Goal: Information Seeking & Learning: Check status

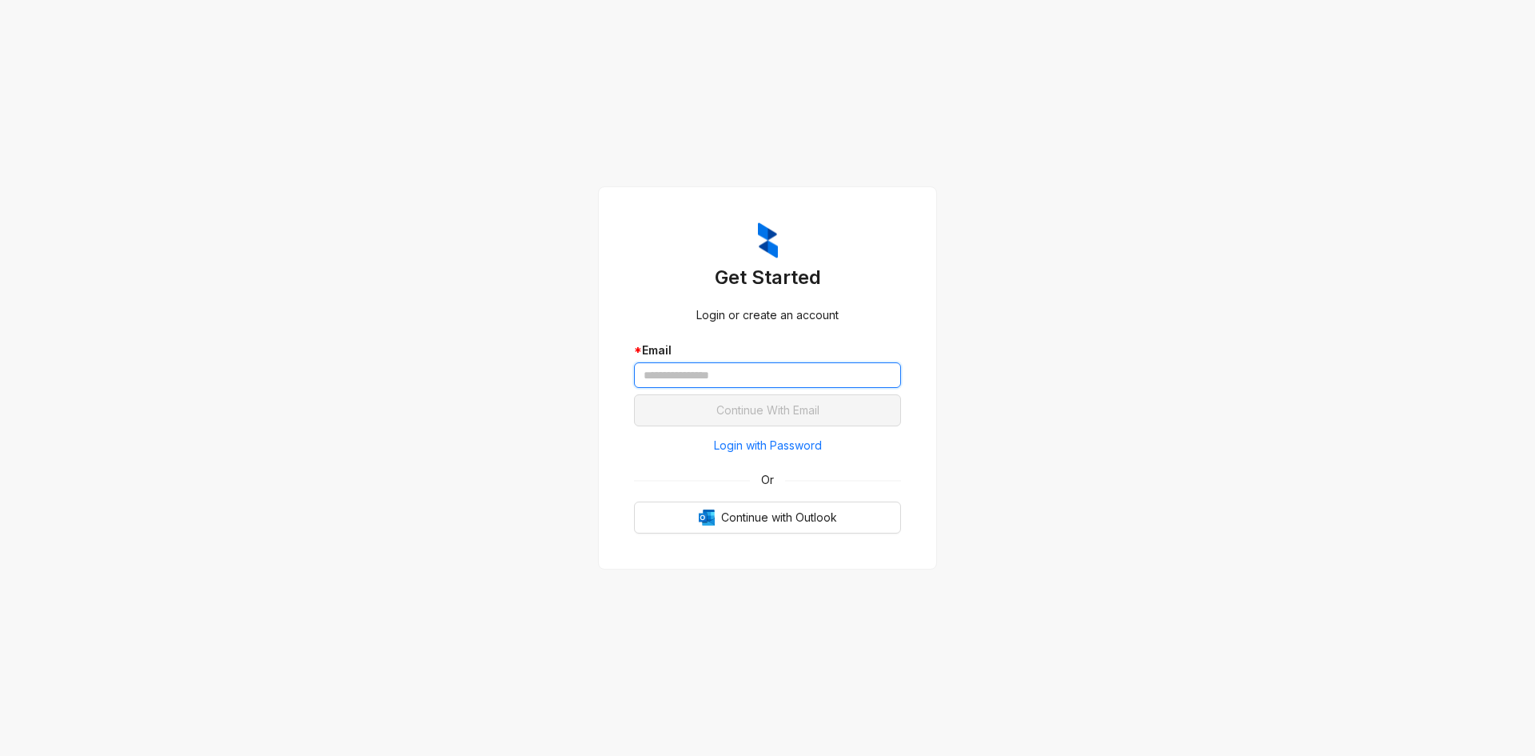
click at [728, 385] on input "text" at bounding box center [767, 375] width 267 height 26
type input "*"
type input "**********"
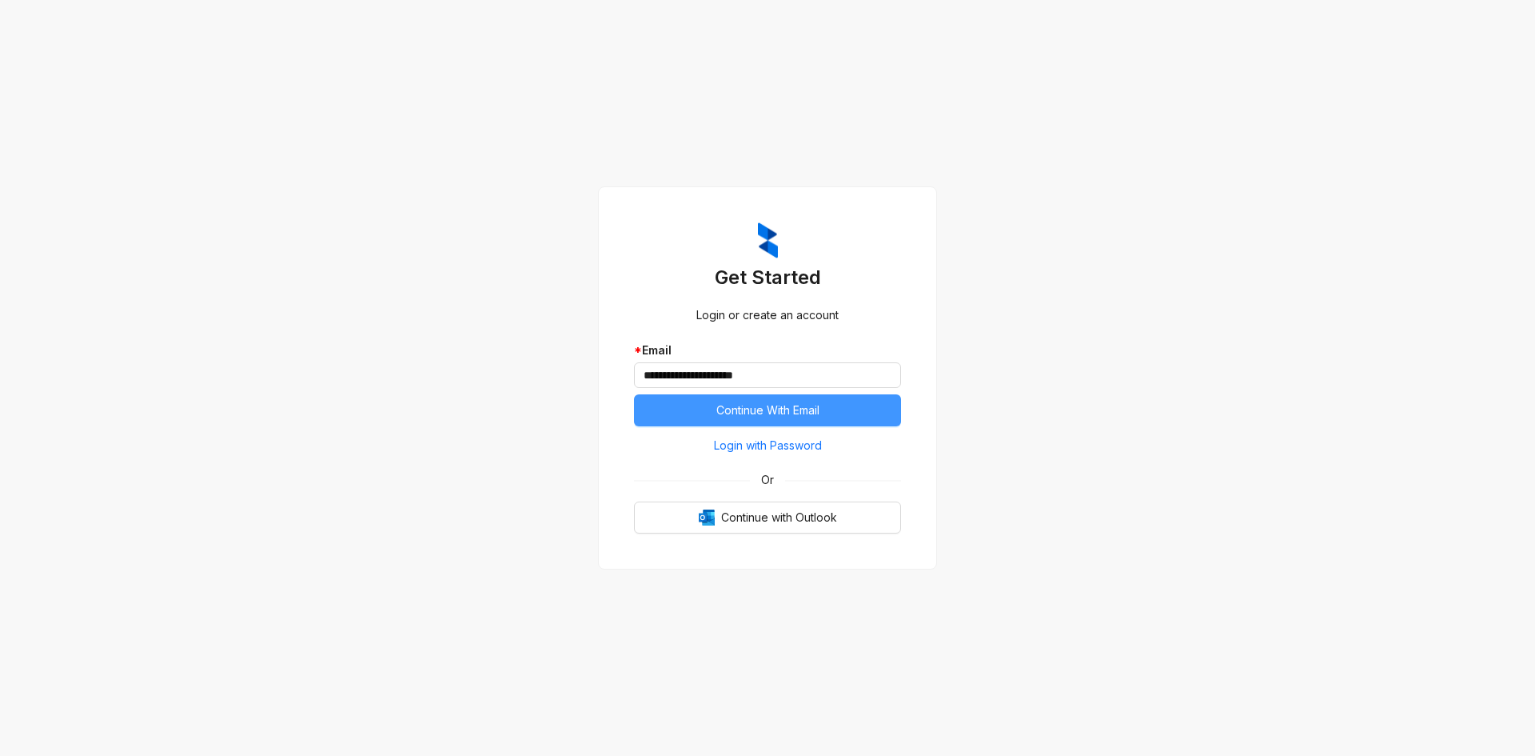
click at [814, 416] on span "Continue With Email" at bounding box center [767, 410] width 103 height 18
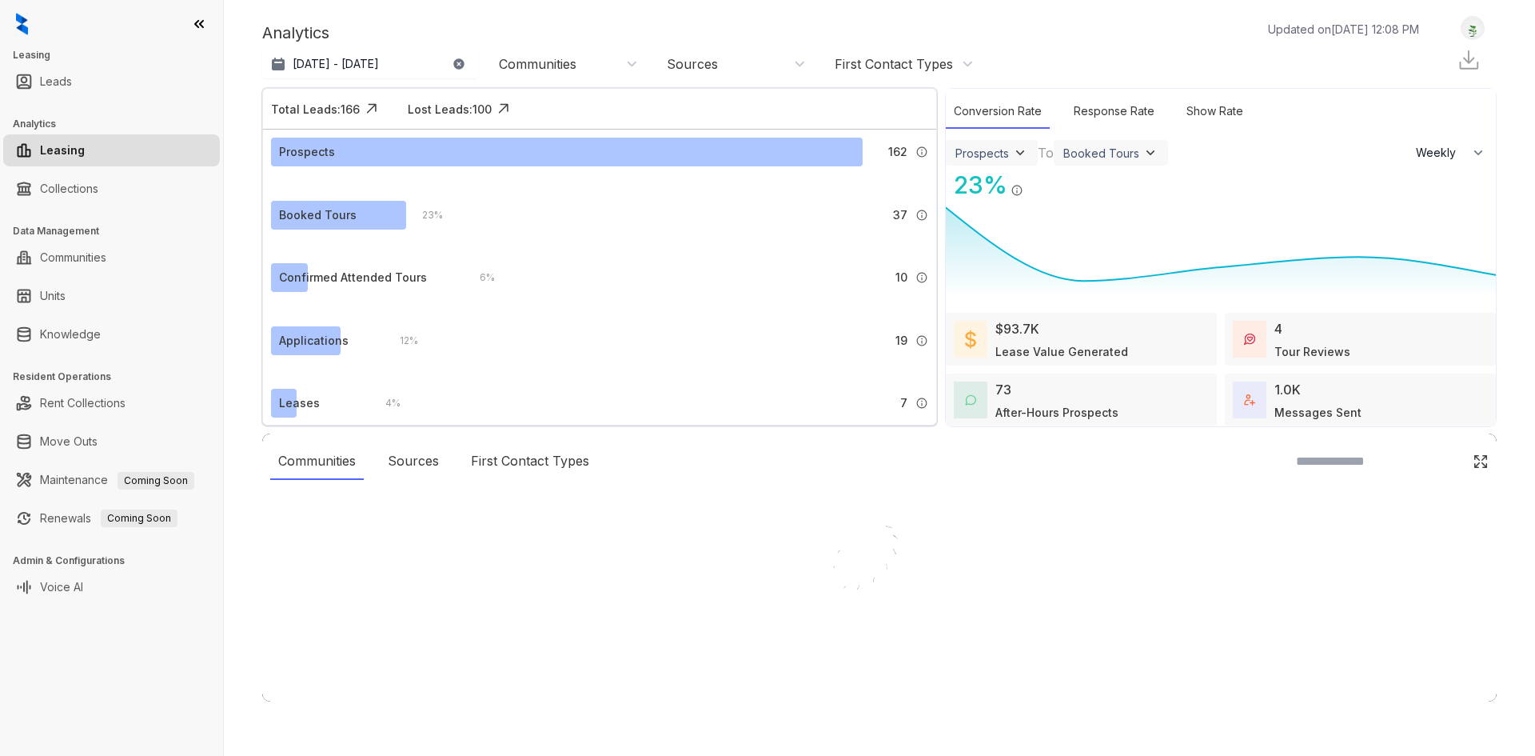
select select "******"
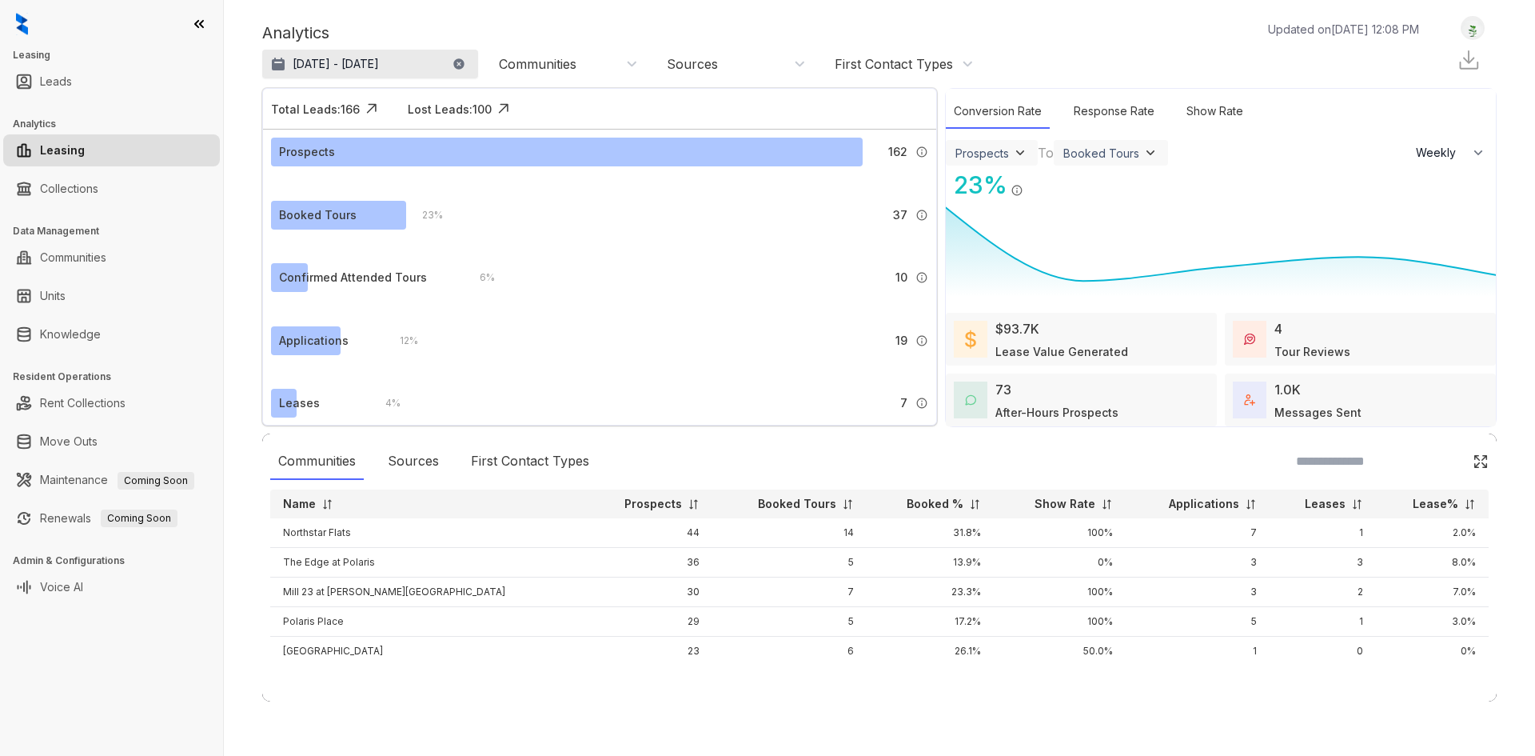
click at [379, 64] on p "[DATE] - [DATE]" at bounding box center [336, 64] width 86 height 16
click at [461, 67] on div "Aug 5, 2025 - Sep 4, 2025 September 2025 Su Mo Tu We Th Fr Sa 31 1 2 3 4 5 6 7 …" at bounding box center [370, 64] width 216 height 29
drag, startPoint x: 459, startPoint y: 64, endPoint x: 437, endPoint y: 64, distance: 21.6
click at [457, 64] on icon "button" at bounding box center [459, 64] width 13 height 13
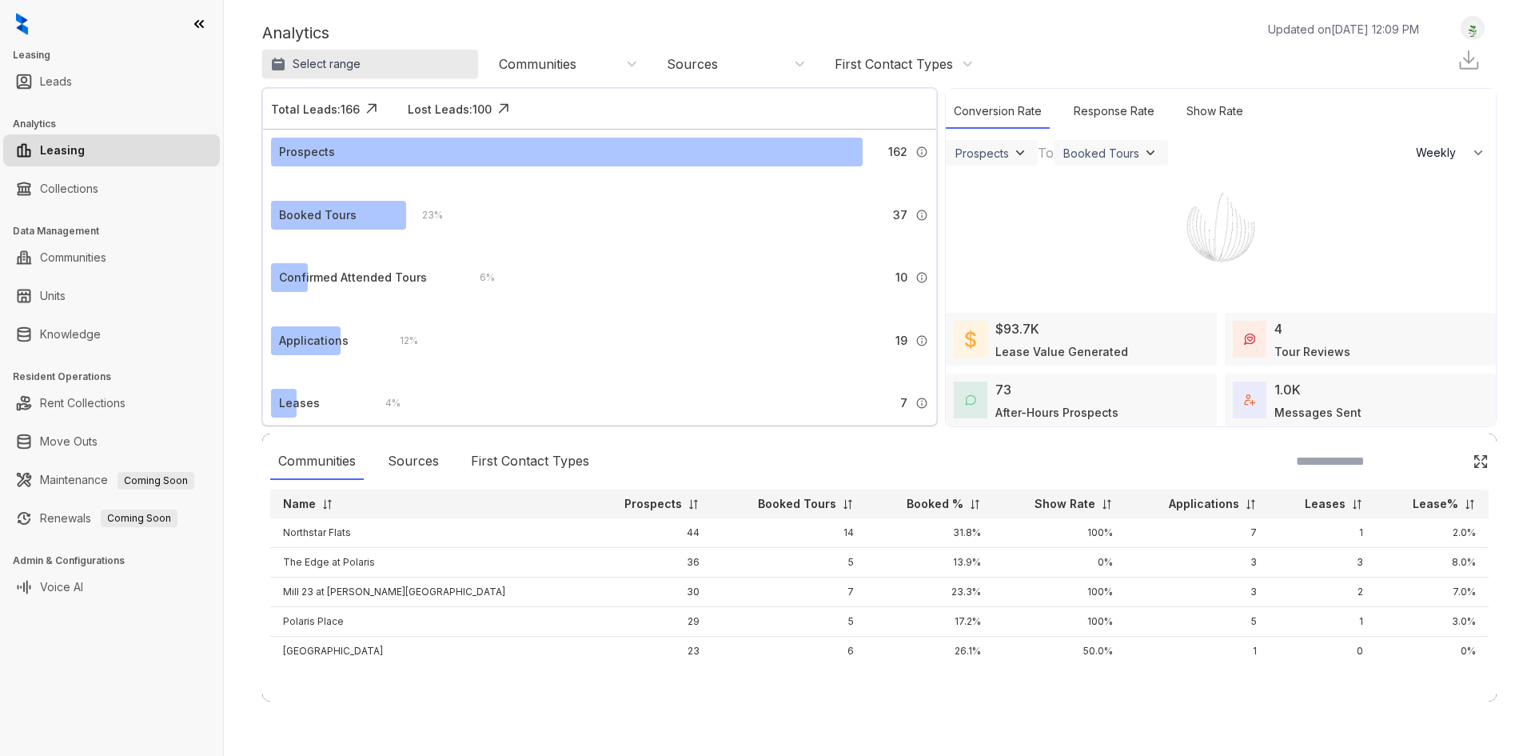
click at [361, 68] on button "Select range" at bounding box center [370, 64] width 216 height 29
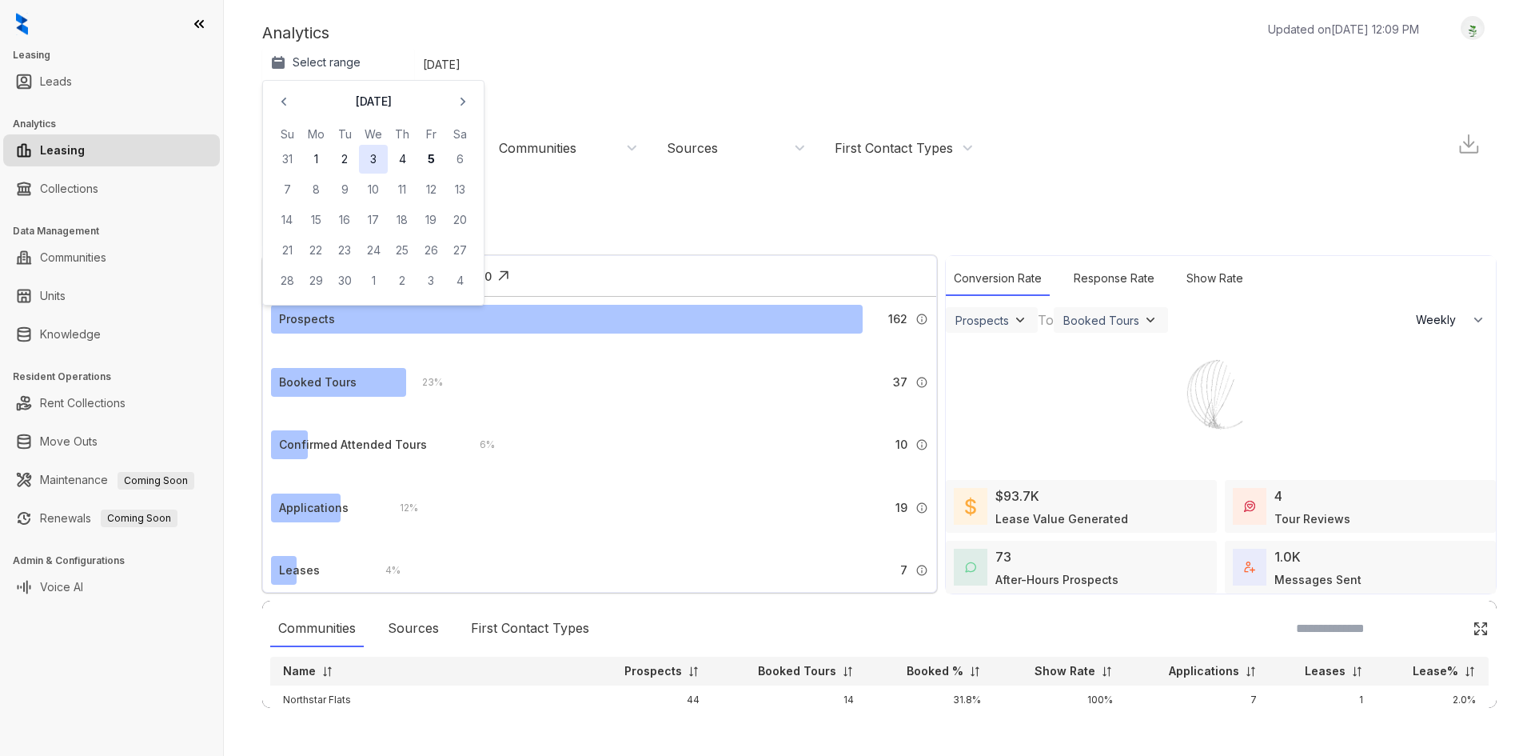
click at [368, 162] on button "3" at bounding box center [373, 159] width 29 height 29
click at [401, 162] on button "4" at bounding box center [402, 159] width 29 height 29
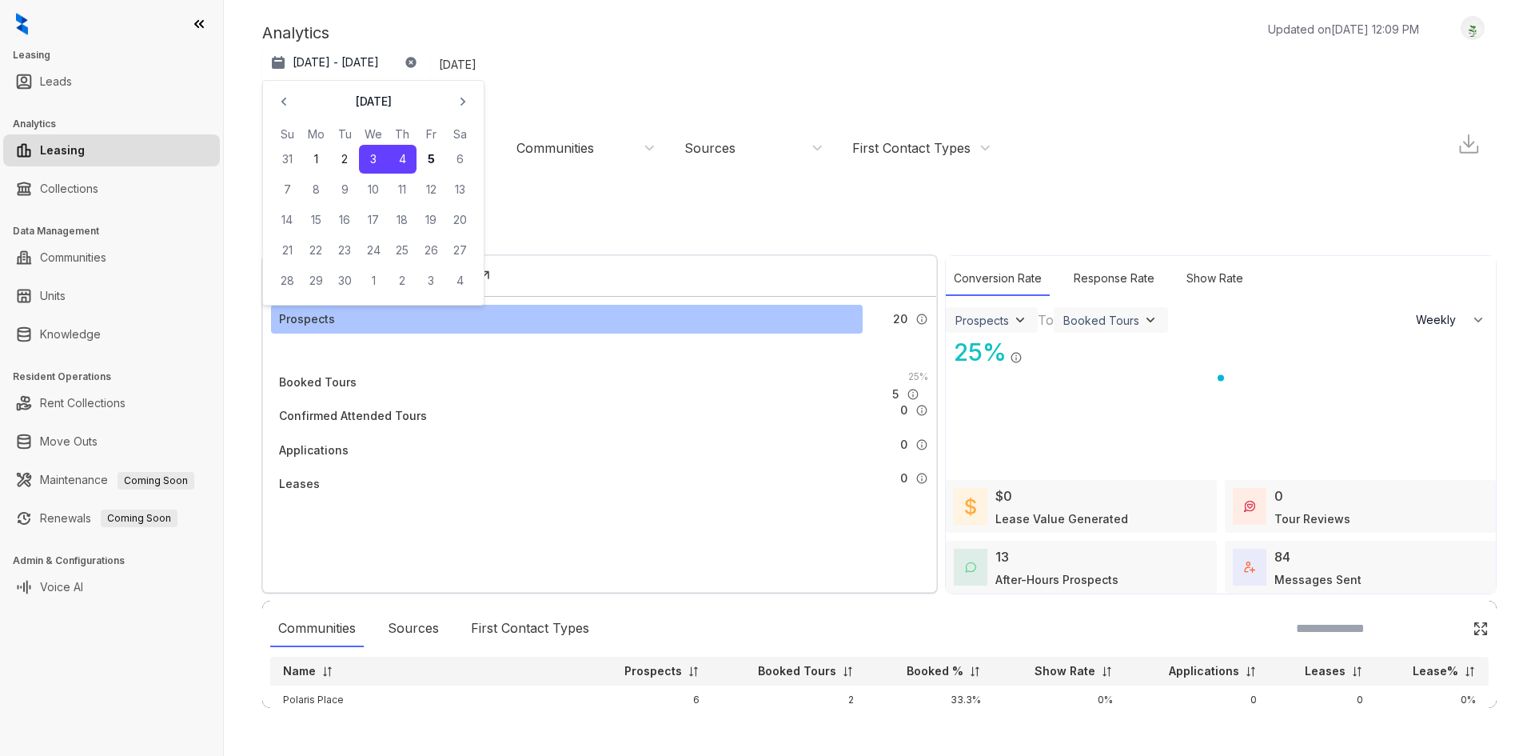
click at [607, 19] on div "Analytics Updated on Sep 05, 2025, 12:09 PM Sep 3 - 4, 2025 September 2025 Su M…" at bounding box center [879, 131] width 1235 height 231
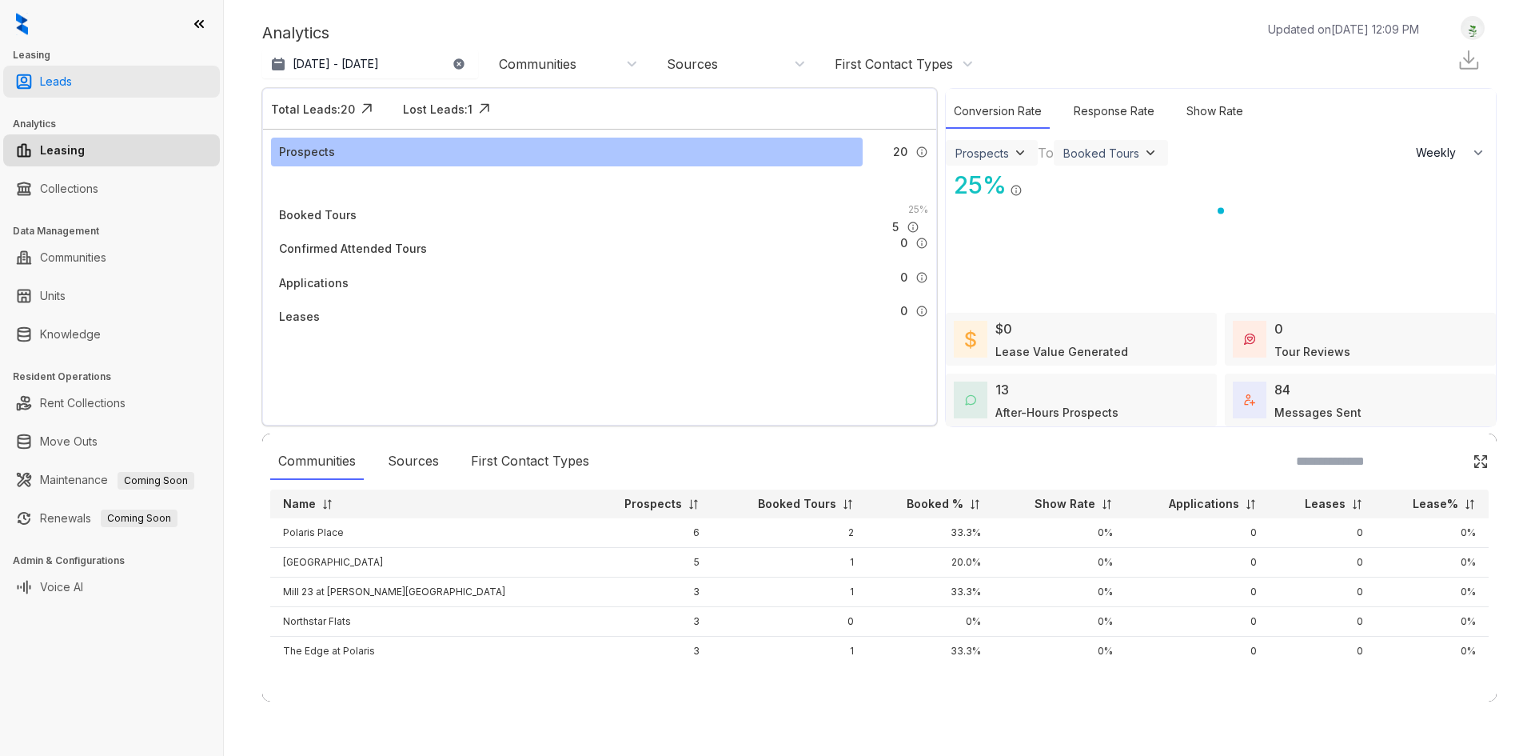
click at [72, 77] on link "Leads" at bounding box center [56, 82] width 32 height 32
click at [72, 86] on link "Leads" at bounding box center [56, 82] width 32 height 32
click at [72, 83] on link "Leads" at bounding box center [56, 82] width 32 height 32
click at [72, 84] on link "Leads" at bounding box center [56, 82] width 32 height 32
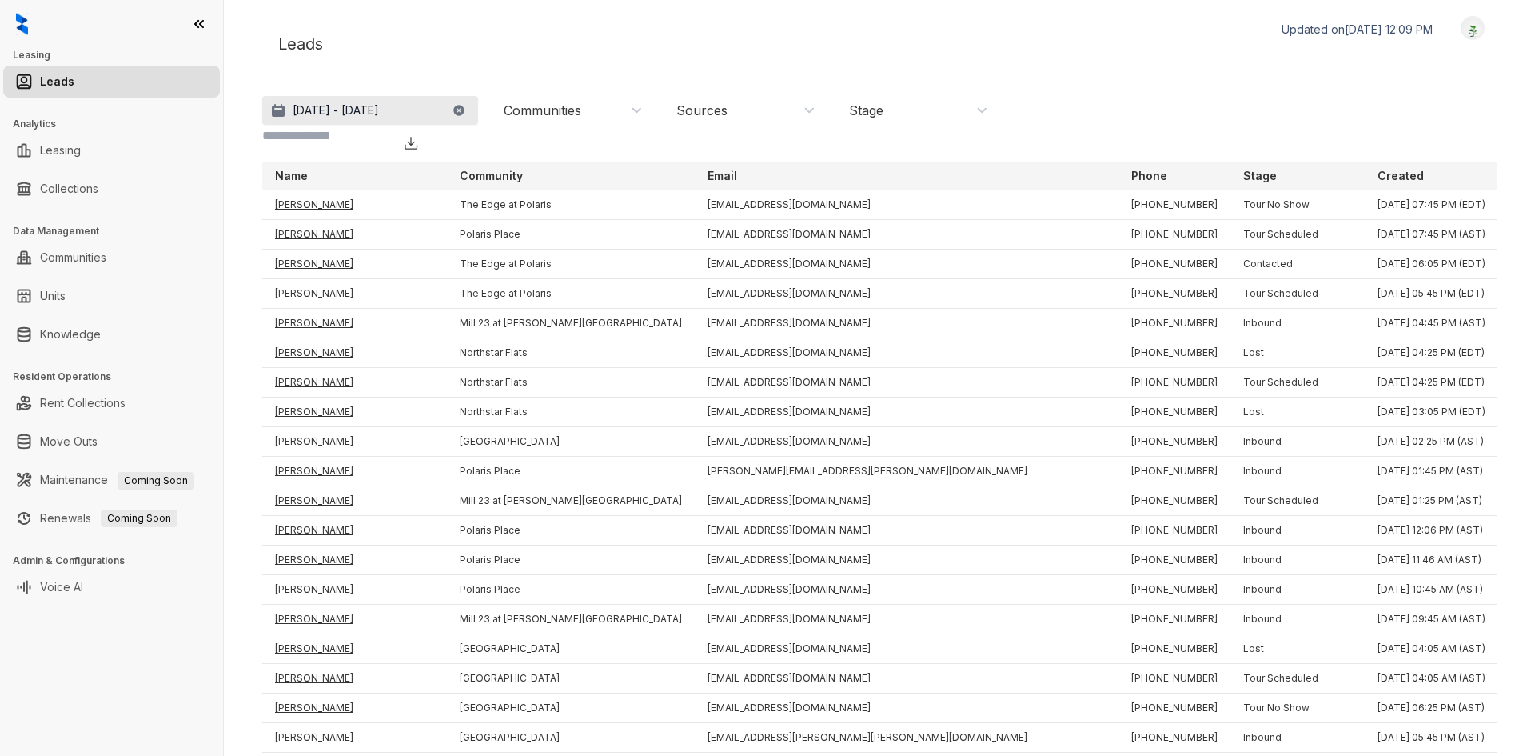
click at [379, 116] on p "[DATE] - [DATE]" at bounding box center [336, 110] width 86 height 16
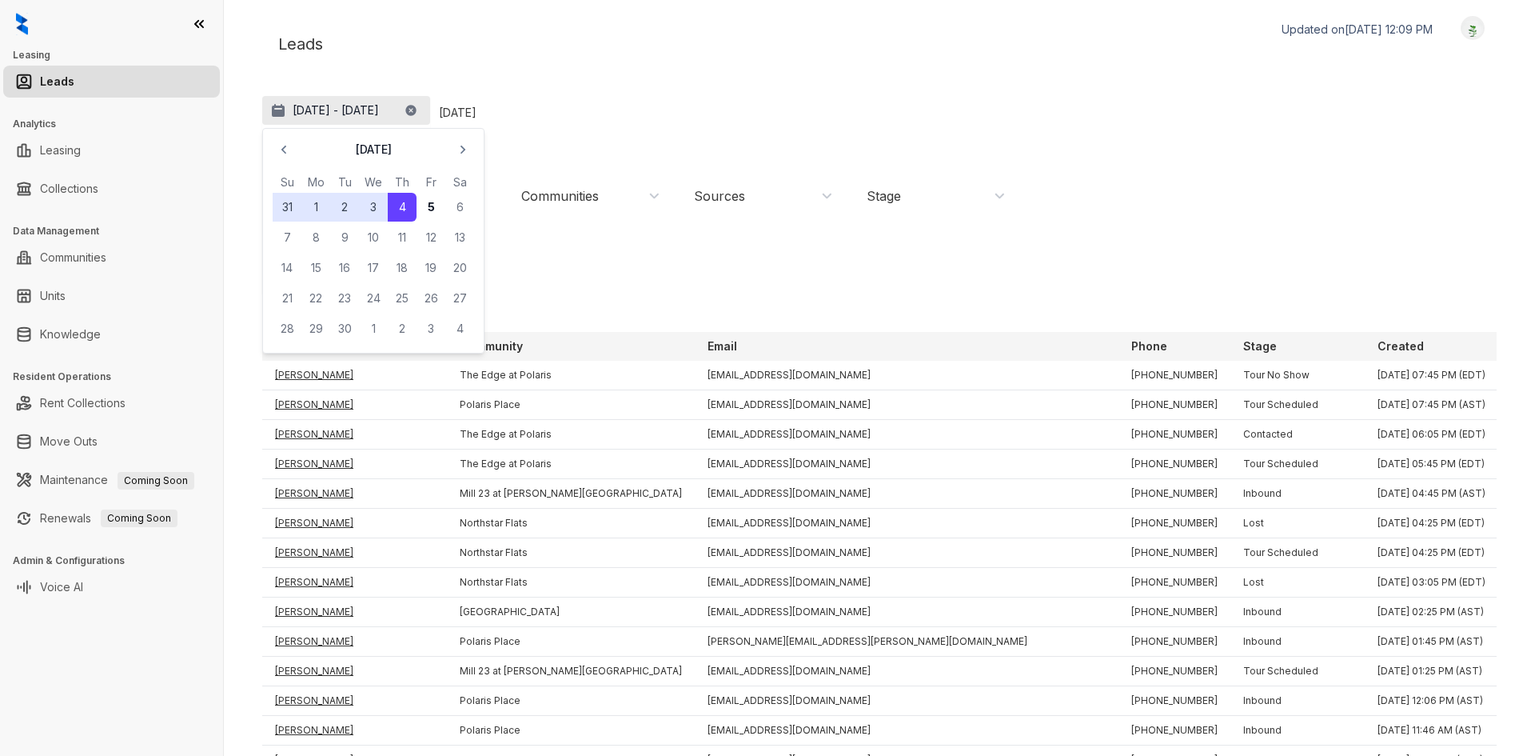
click at [379, 114] on p "[DATE] - [DATE]" at bounding box center [336, 110] width 86 height 16
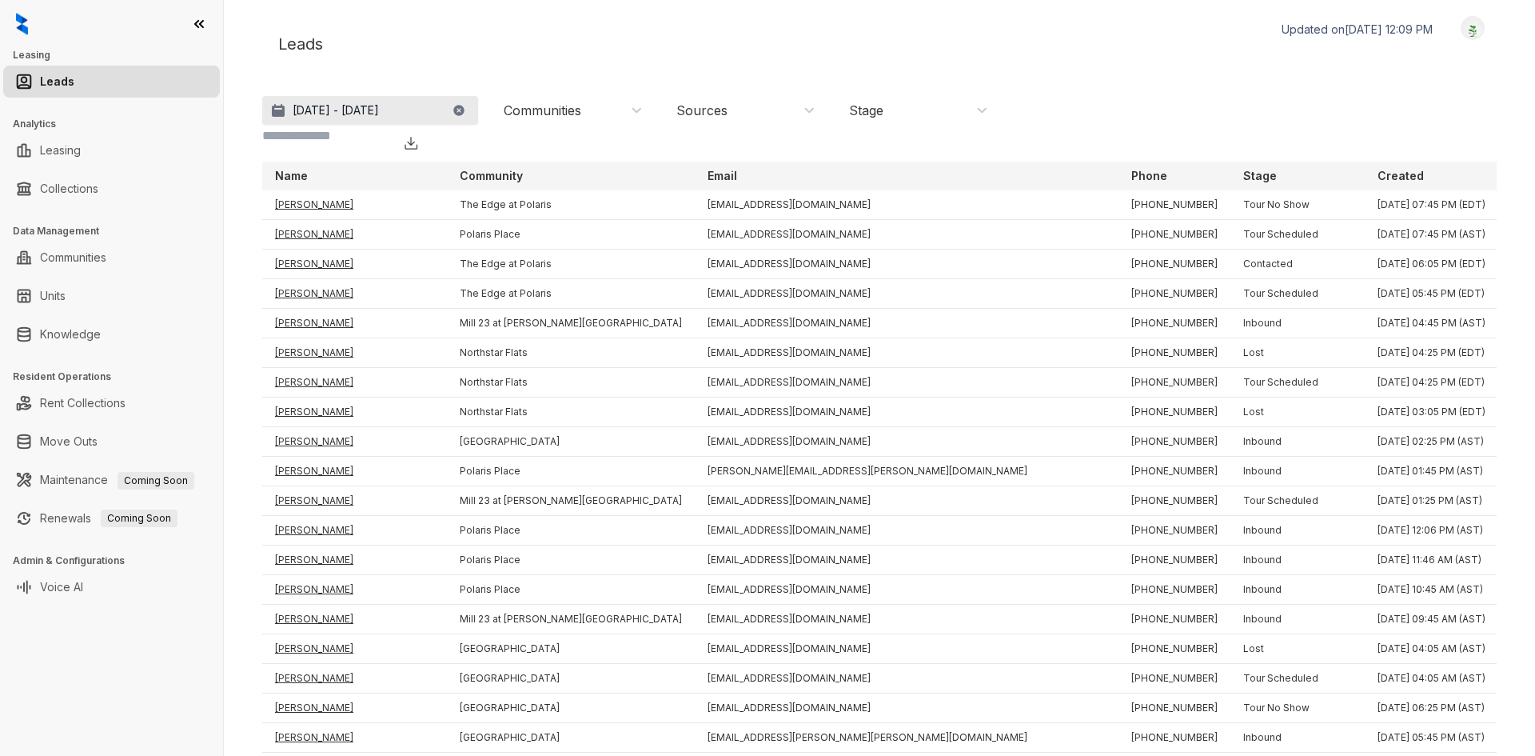
click at [466, 110] on button "[DATE] - [DATE]" at bounding box center [370, 110] width 216 height 29
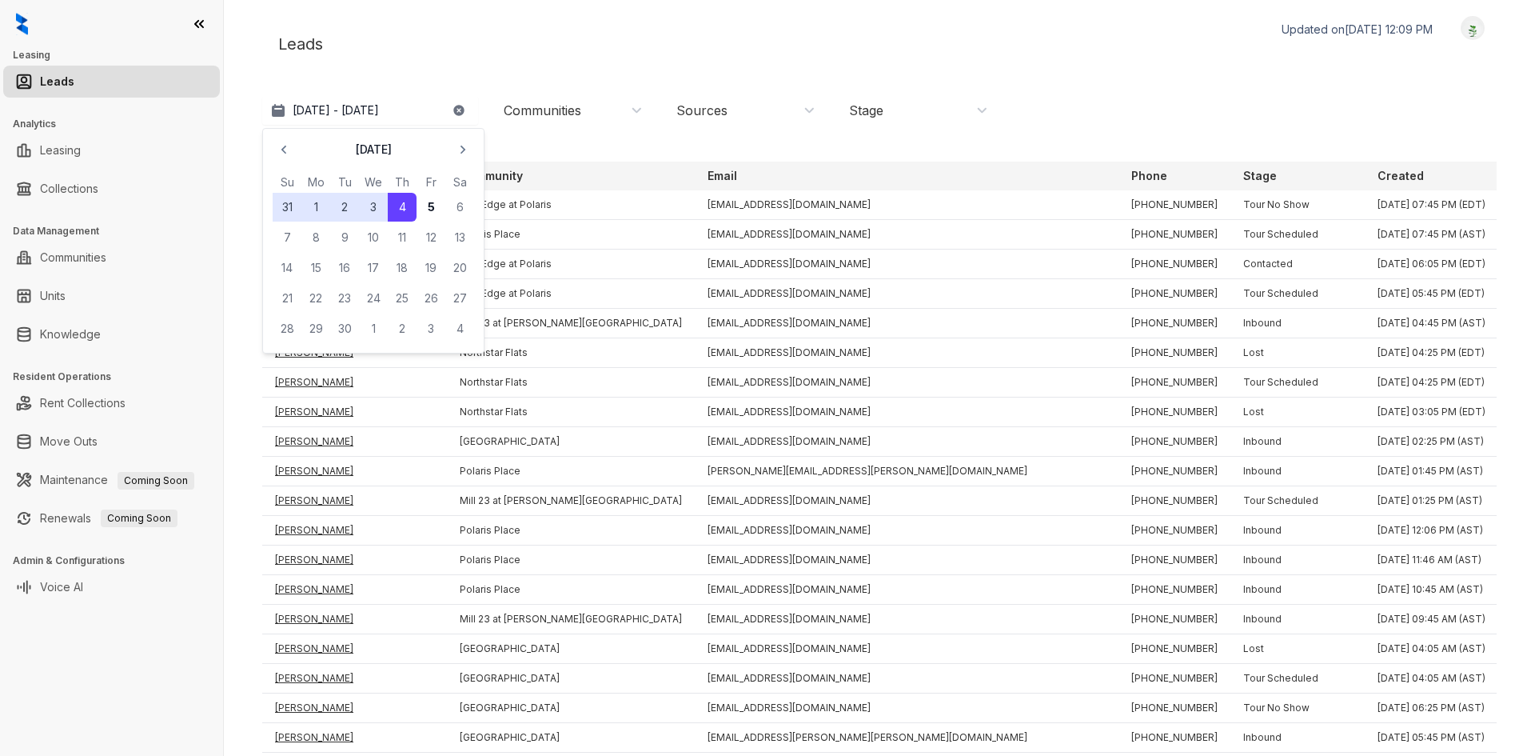
click at [458, 110] on icon "button" at bounding box center [459, 110] width 13 height 13
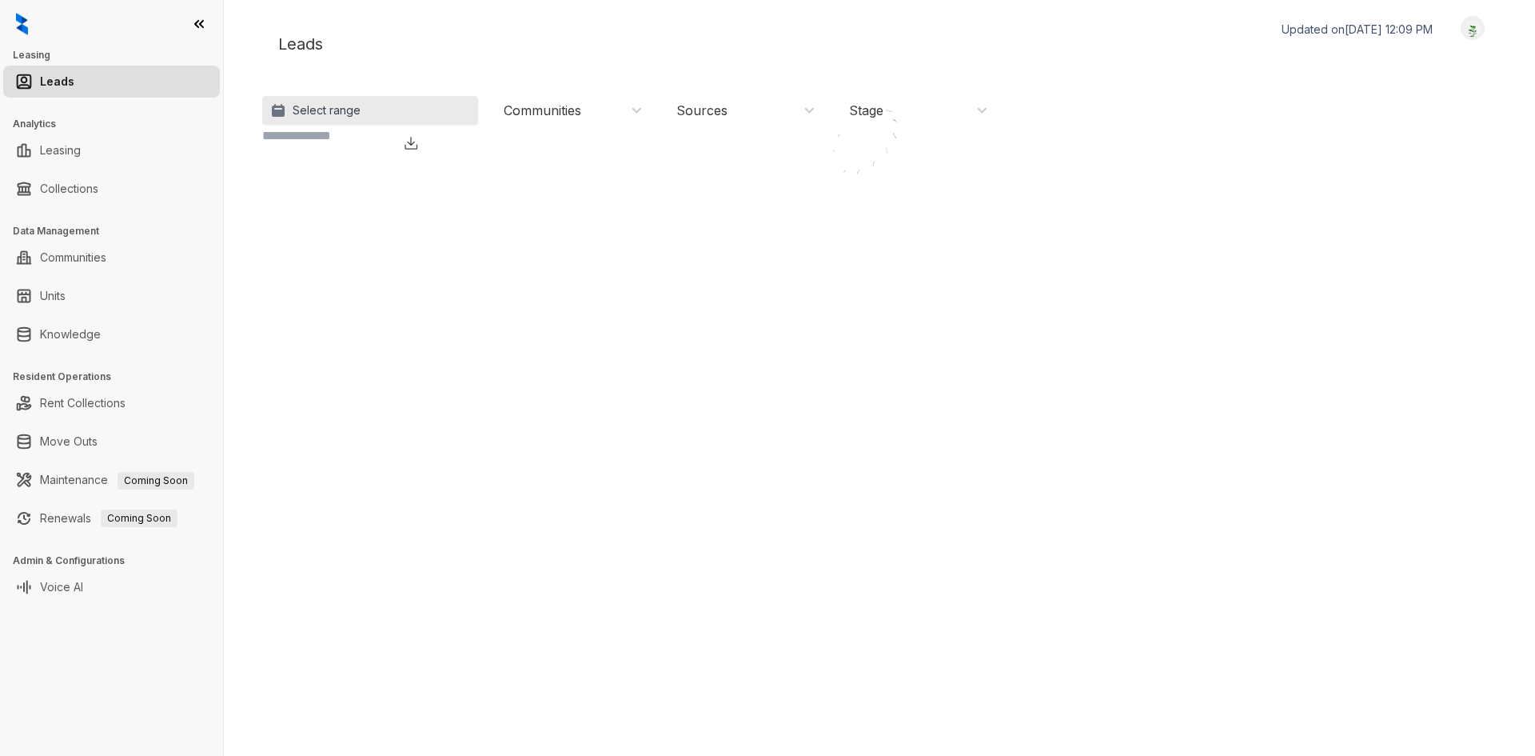
click at [418, 110] on button "Select range" at bounding box center [370, 110] width 216 height 29
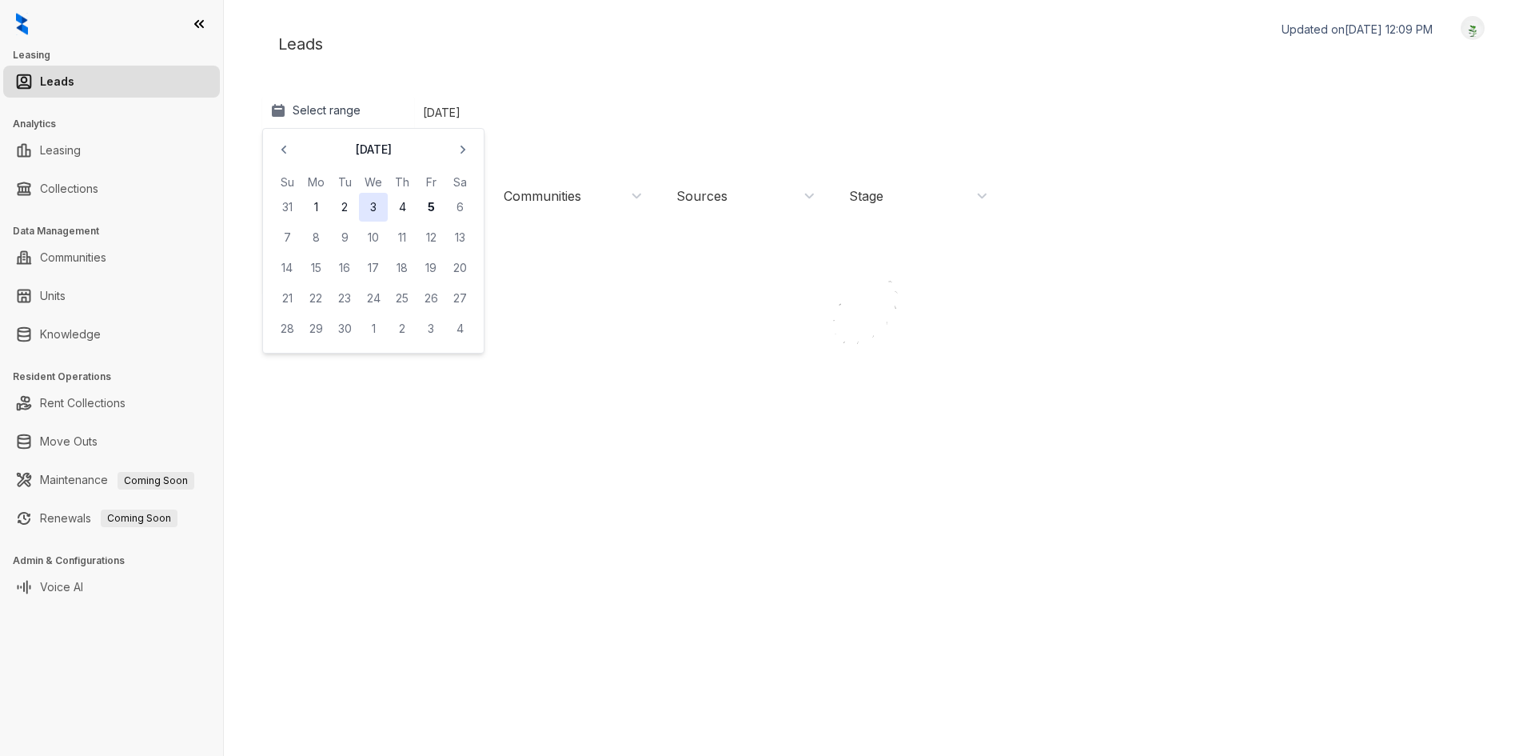
click at [376, 209] on button "3" at bounding box center [373, 207] width 29 height 29
click at [392, 208] on button "4" at bounding box center [402, 207] width 29 height 29
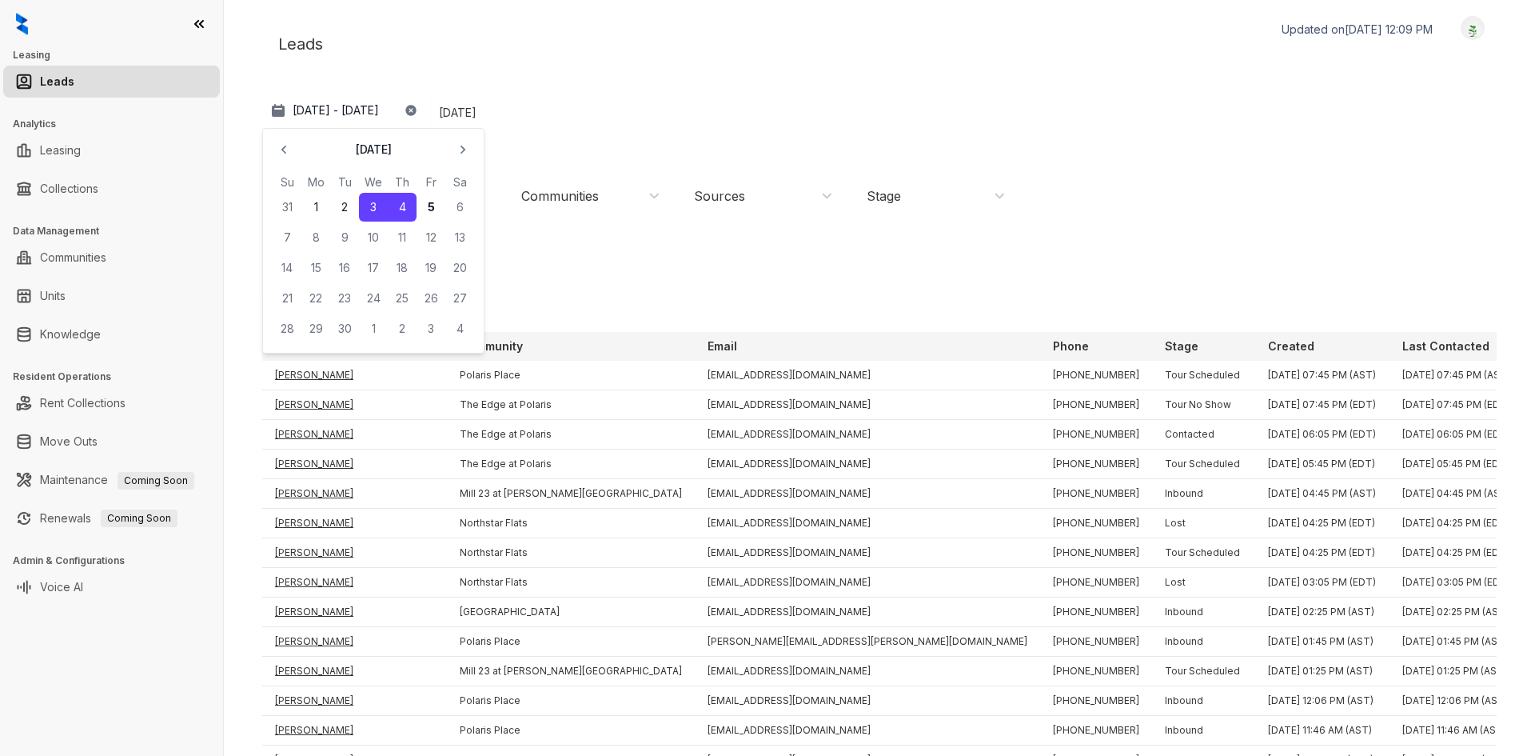
click at [494, 37] on div "Leads Updated on Sep 05, 2025, 12:09 PM Logout" at bounding box center [879, 44] width 1235 height 56
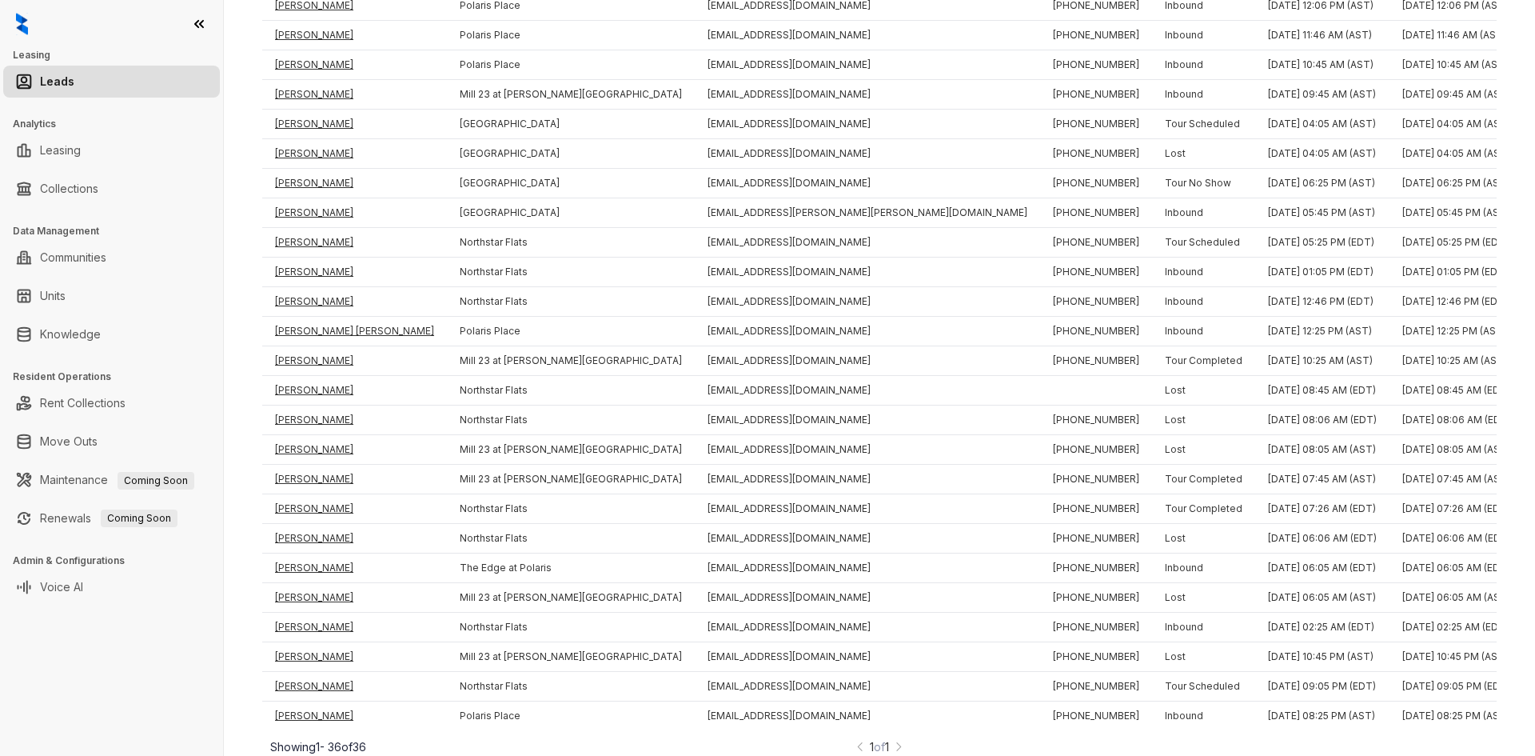
scroll to position [528, 0]
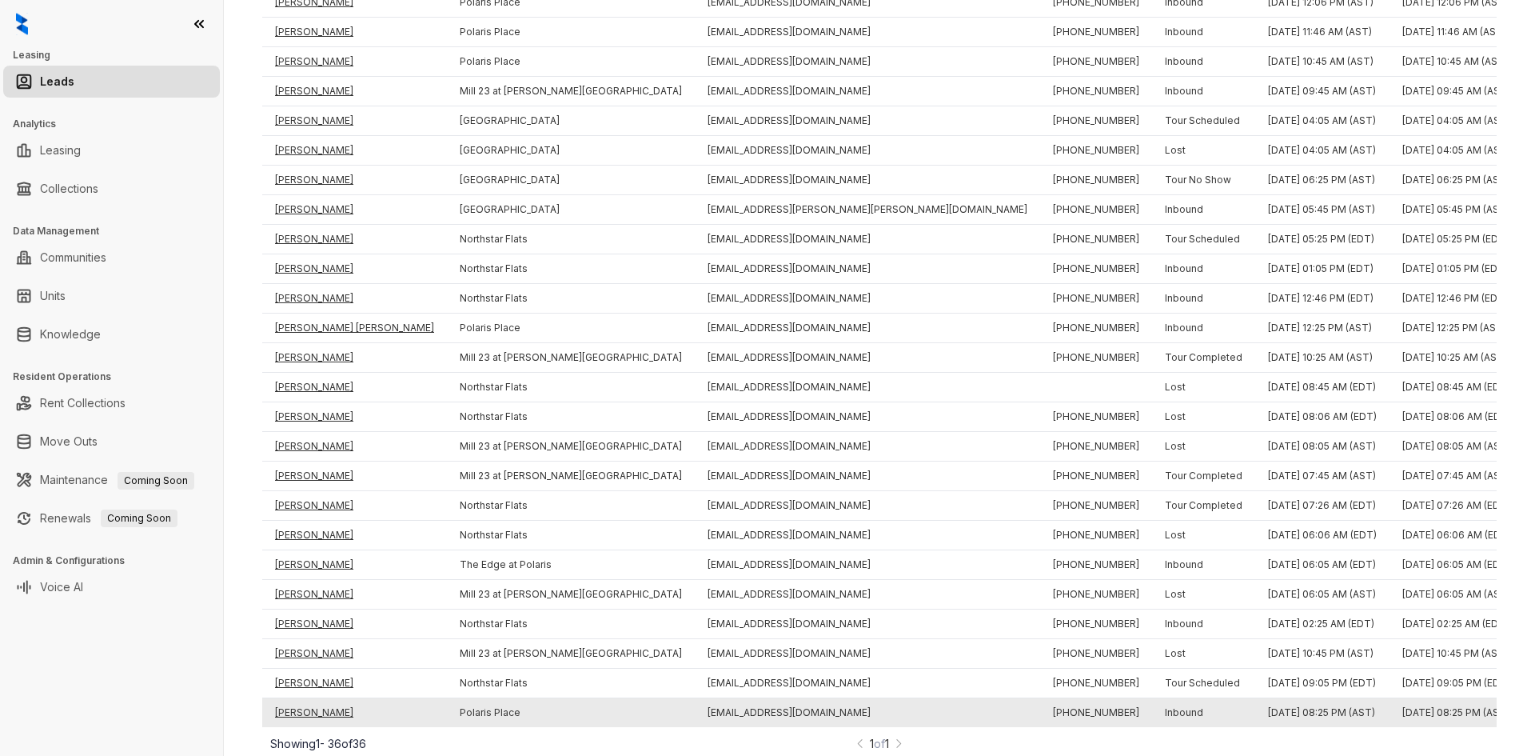
click at [331, 698] on td "[PERSON_NAME]" at bounding box center [354, 713] width 185 height 30
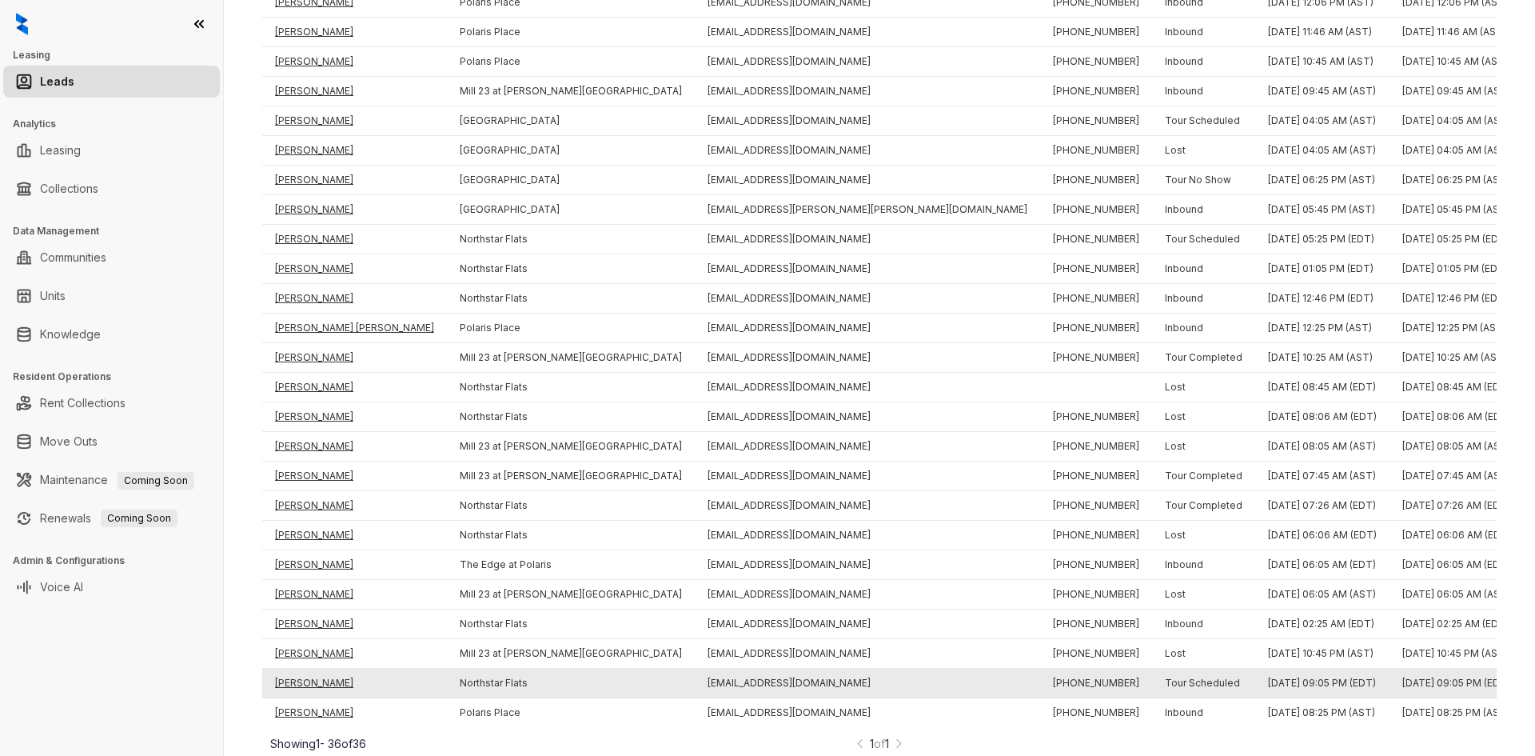
click at [310, 668] on td "[PERSON_NAME]" at bounding box center [354, 683] width 185 height 30
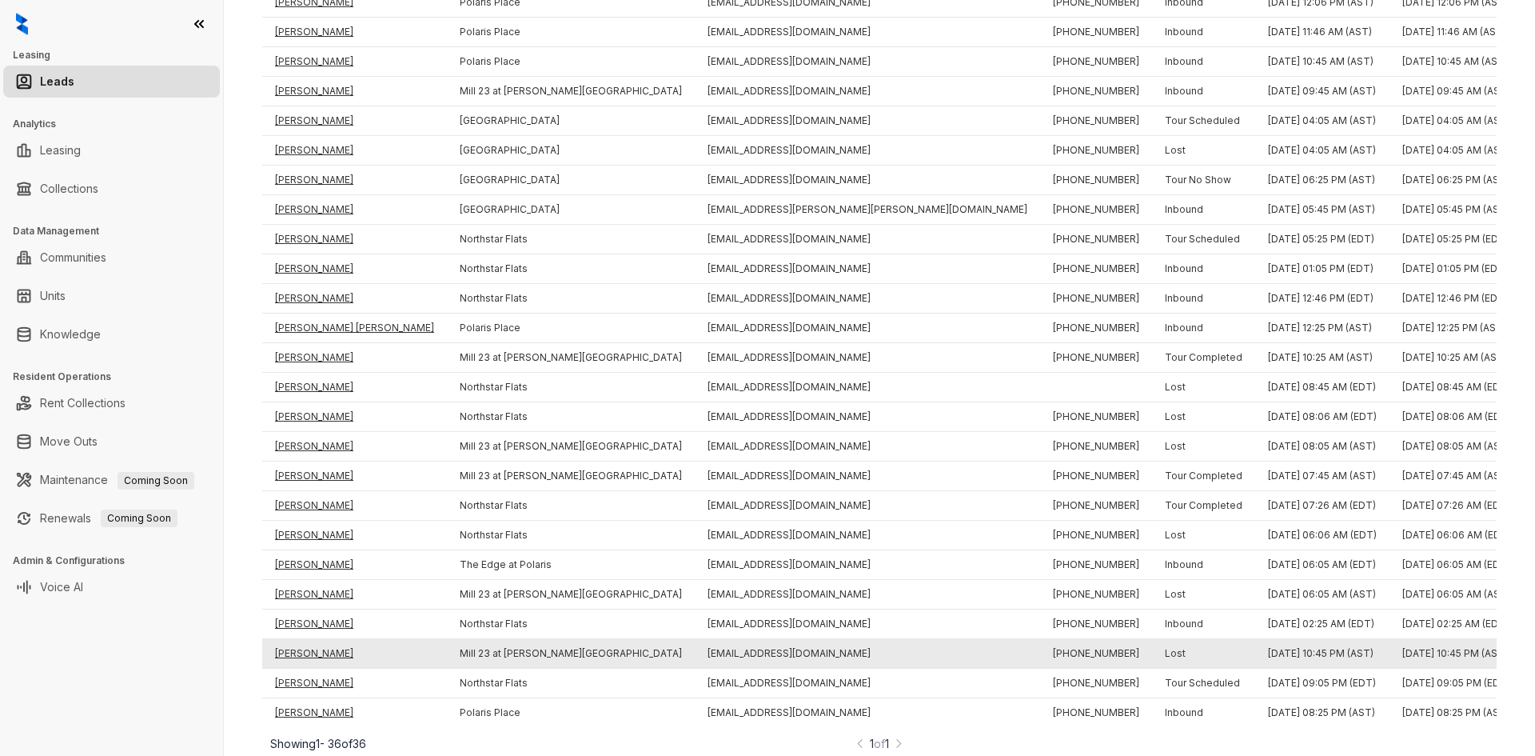
click at [299, 639] on td "[PERSON_NAME]" at bounding box center [354, 654] width 185 height 30
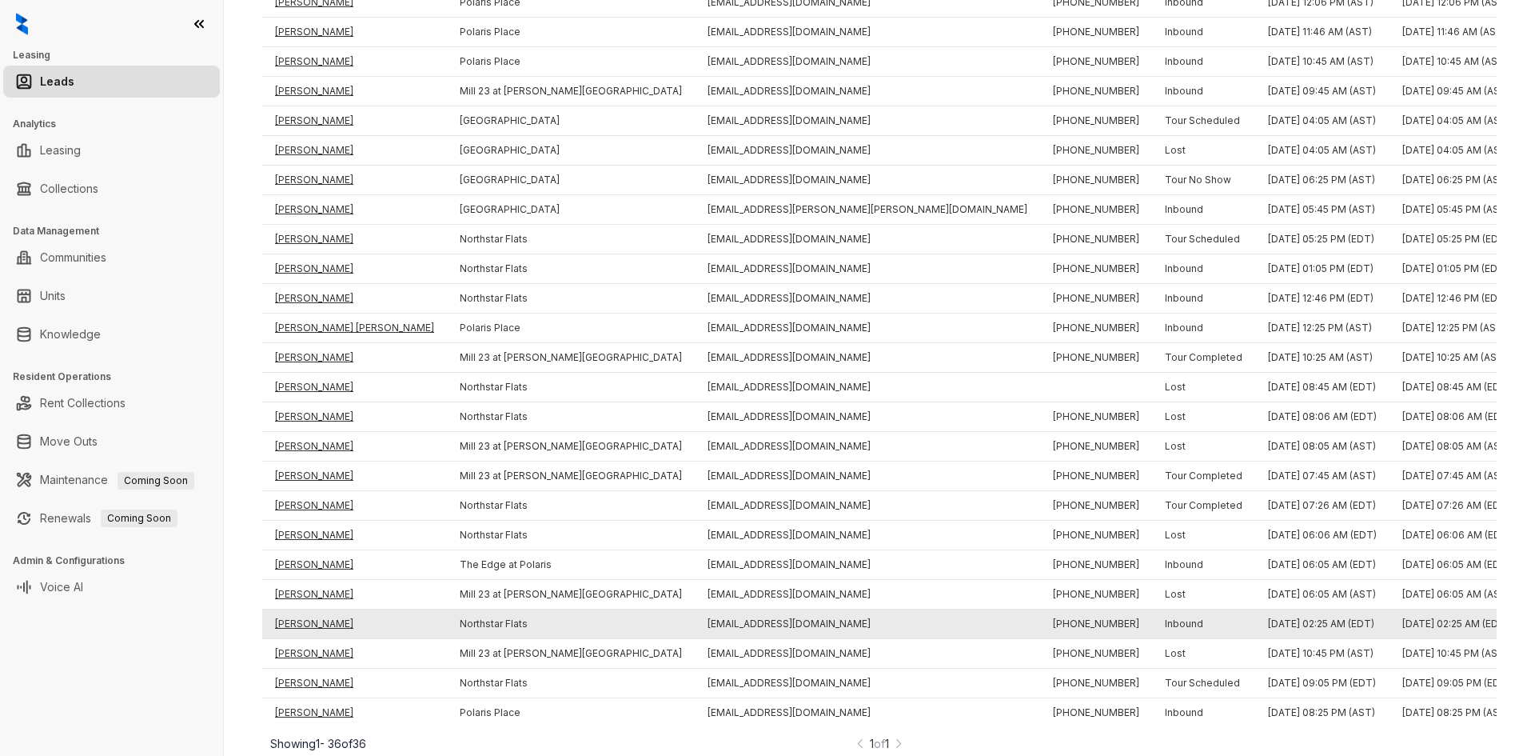
click at [293, 609] on td "[PERSON_NAME]" at bounding box center [354, 624] width 185 height 30
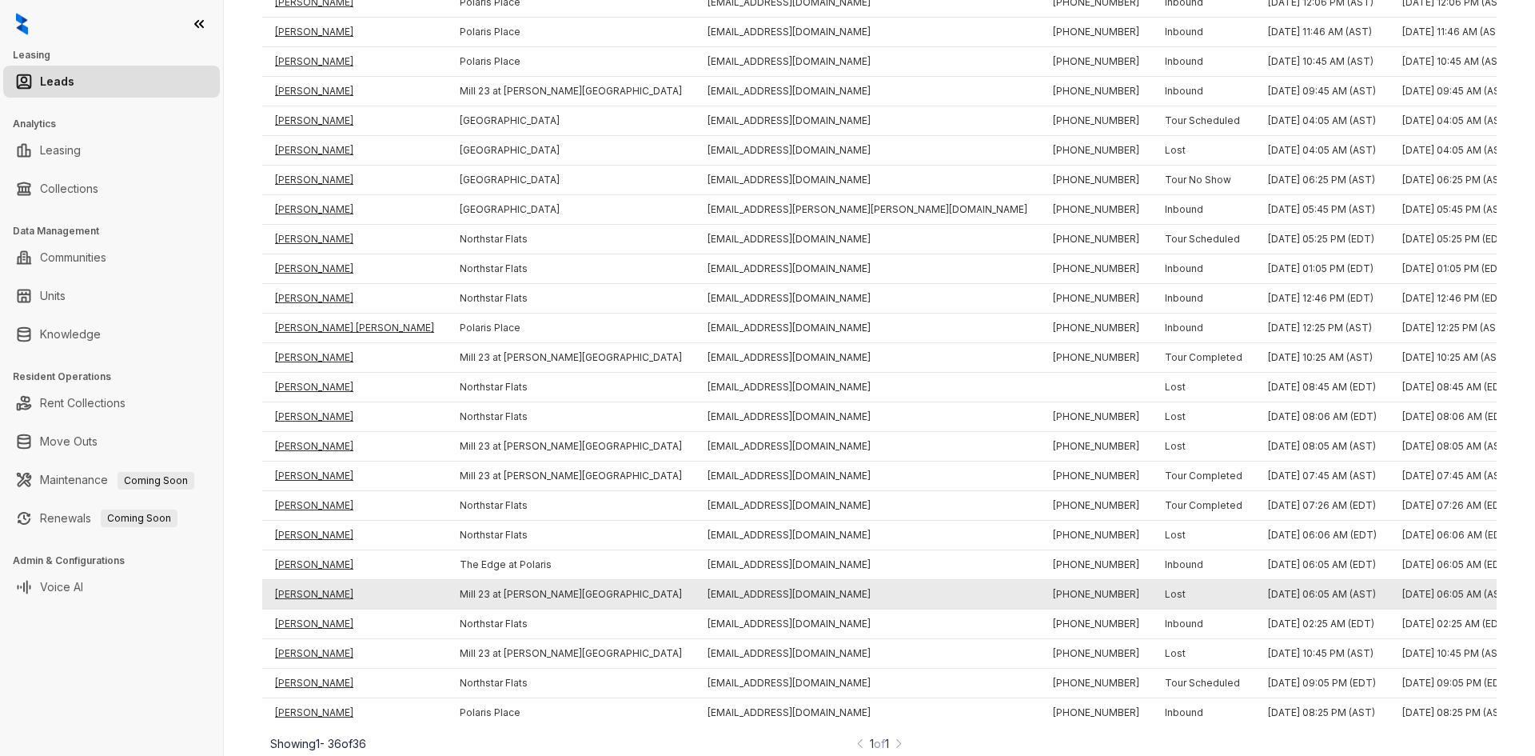
click at [317, 580] on td "[PERSON_NAME]" at bounding box center [354, 595] width 185 height 30
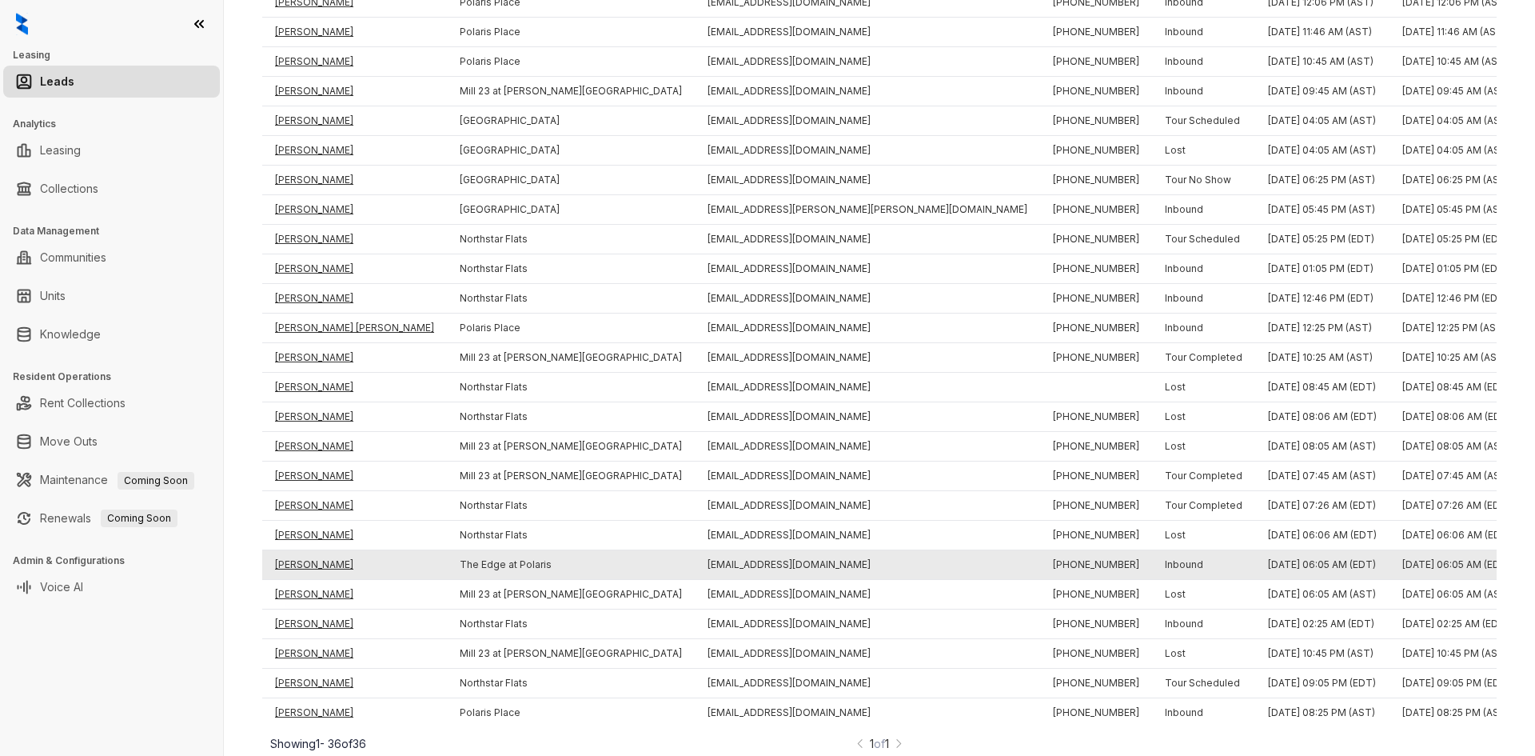
click at [313, 550] on td "[PERSON_NAME]" at bounding box center [354, 565] width 185 height 30
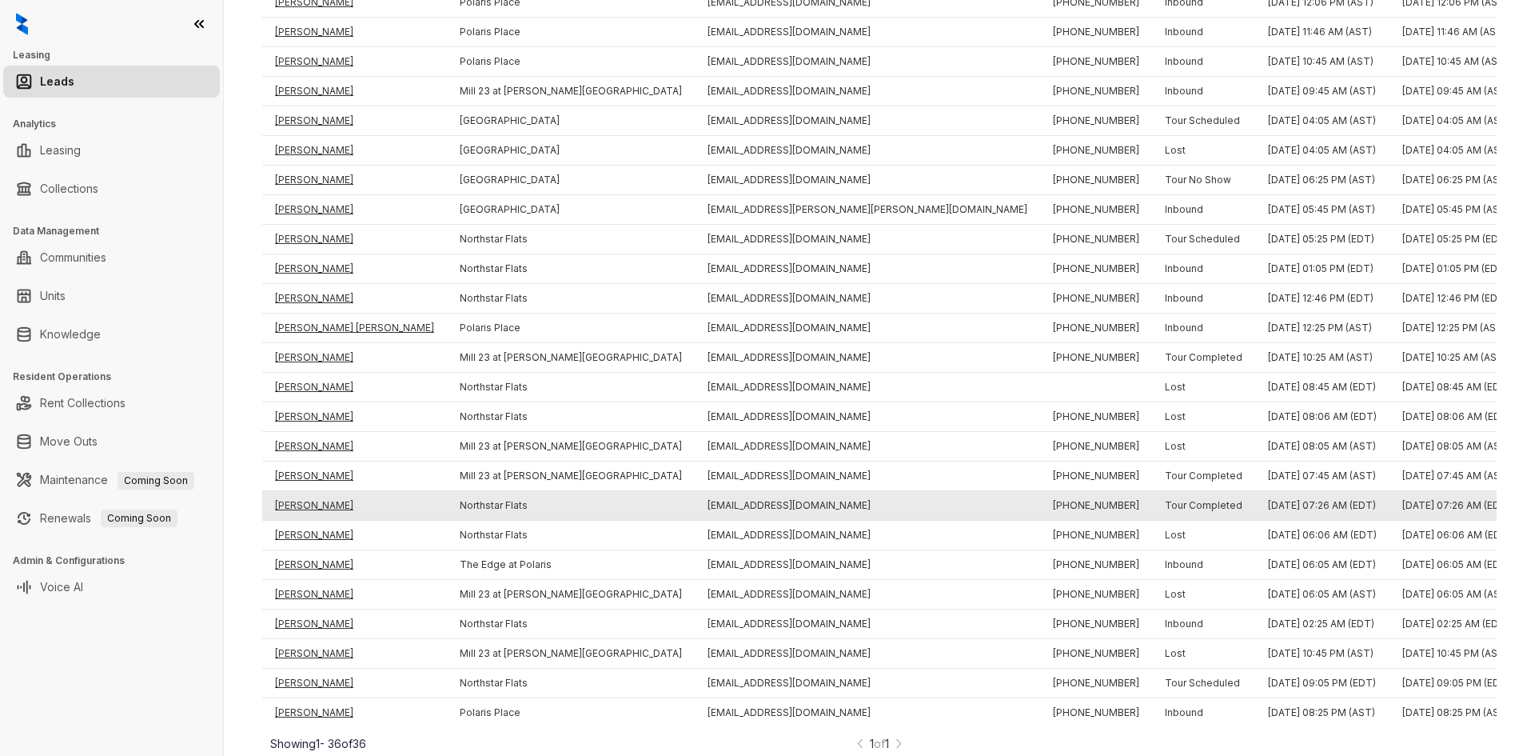
drag, startPoint x: 304, startPoint y: 514, endPoint x: 304, endPoint y: 495, distance: 19.2
click at [304, 521] on td "[PERSON_NAME]" at bounding box center [354, 536] width 185 height 30
click at [305, 491] on td "[PERSON_NAME]" at bounding box center [354, 506] width 185 height 30
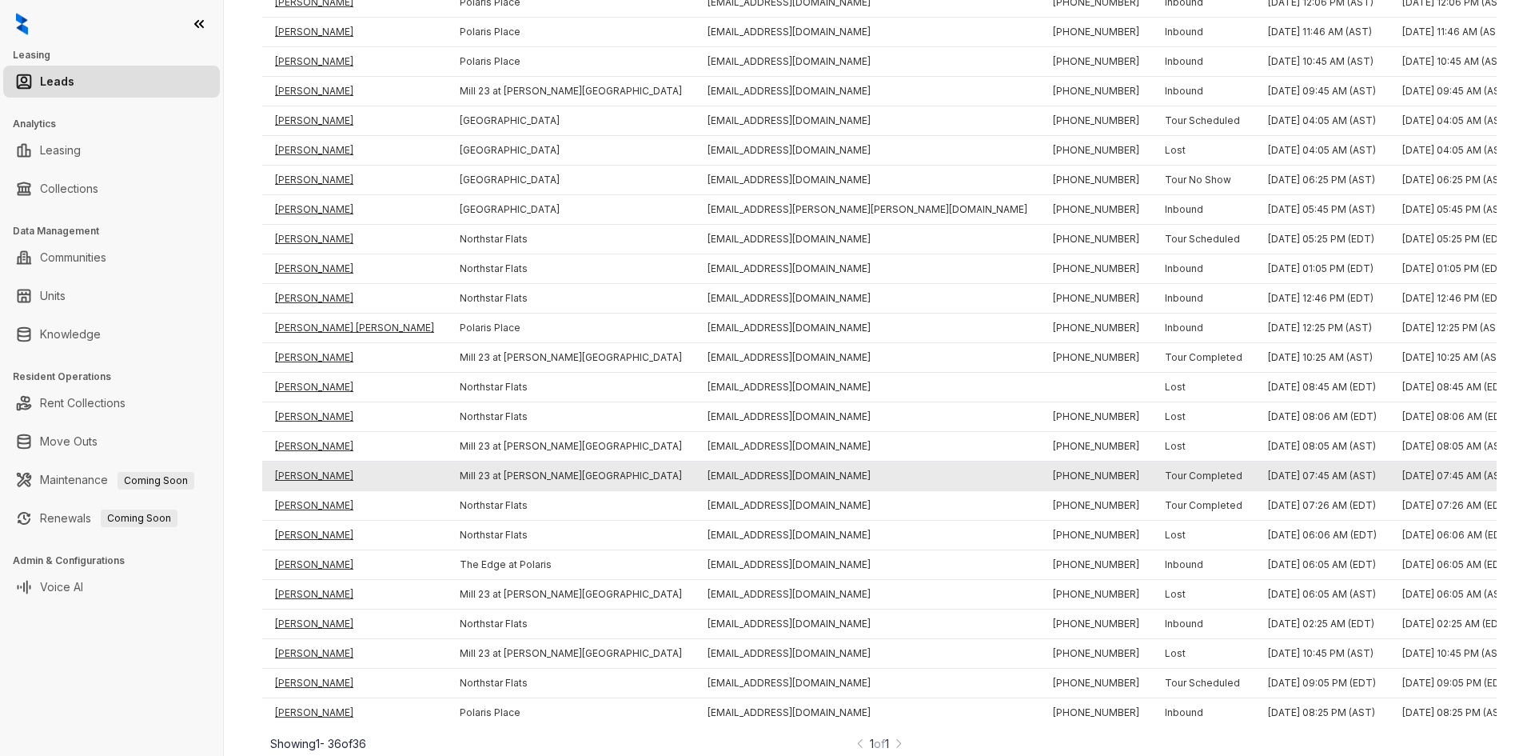
click at [309, 461] on td "[PERSON_NAME]" at bounding box center [354, 476] width 185 height 30
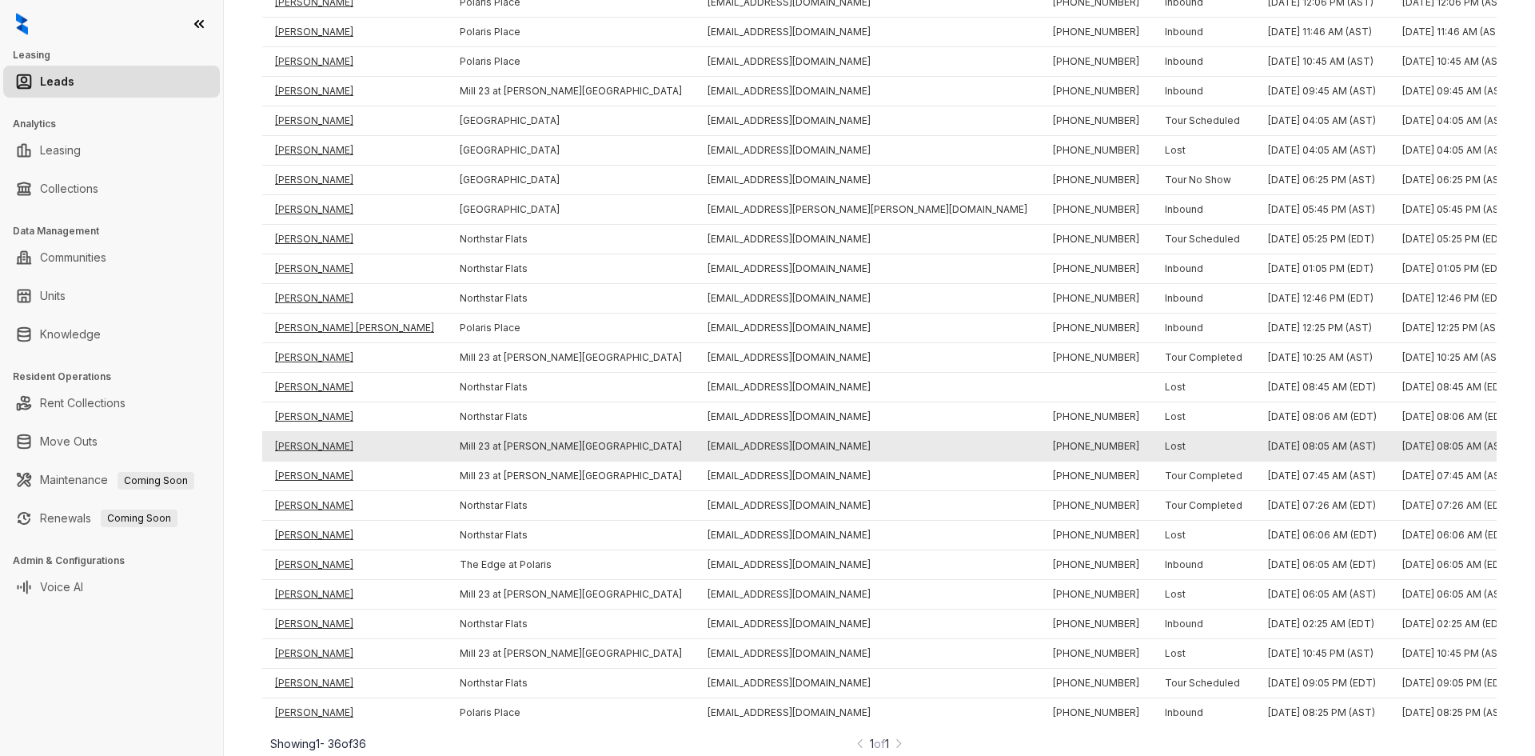
click at [309, 432] on td "[PERSON_NAME]" at bounding box center [354, 447] width 185 height 30
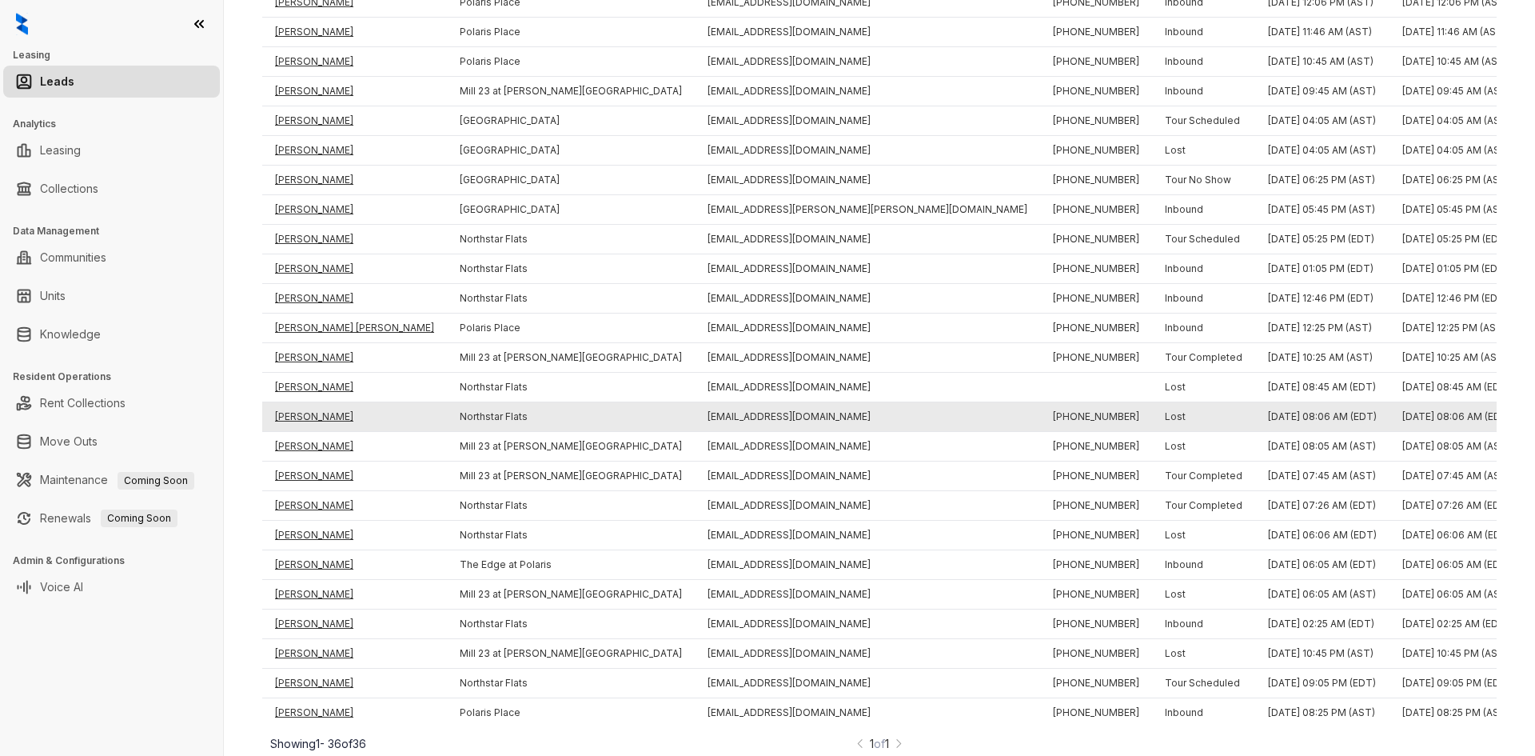
click at [310, 402] on td "[PERSON_NAME]" at bounding box center [354, 417] width 185 height 30
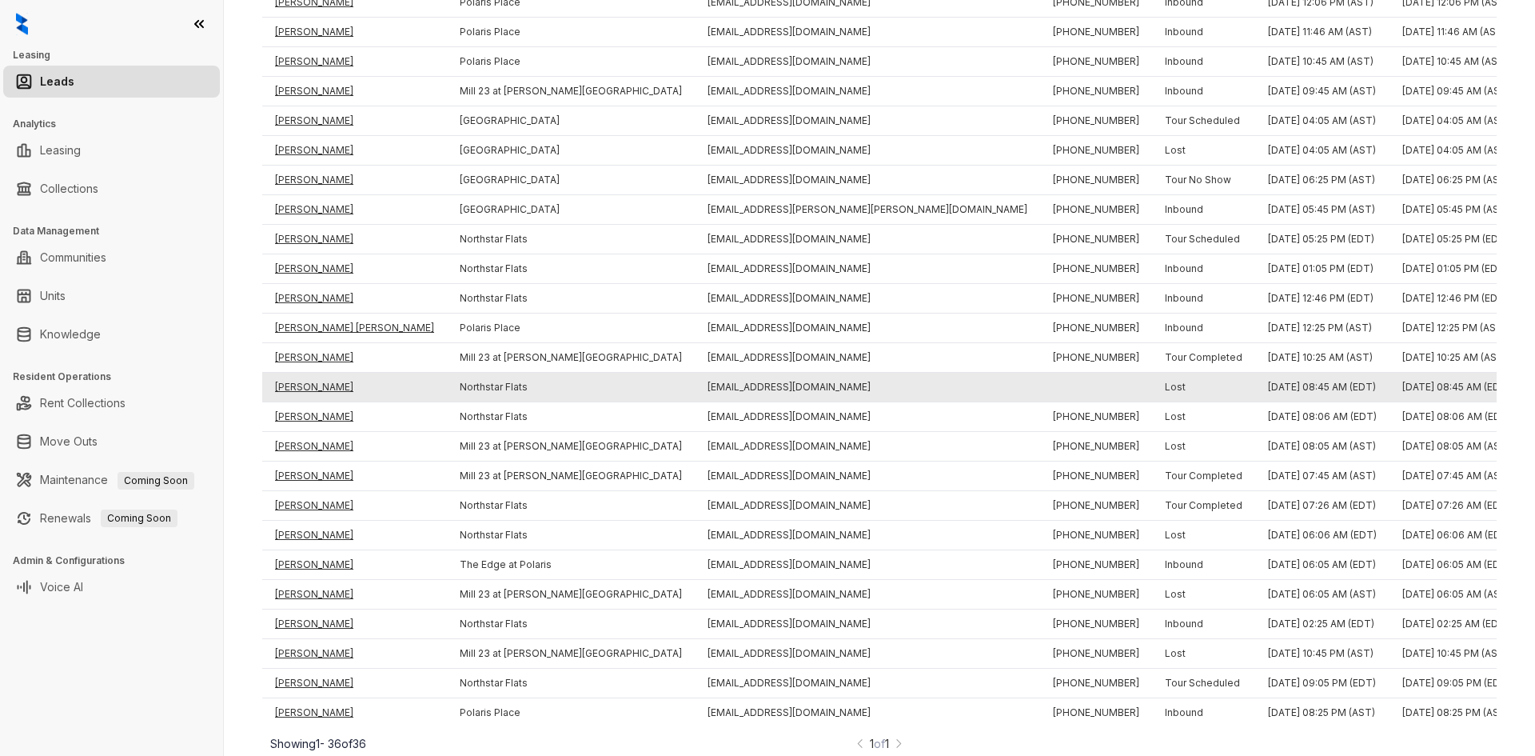
click at [310, 373] on td "[PERSON_NAME]" at bounding box center [354, 388] width 185 height 30
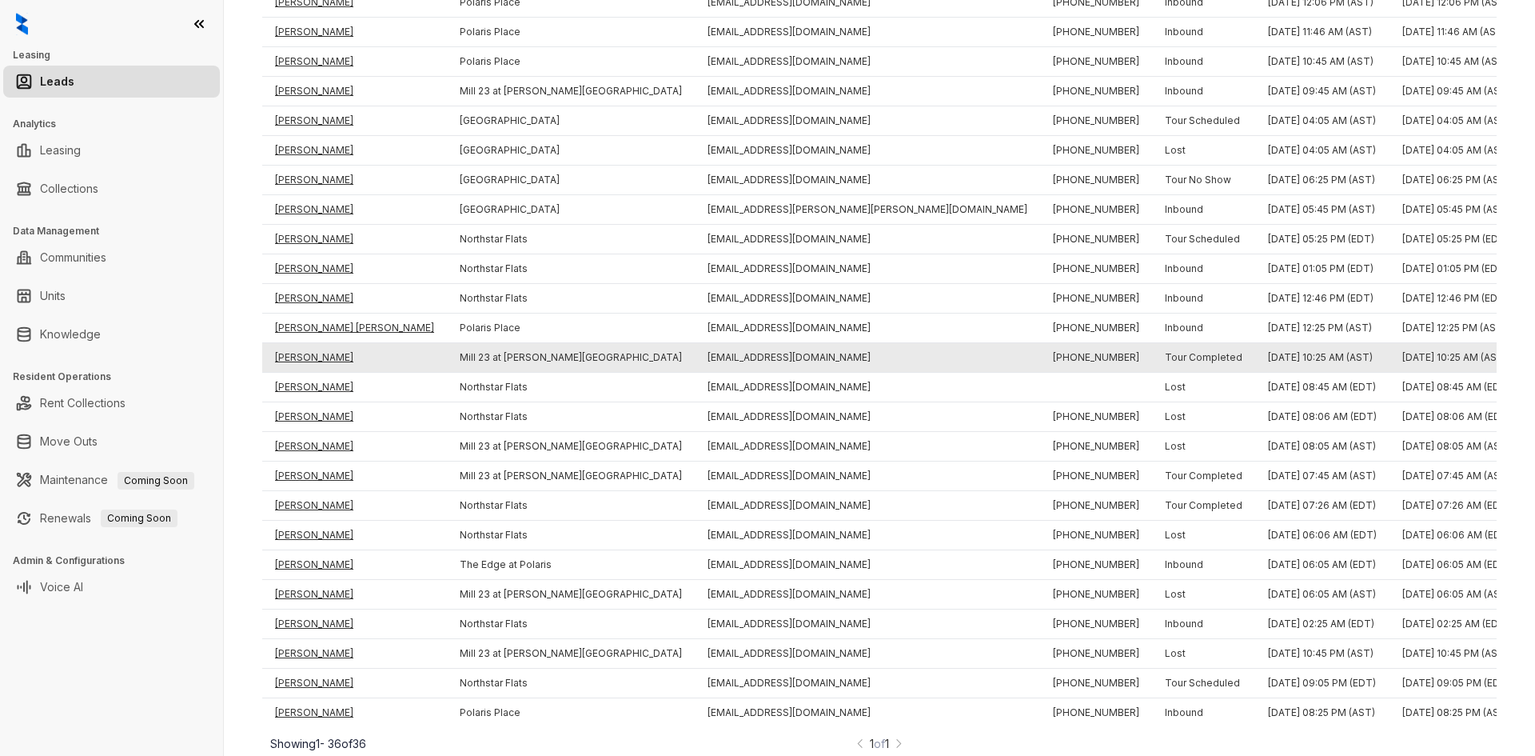
click at [312, 343] on td "[PERSON_NAME]" at bounding box center [354, 358] width 185 height 30
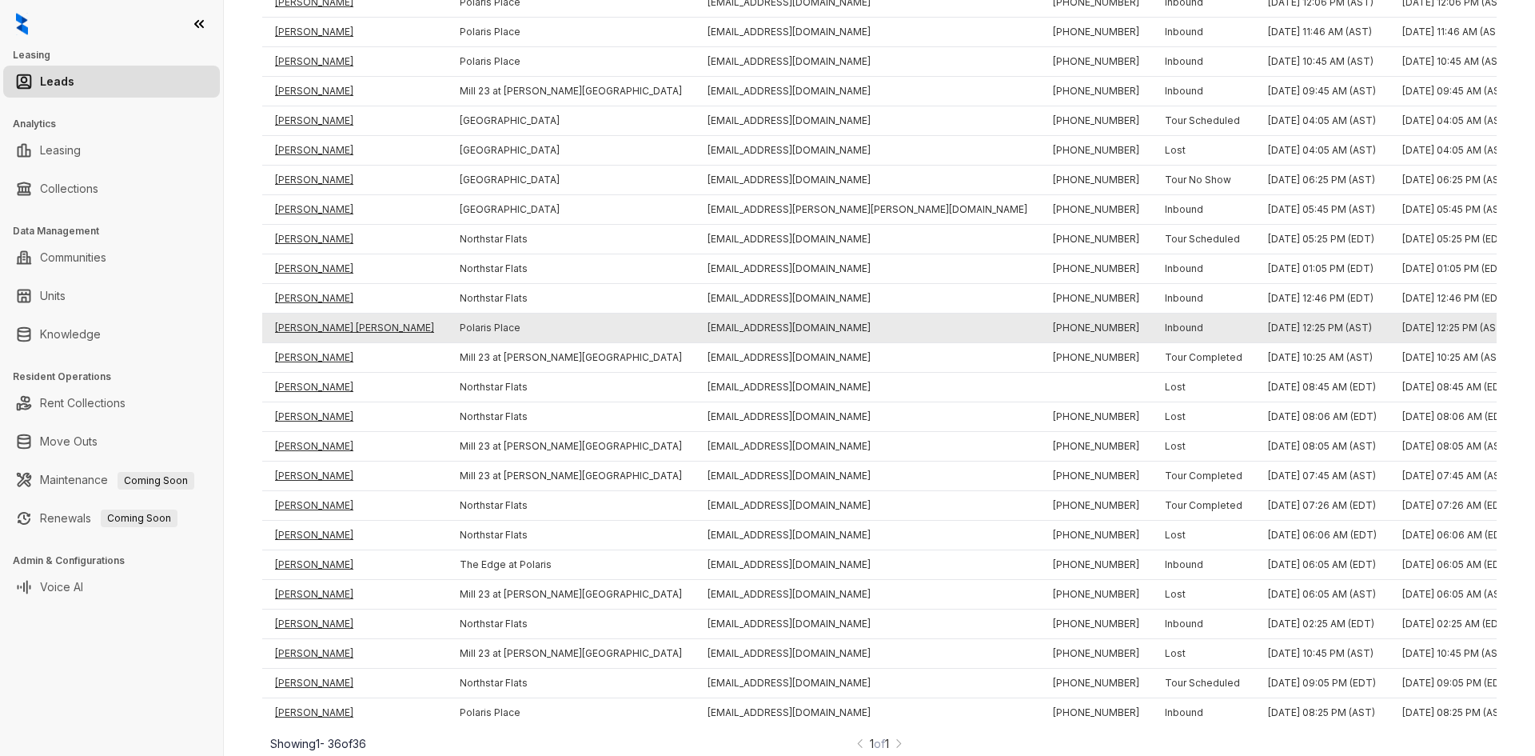
click at [312, 313] on td "[PERSON_NAME] [PERSON_NAME]" at bounding box center [354, 328] width 185 height 30
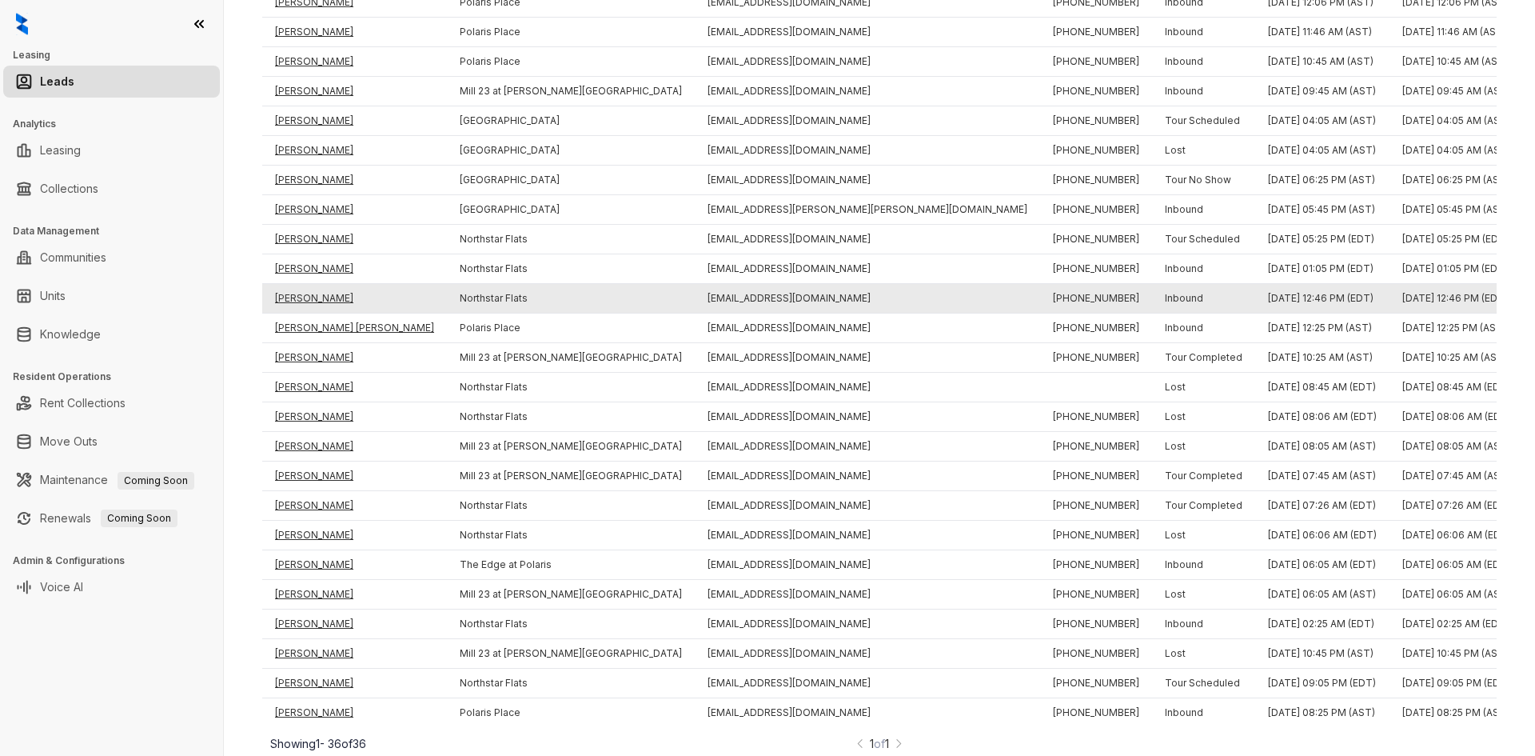
click at [312, 284] on td "[PERSON_NAME]" at bounding box center [354, 299] width 185 height 30
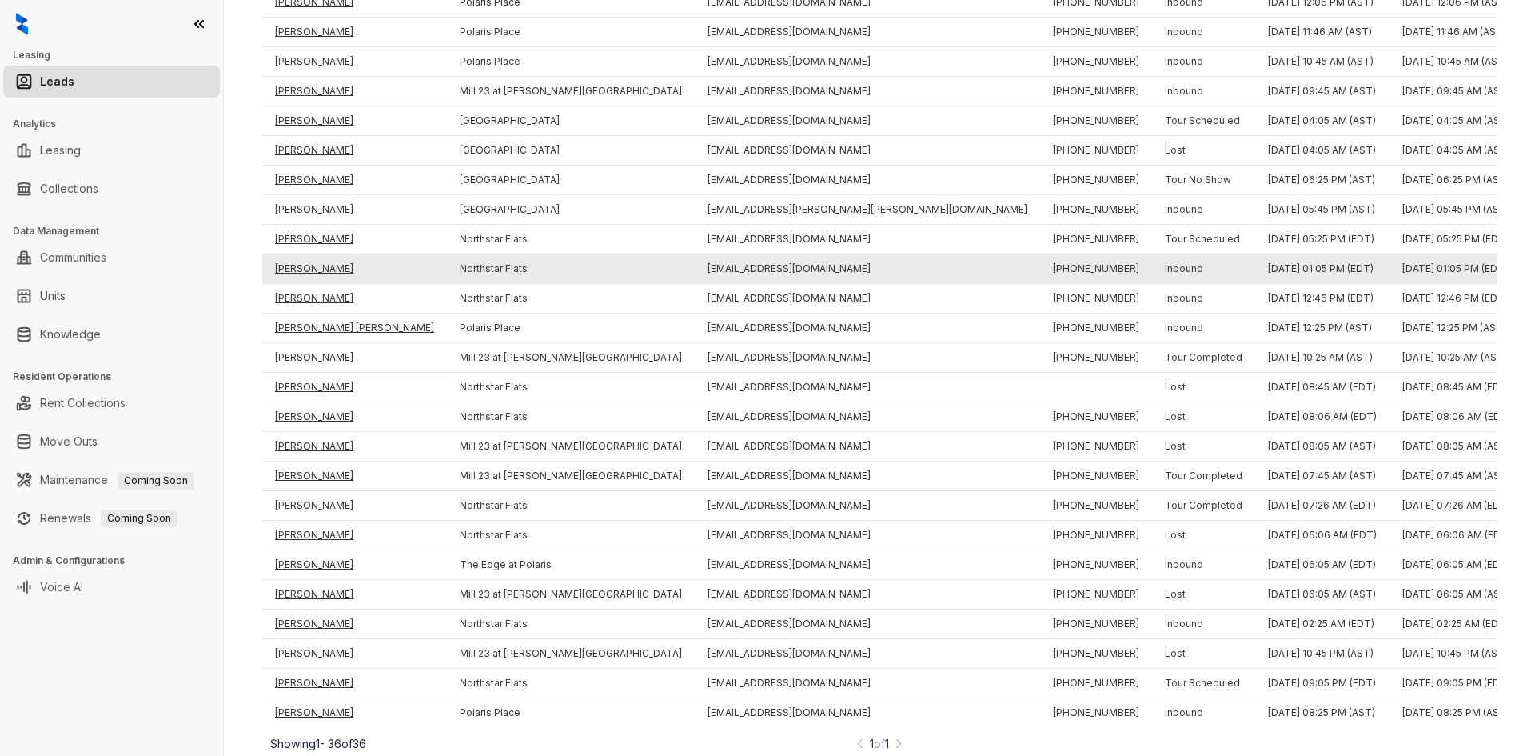
click at [316, 254] on td "[PERSON_NAME]" at bounding box center [354, 269] width 185 height 30
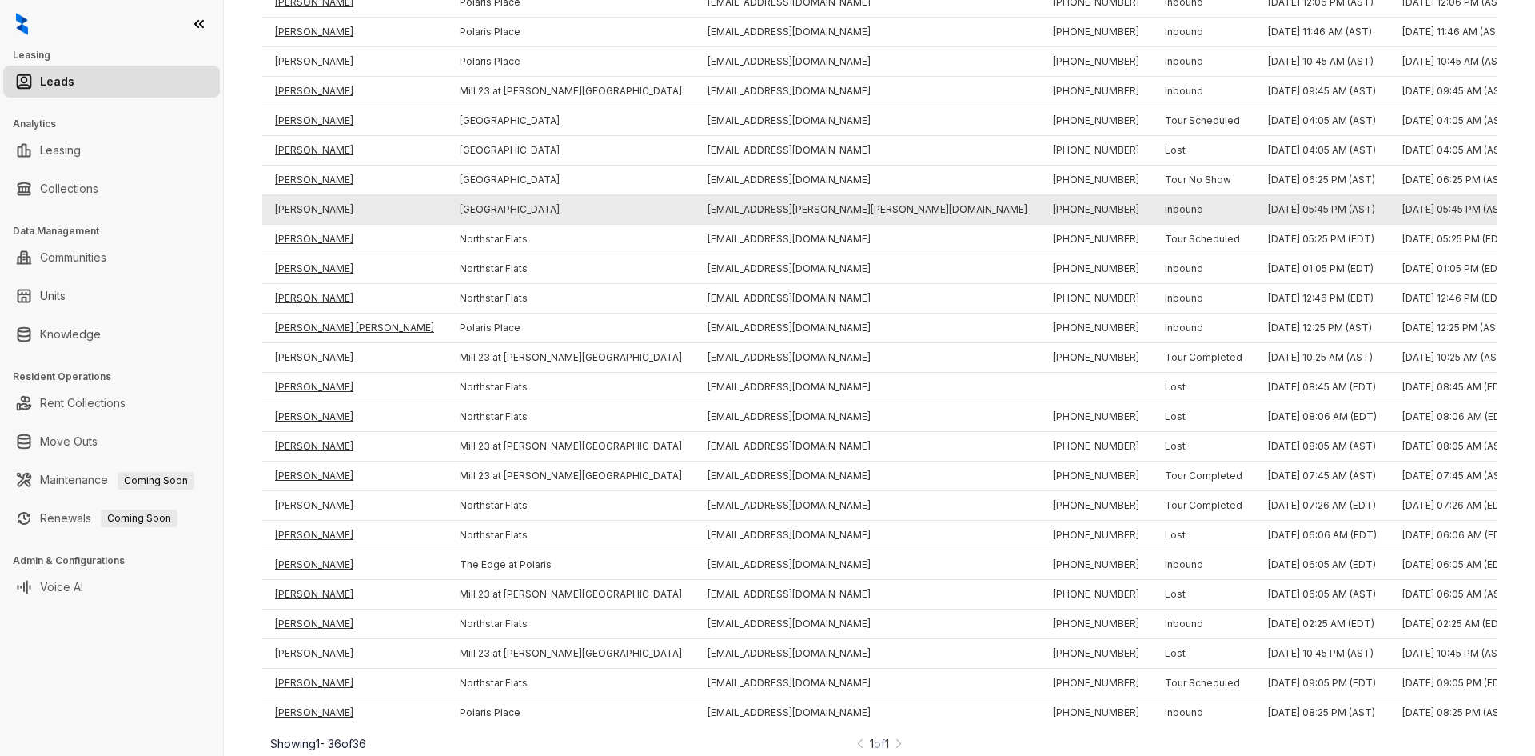
drag, startPoint x: 316, startPoint y: 218, endPoint x: 316, endPoint y: 200, distance: 18.4
click at [316, 225] on td "[PERSON_NAME]" at bounding box center [354, 240] width 185 height 30
drag, startPoint x: 316, startPoint y: 190, endPoint x: 316, endPoint y: 182, distance: 8.8
click at [316, 195] on td "[PERSON_NAME]" at bounding box center [354, 210] width 185 height 30
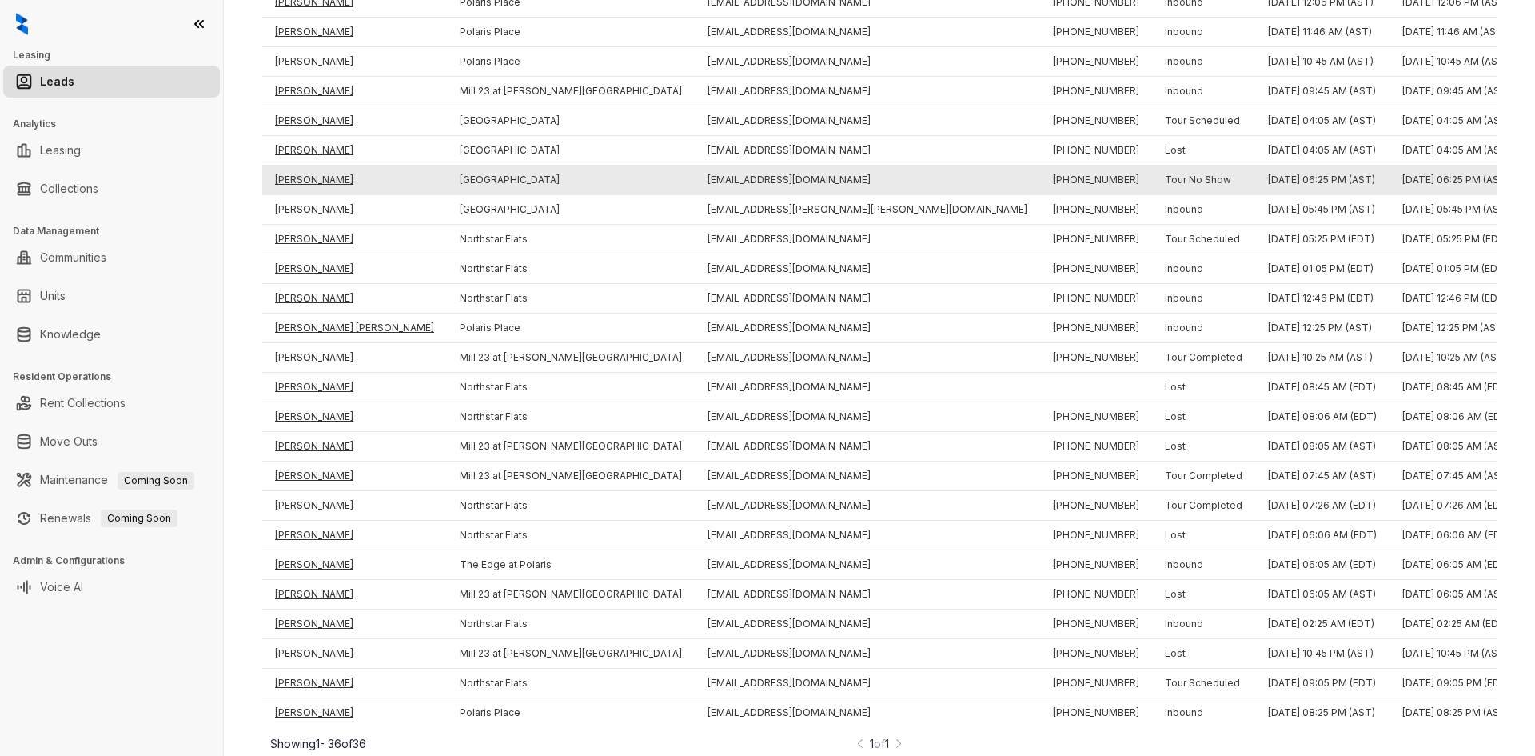
click at [316, 166] on td "[PERSON_NAME]" at bounding box center [354, 181] width 185 height 30
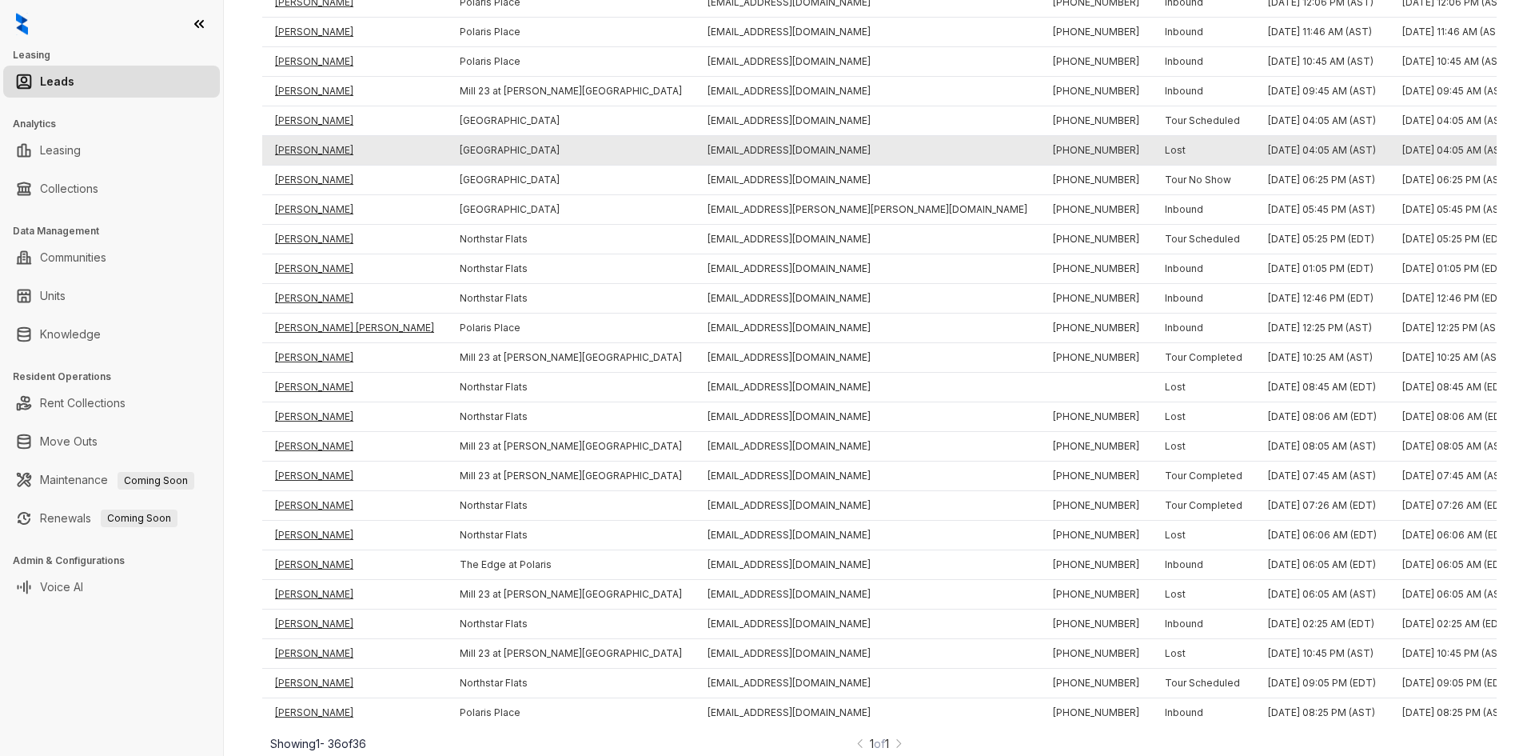
click at [316, 136] on td "[PERSON_NAME]" at bounding box center [354, 151] width 185 height 30
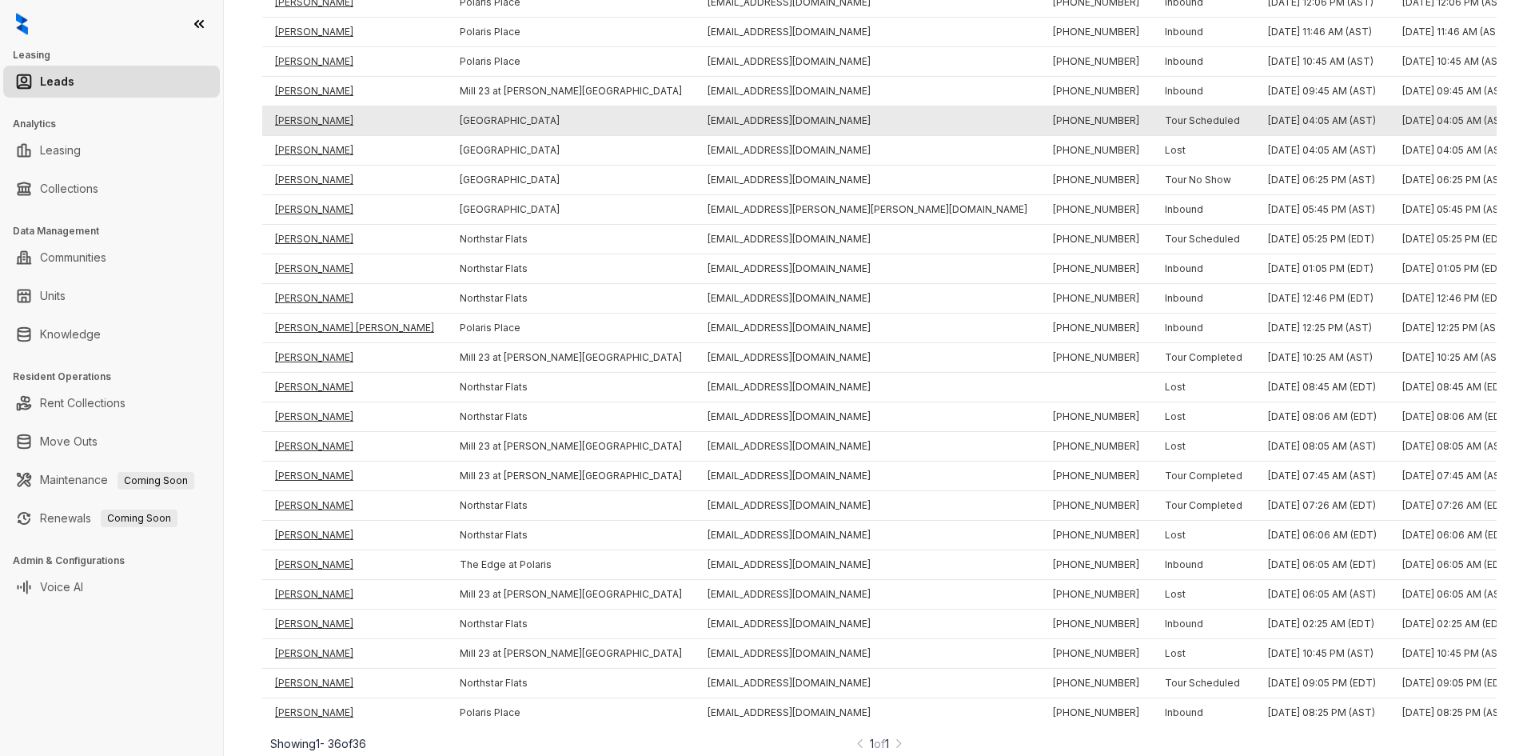
click at [346, 106] on td "[PERSON_NAME]" at bounding box center [354, 121] width 185 height 30
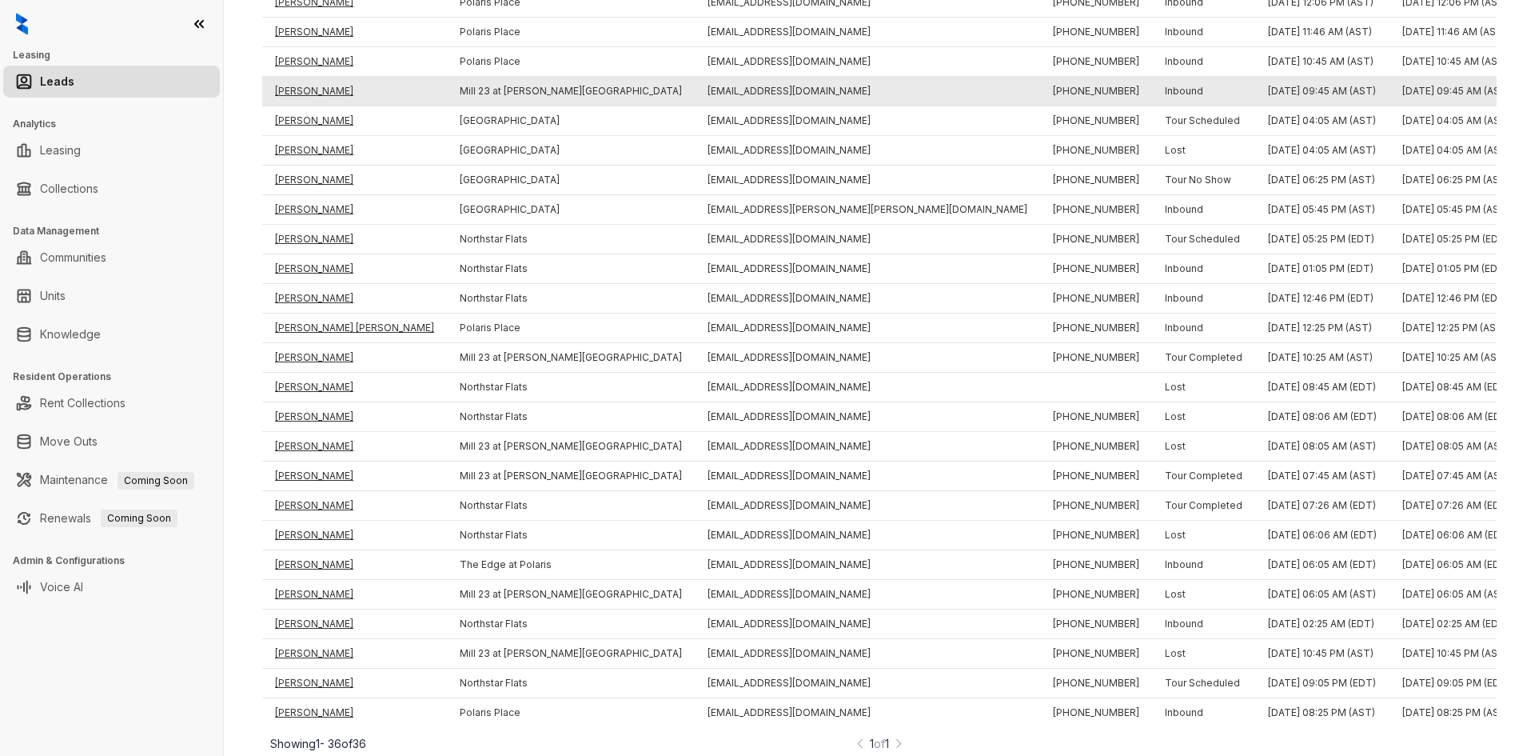
click at [315, 77] on td "[PERSON_NAME]" at bounding box center [354, 92] width 185 height 30
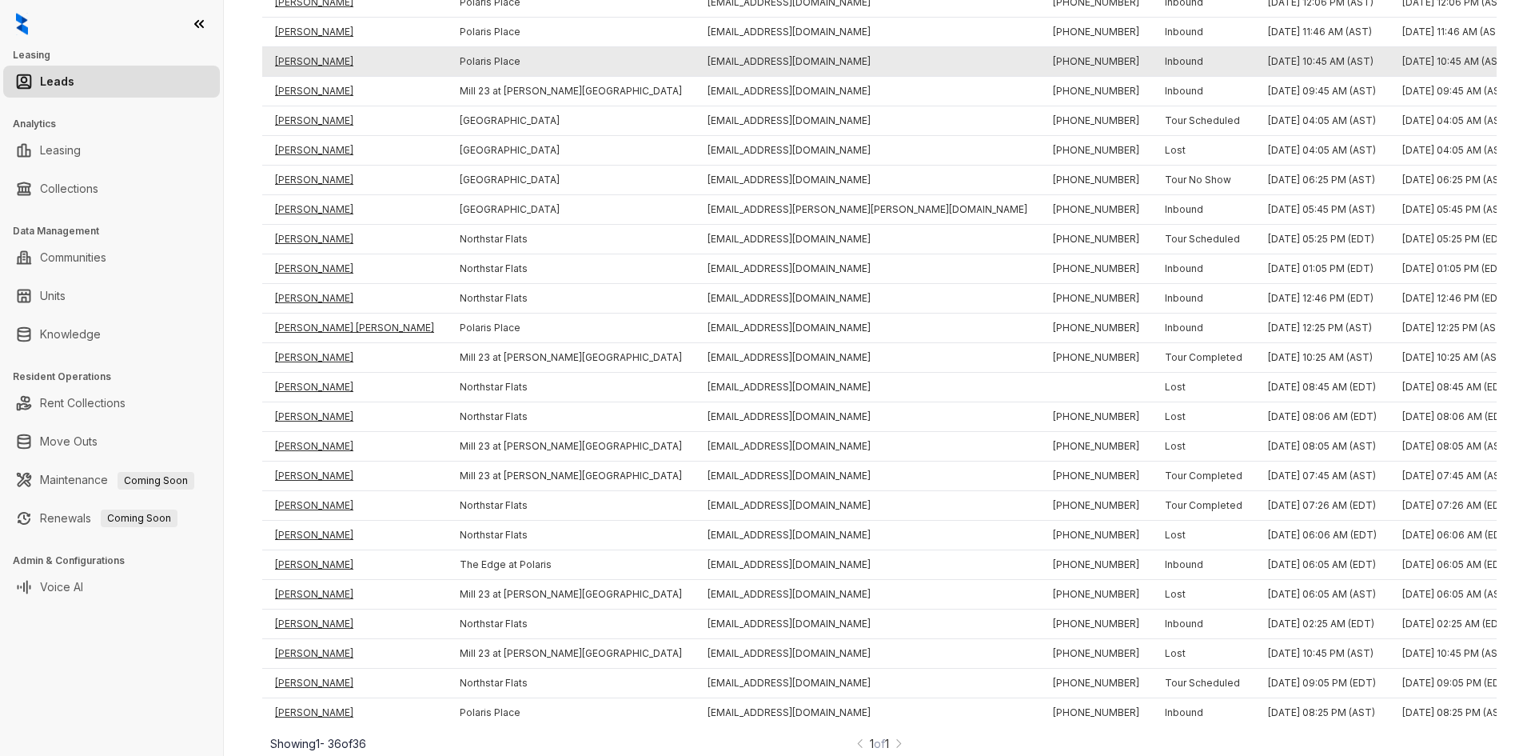
click at [320, 47] on td "[PERSON_NAME]" at bounding box center [354, 62] width 185 height 30
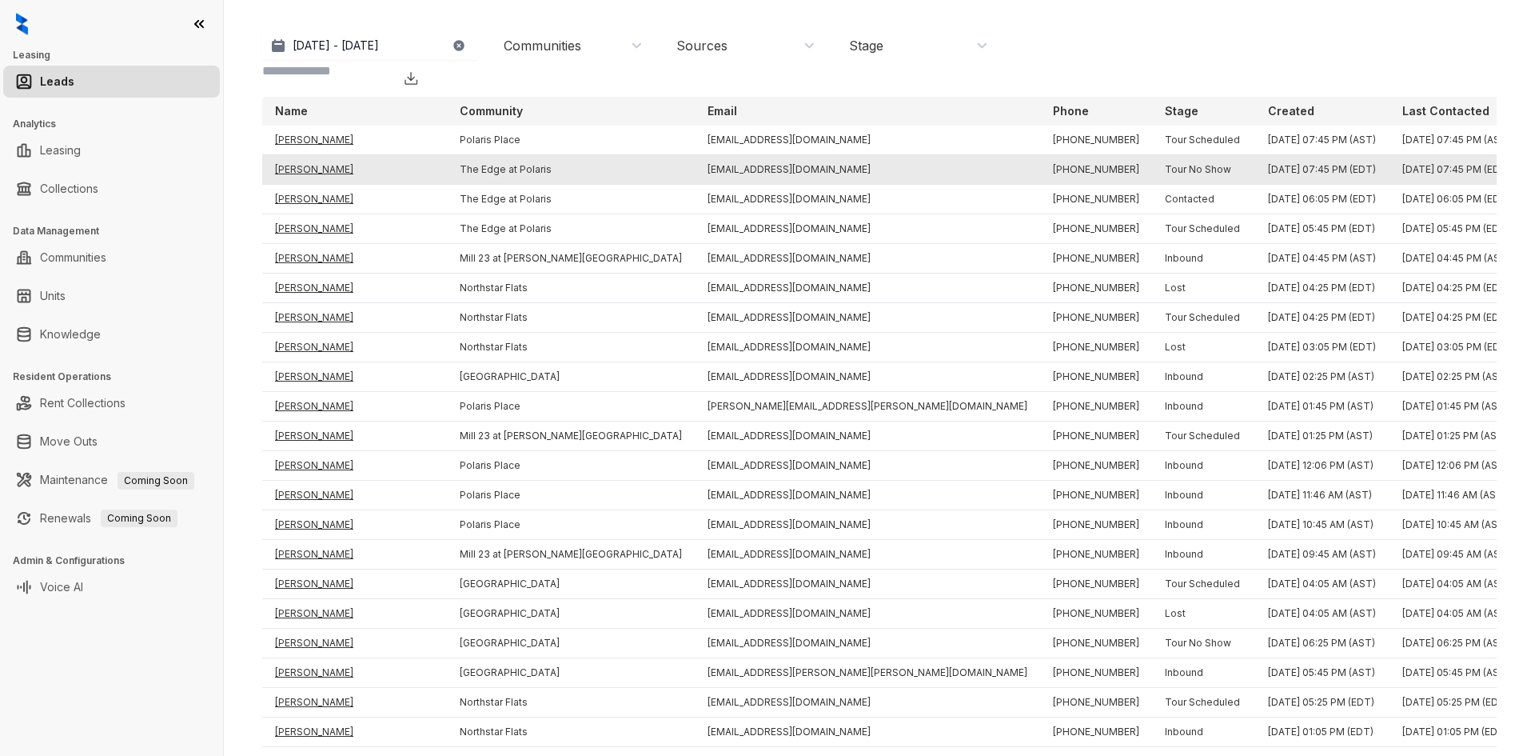
scroll to position [0, 0]
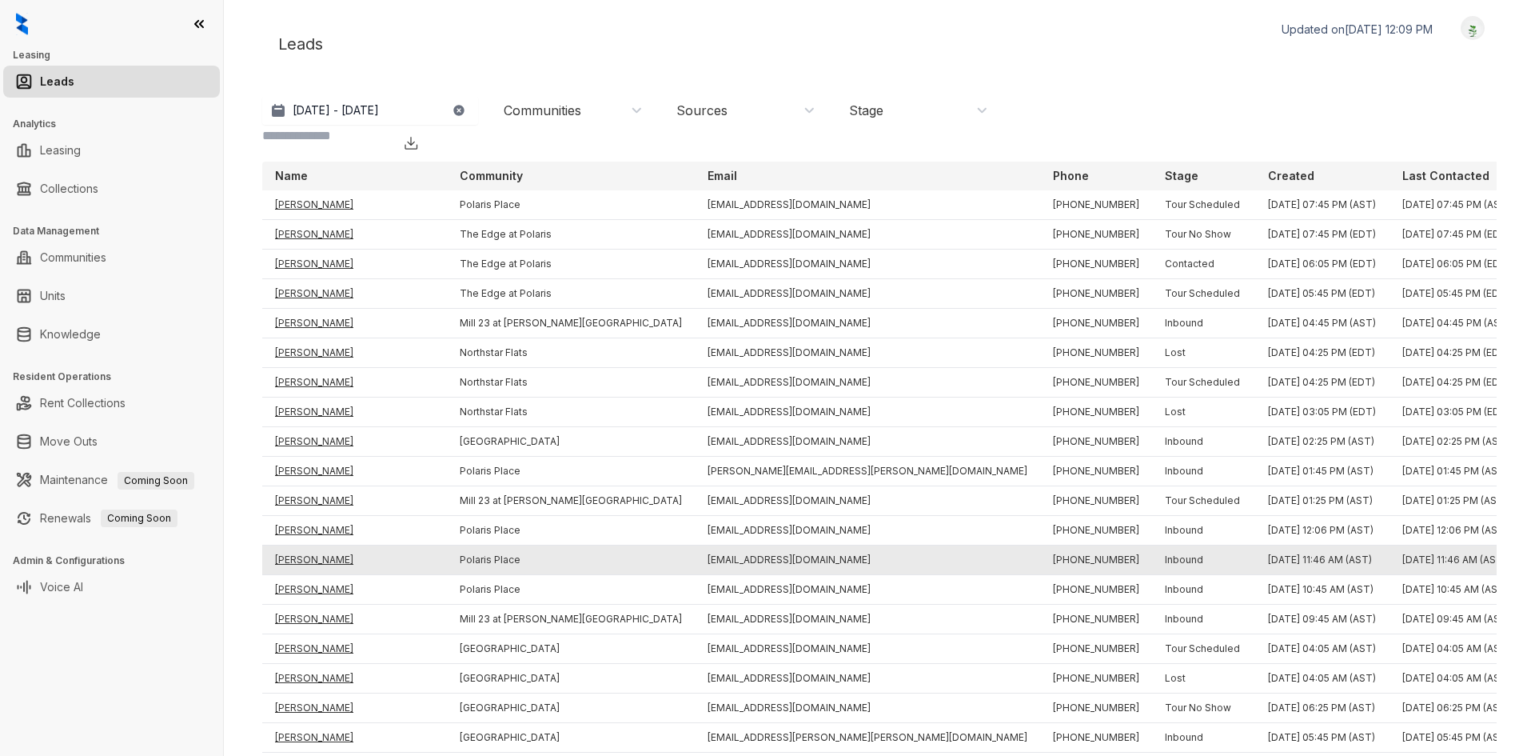
click at [335, 545] on td "[PERSON_NAME]" at bounding box center [354, 560] width 185 height 30
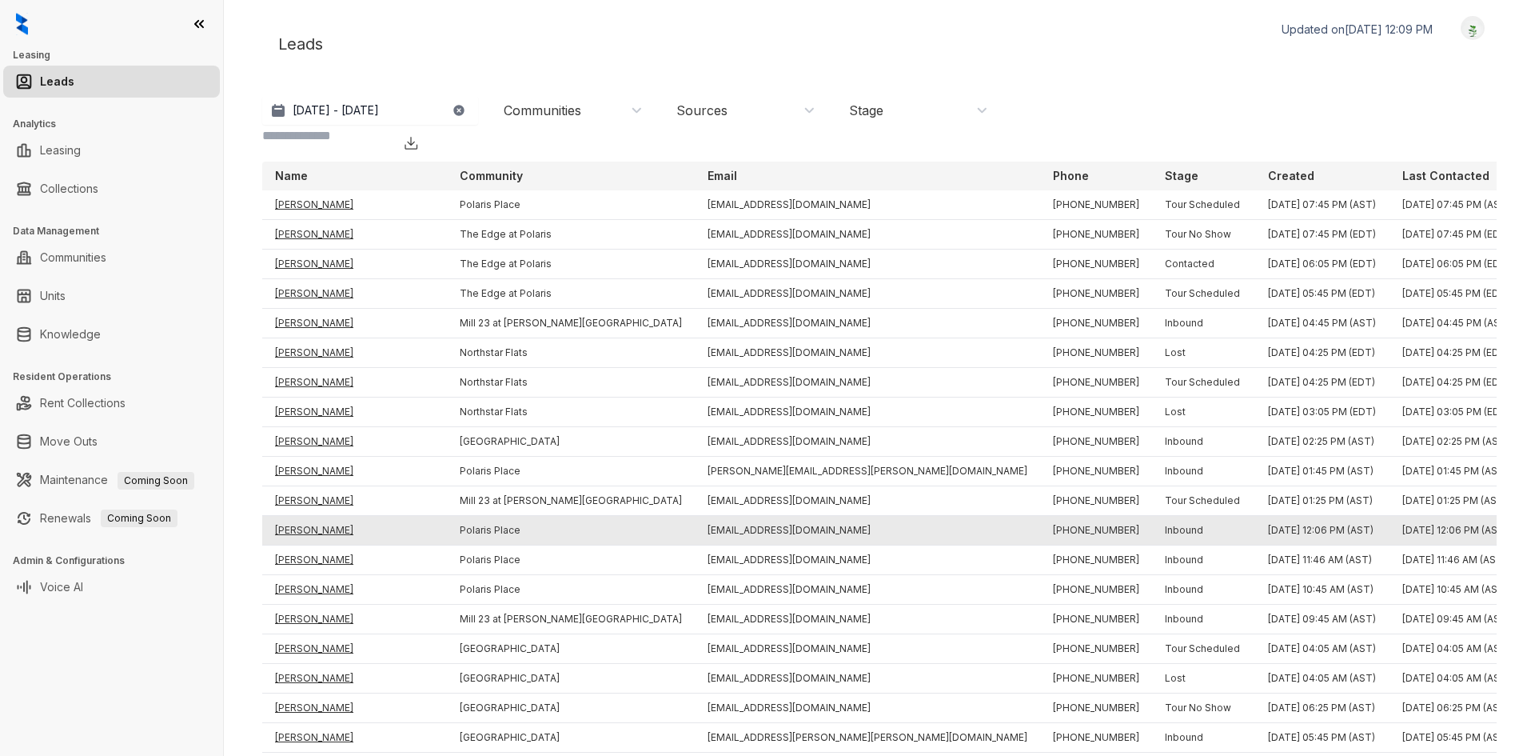
click at [333, 516] on td "[PERSON_NAME]" at bounding box center [354, 531] width 185 height 30
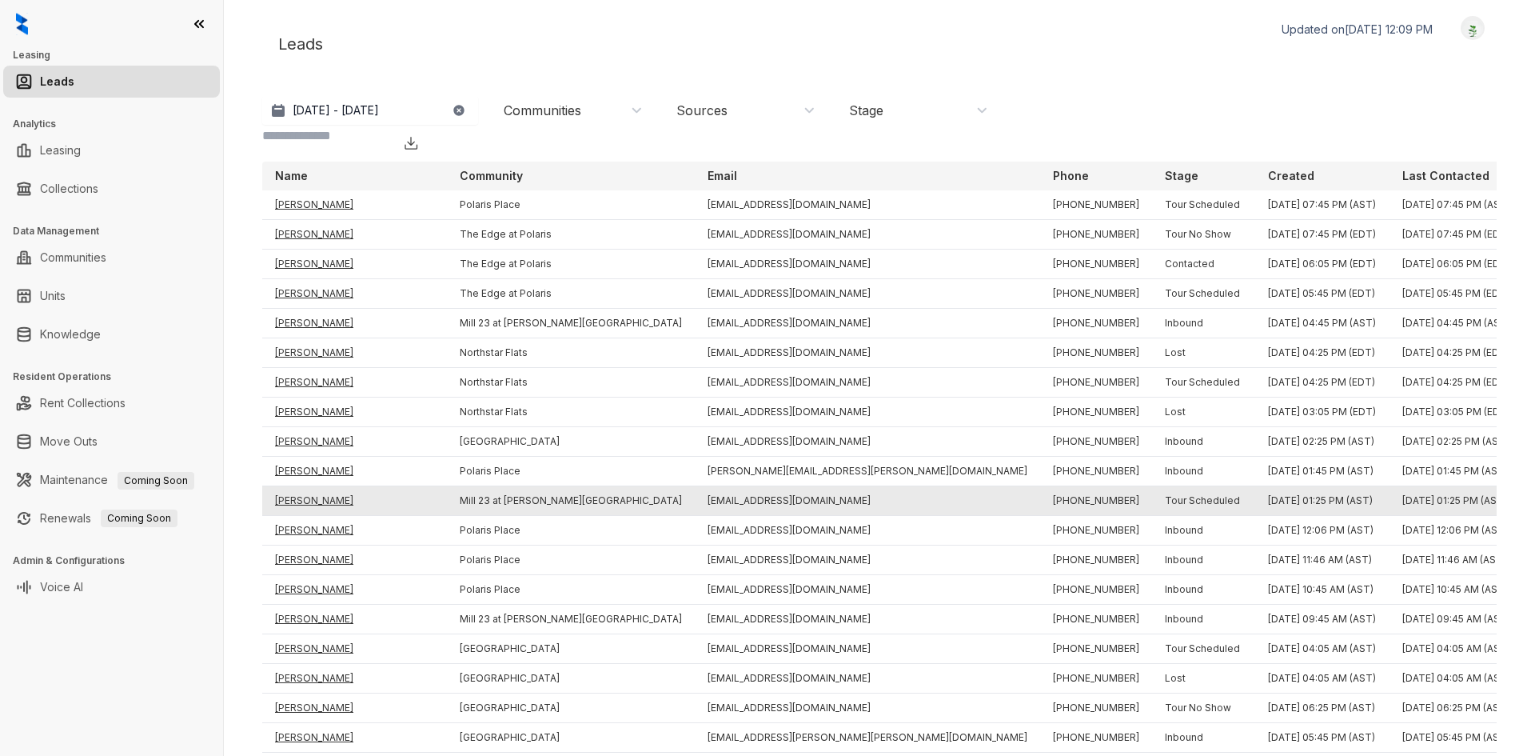
click at [323, 486] on td "[PERSON_NAME]" at bounding box center [354, 501] width 185 height 30
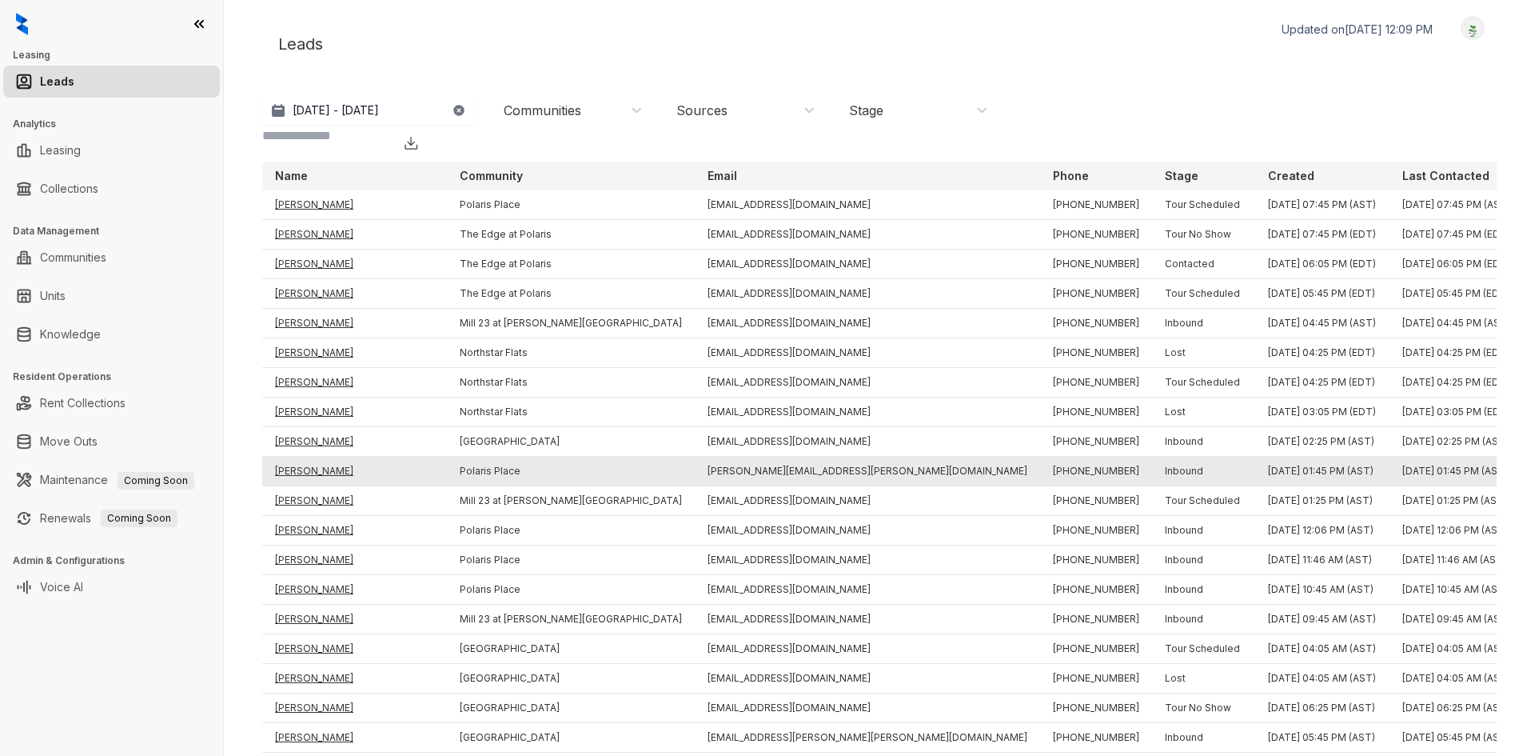
click at [323, 457] on td "[PERSON_NAME]" at bounding box center [354, 472] width 185 height 30
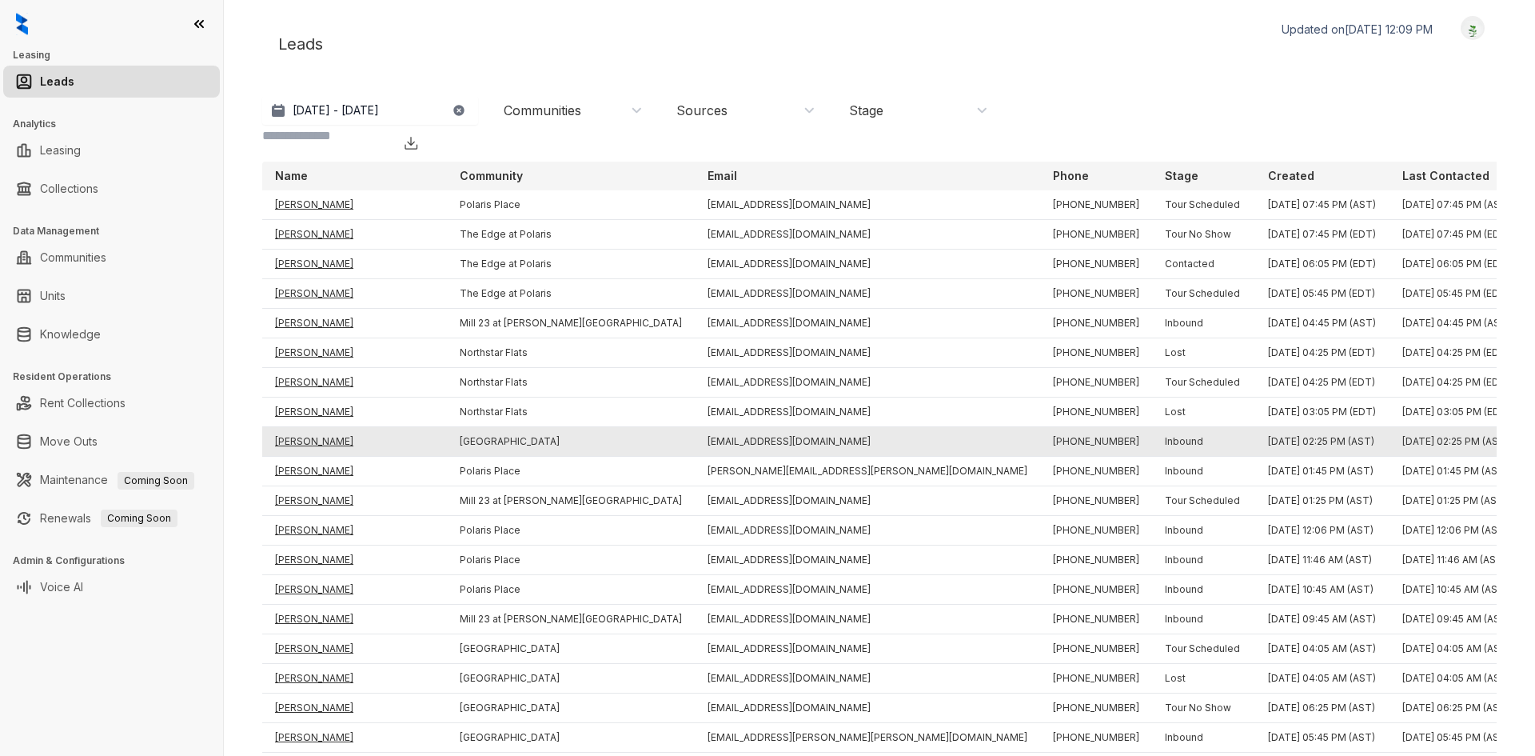
click at [314, 427] on td "[PERSON_NAME]" at bounding box center [354, 442] width 185 height 30
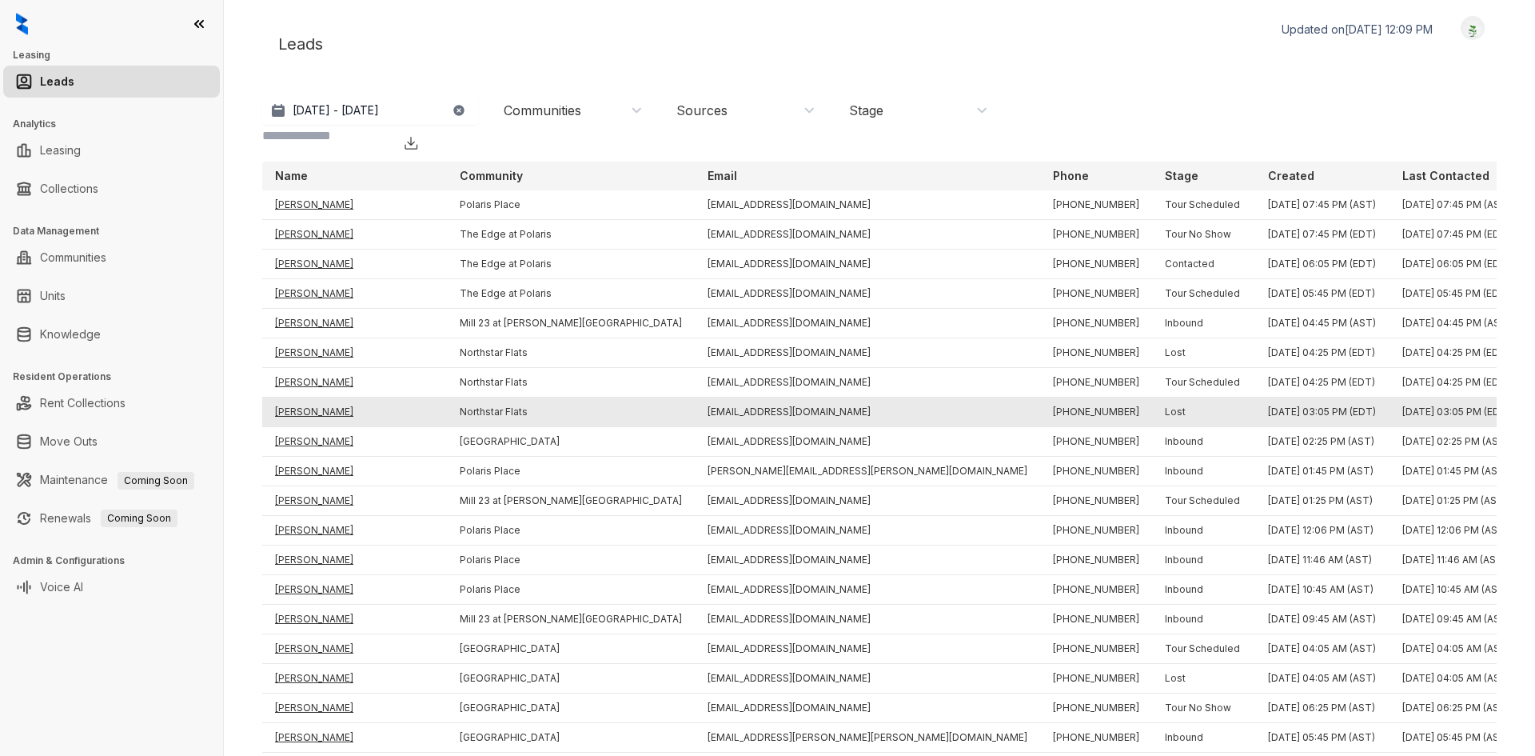
click at [320, 397] on td "[PERSON_NAME]" at bounding box center [354, 412] width 185 height 30
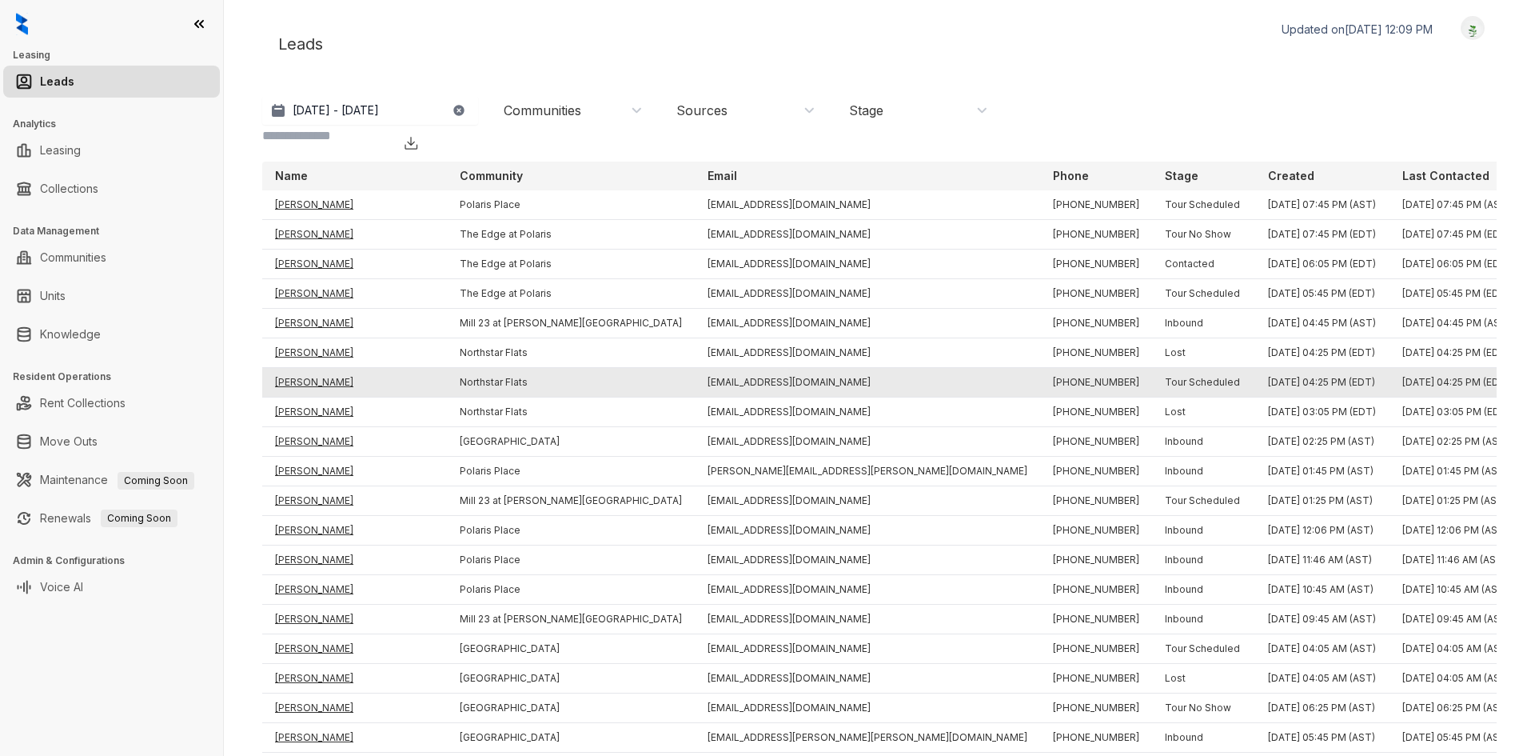
click at [320, 368] on td "[PERSON_NAME]" at bounding box center [354, 383] width 185 height 30
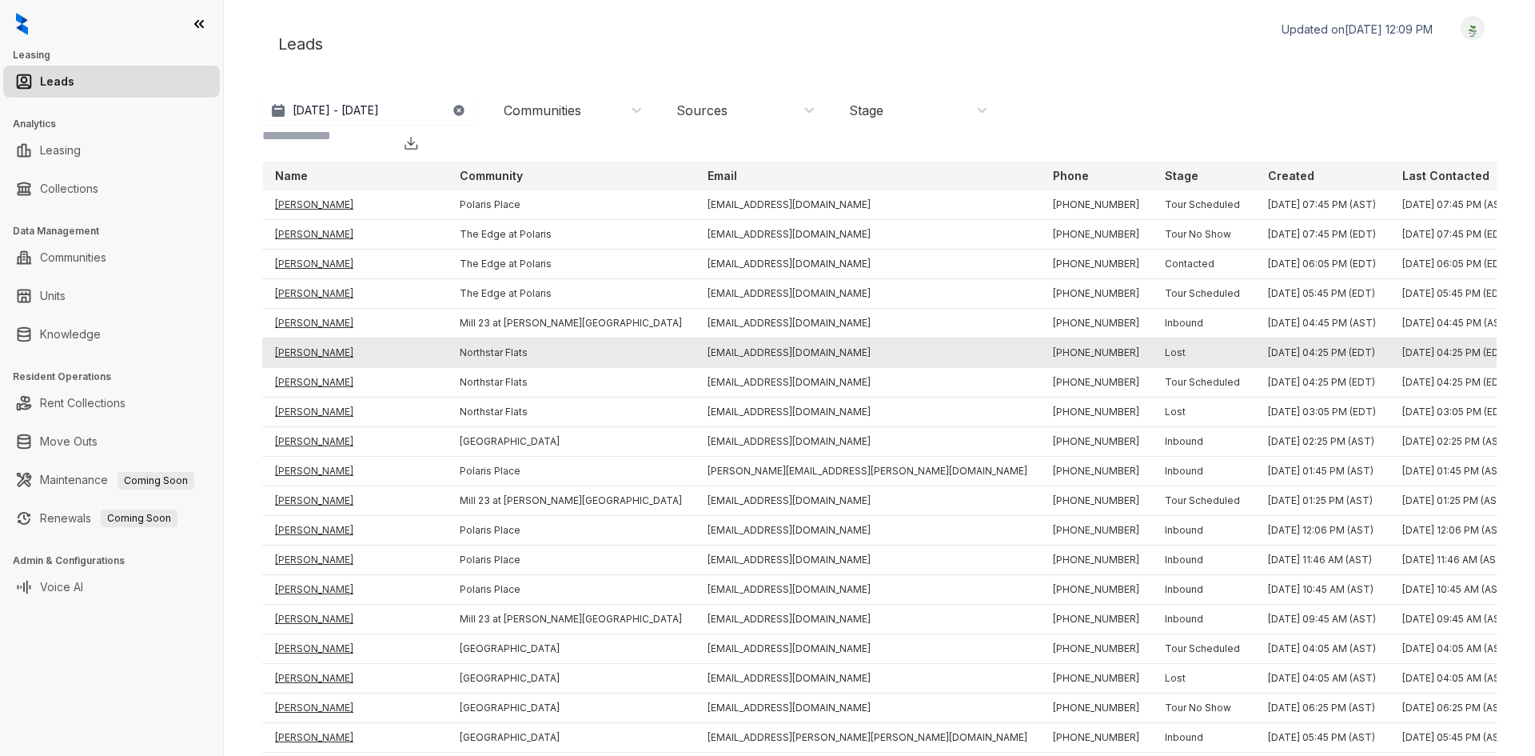
click at [320, 338] on td "[PERSON_NAME]" at bounding box center [354, 353] width 185 height 30
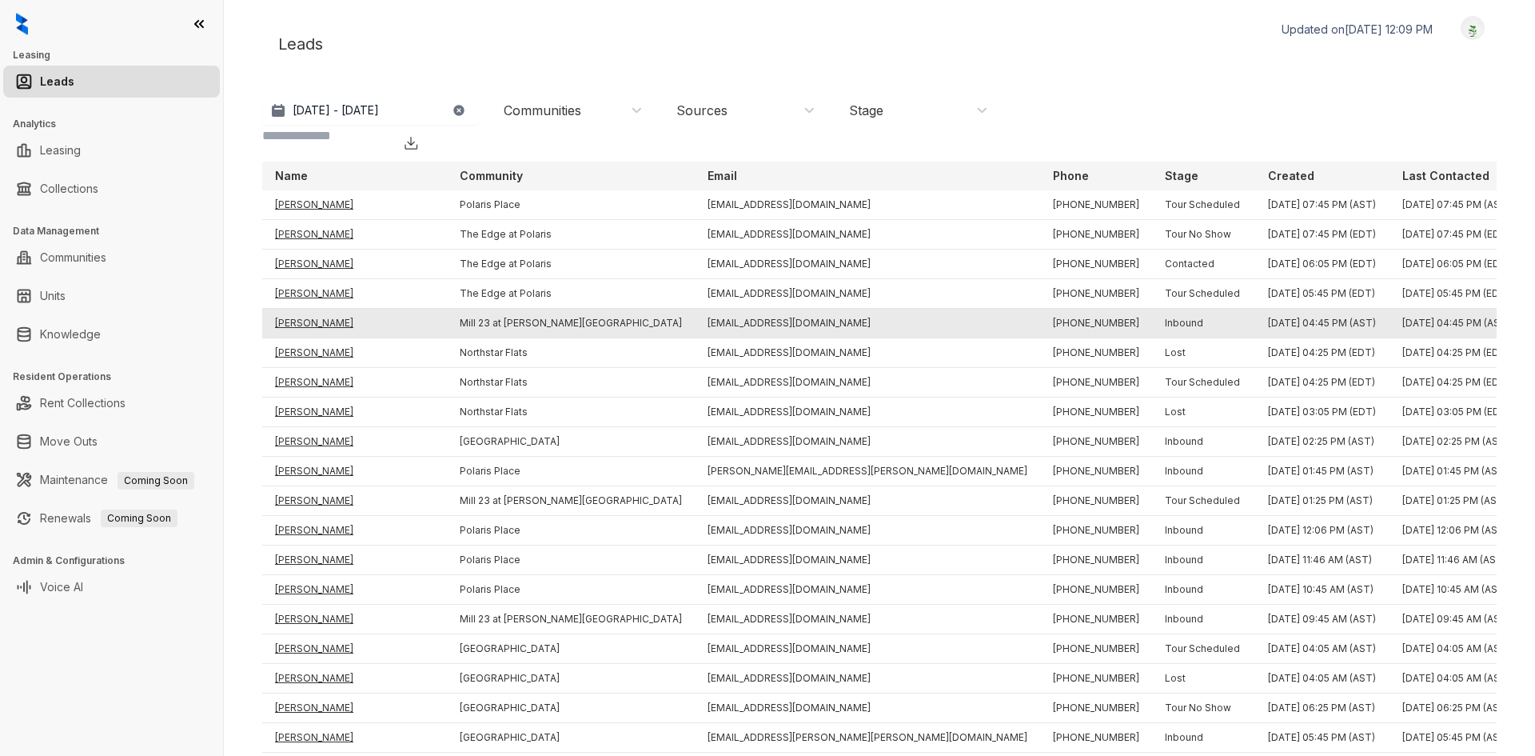
drag, startPoint x: 323, startPoint y: 305, endPoint x: 325, endPoint y: 295, distance: 9.7
click at [323, 309] on td "[PERSON_NAME]" at bounding box center [354, 324] width 185 height 30
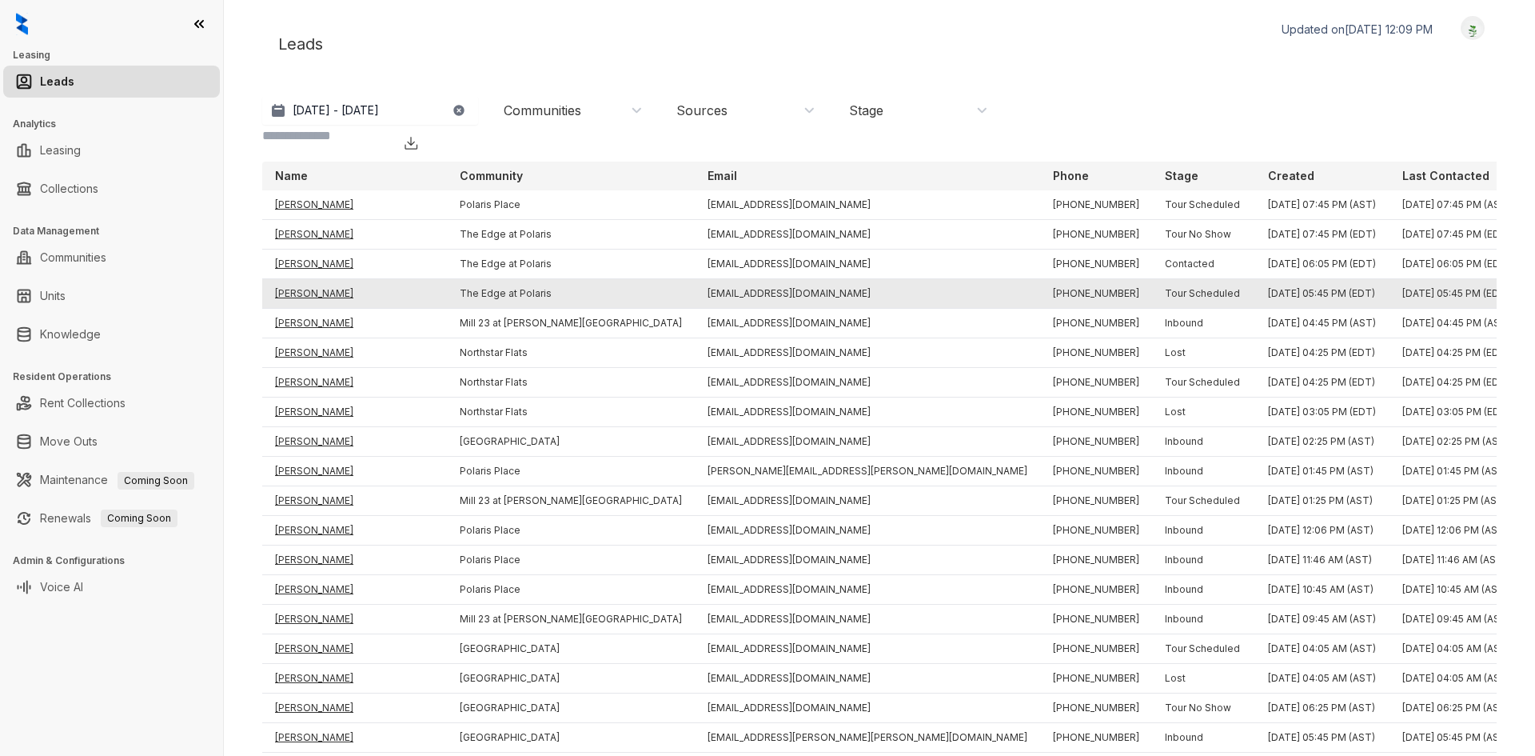
click at [325, 279] on td "[PERSON_NAME]" at bounding box center [354, 294] width 185 height 30
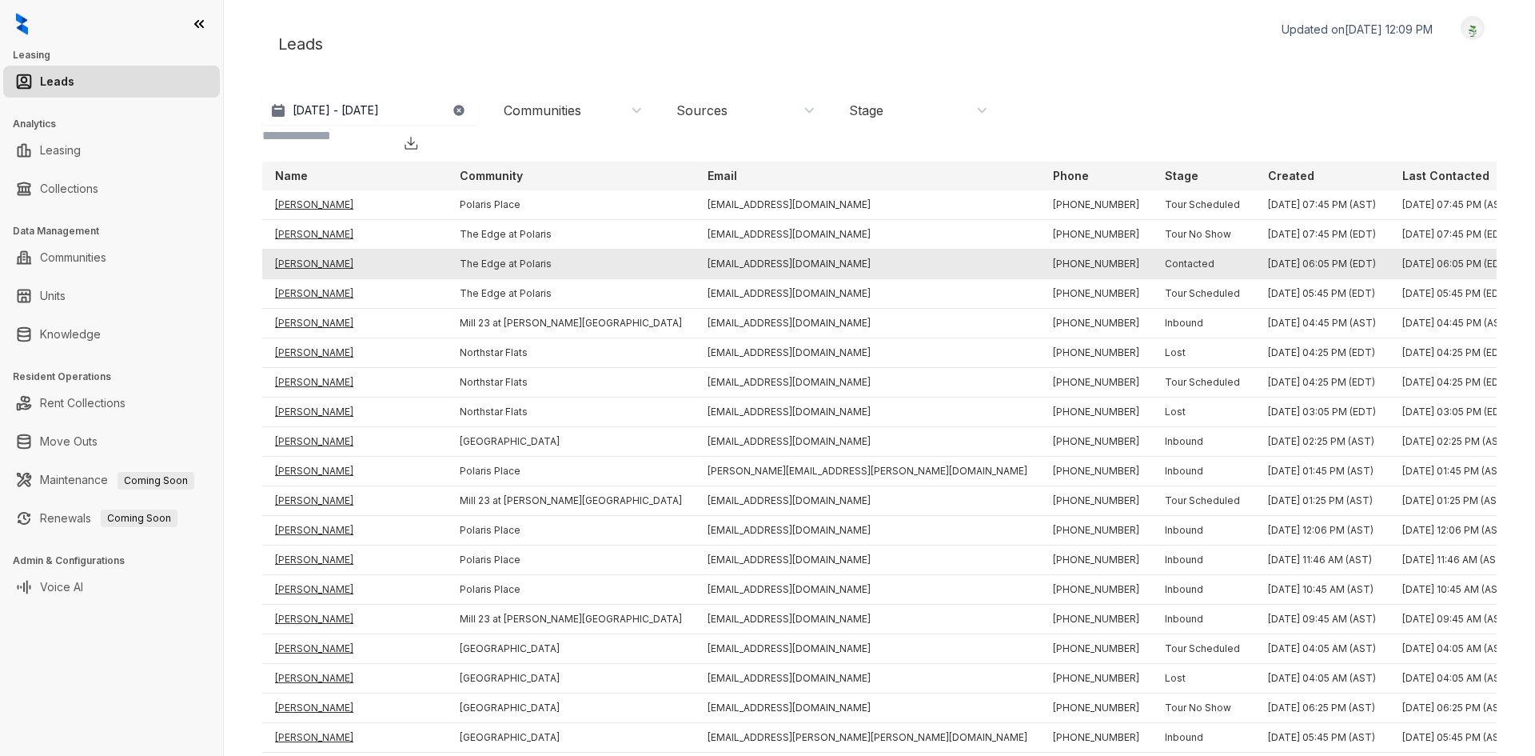
click at [322, 249] on td "[PERSON_NAME]" at bounding box center [354, 264] width 185 height 30
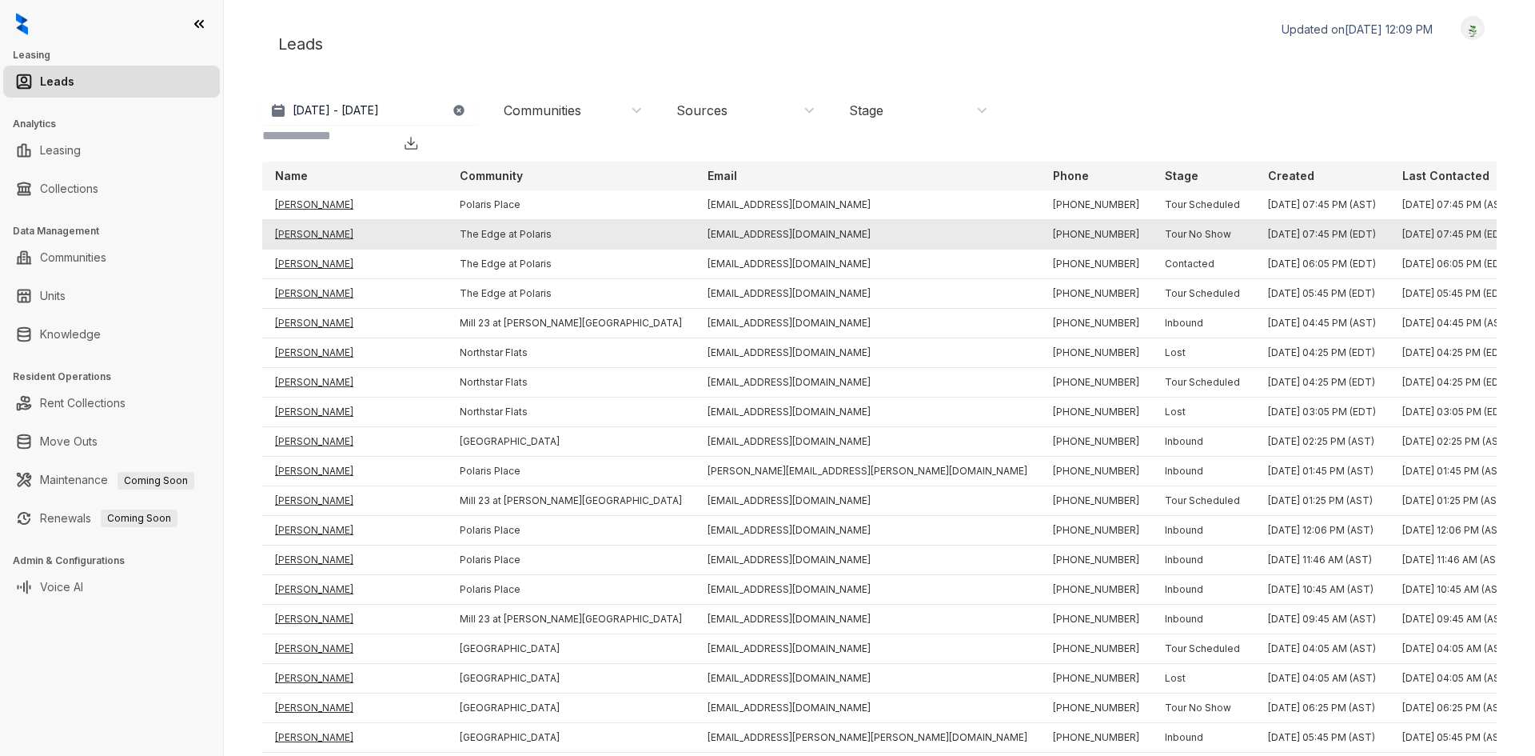
click at [302, 220] on td "[PERSON_NAME]" at bounding box center [354, 235] width 185 height 30
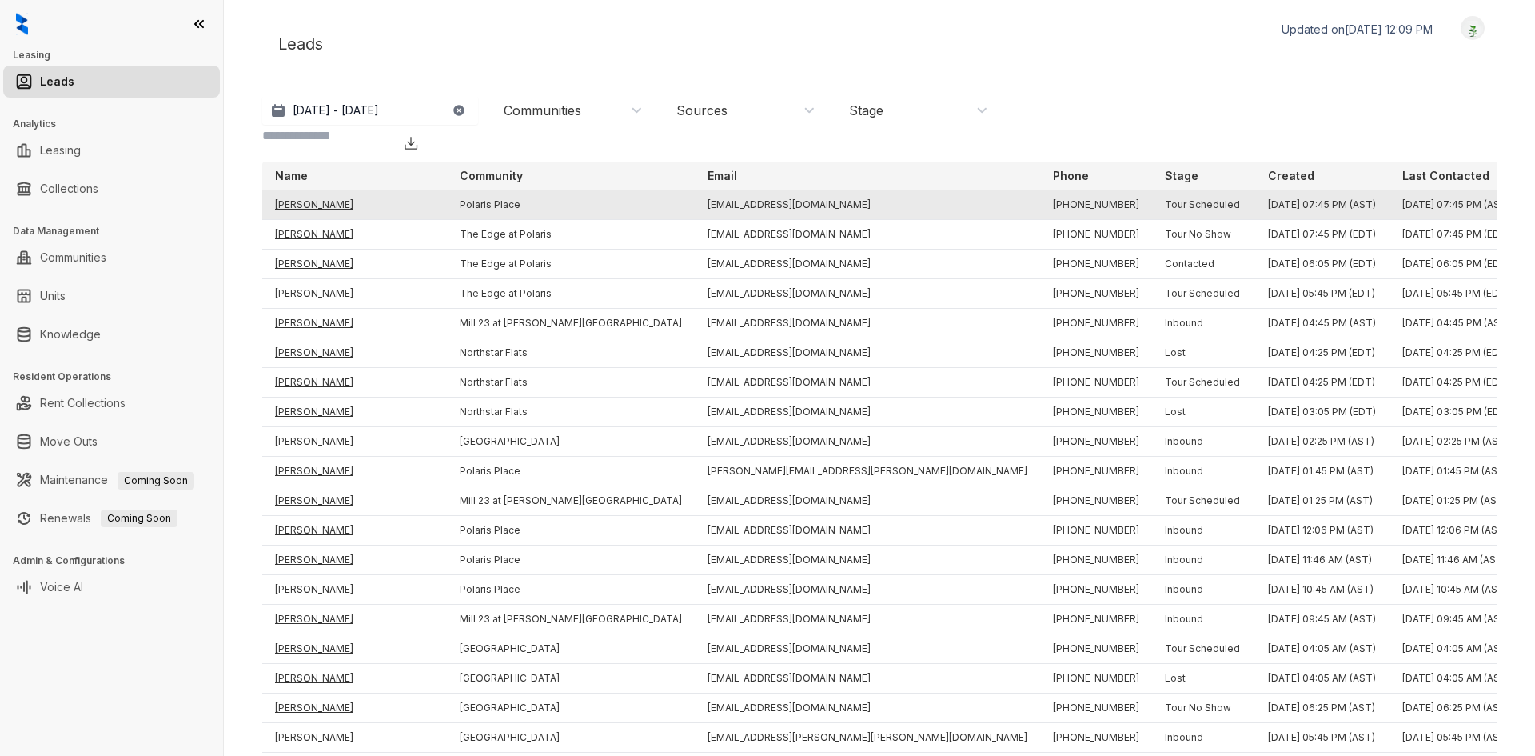
click at [301, 190] on td "[PERSON_NAME]" at bounding box center [354, 205] width 185 height 30
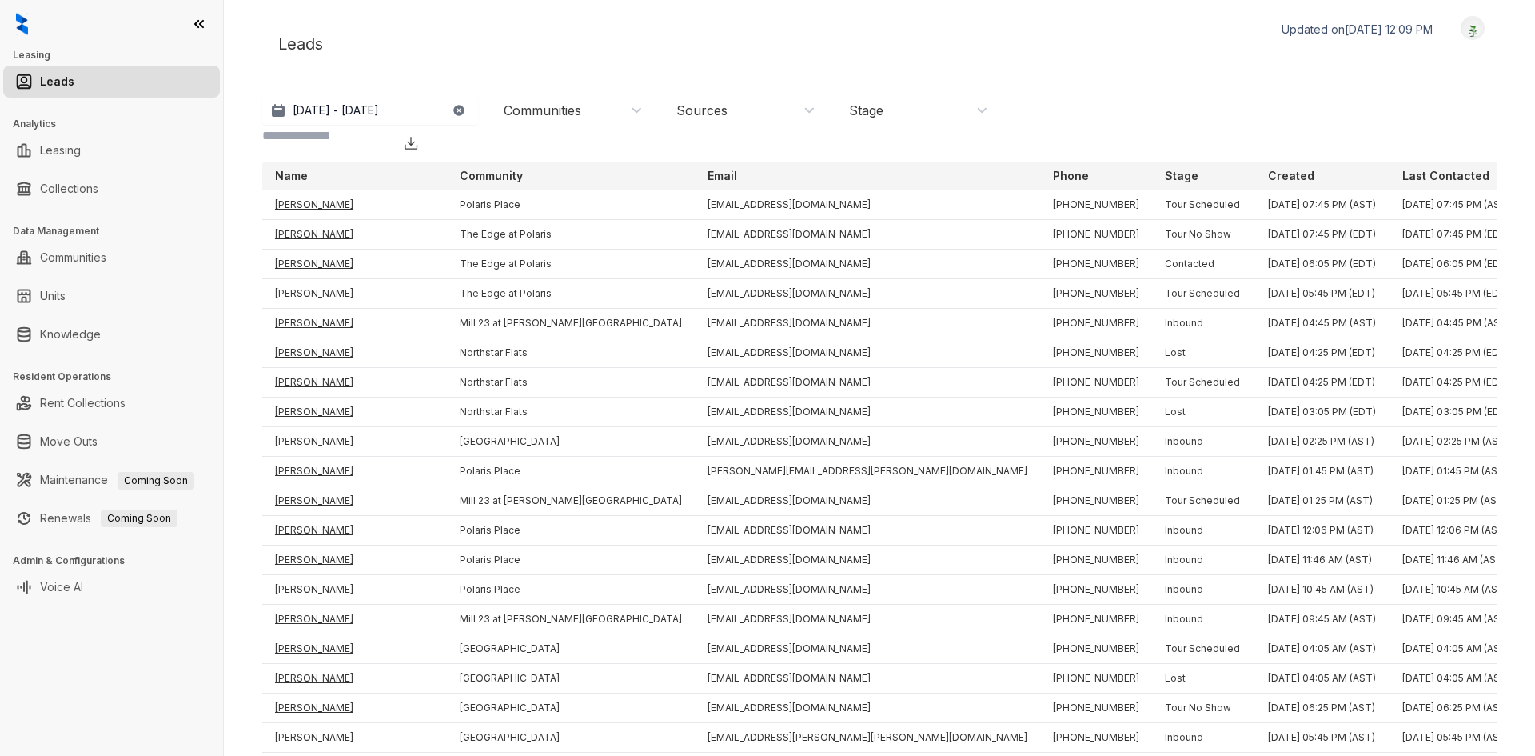
click at [390, 126] on input at bounding box center [326, 135] width 128 height 19
paste input "**********"
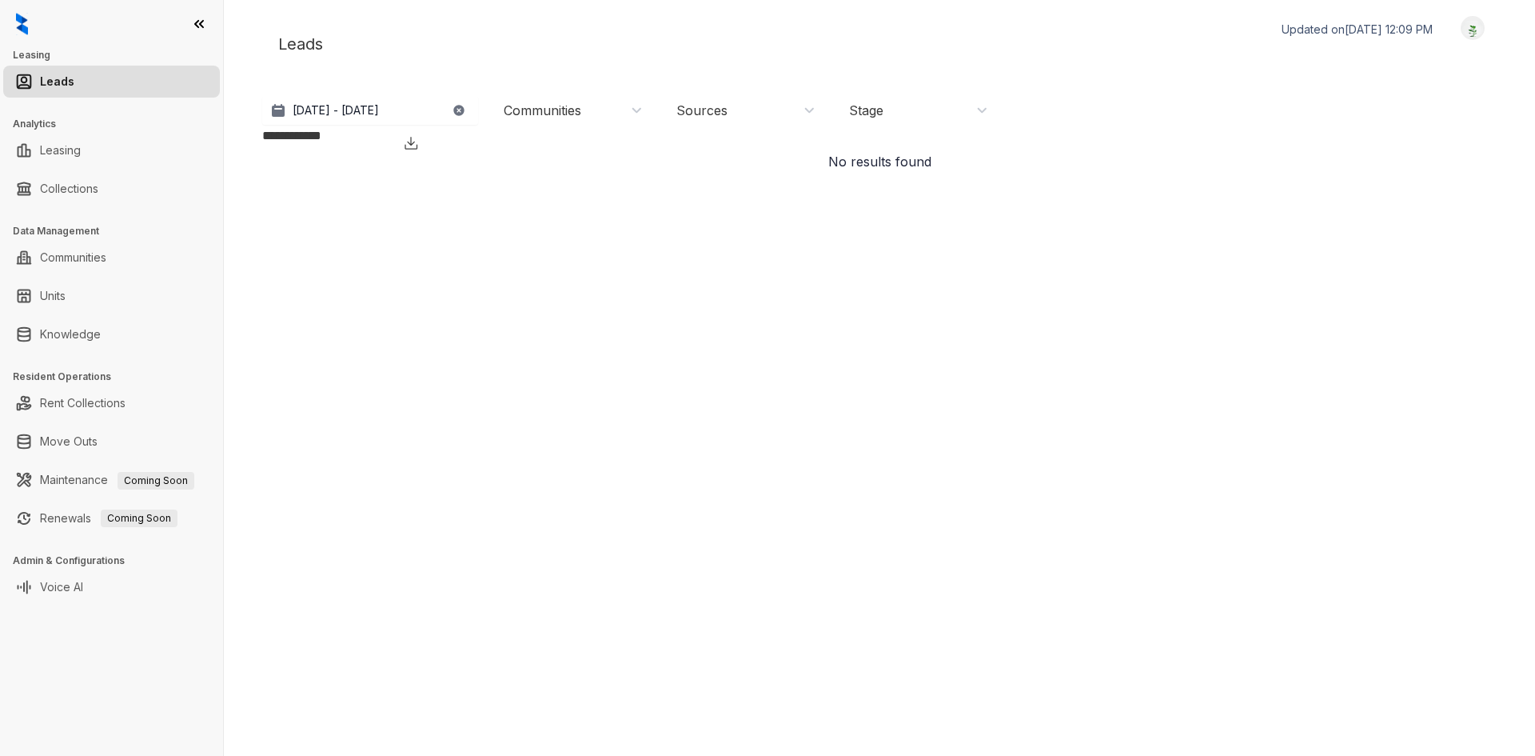
click at [390, 126] on input "**********" at bounding box center [326, 135] width 128 height 19
type input "******"
click at [459, 114] on icon "button" at bounding box center [458, 110] width 10 height 10
click at [387, 98] on button "Select range" at bounding box center [370, 110] width 216 height 29
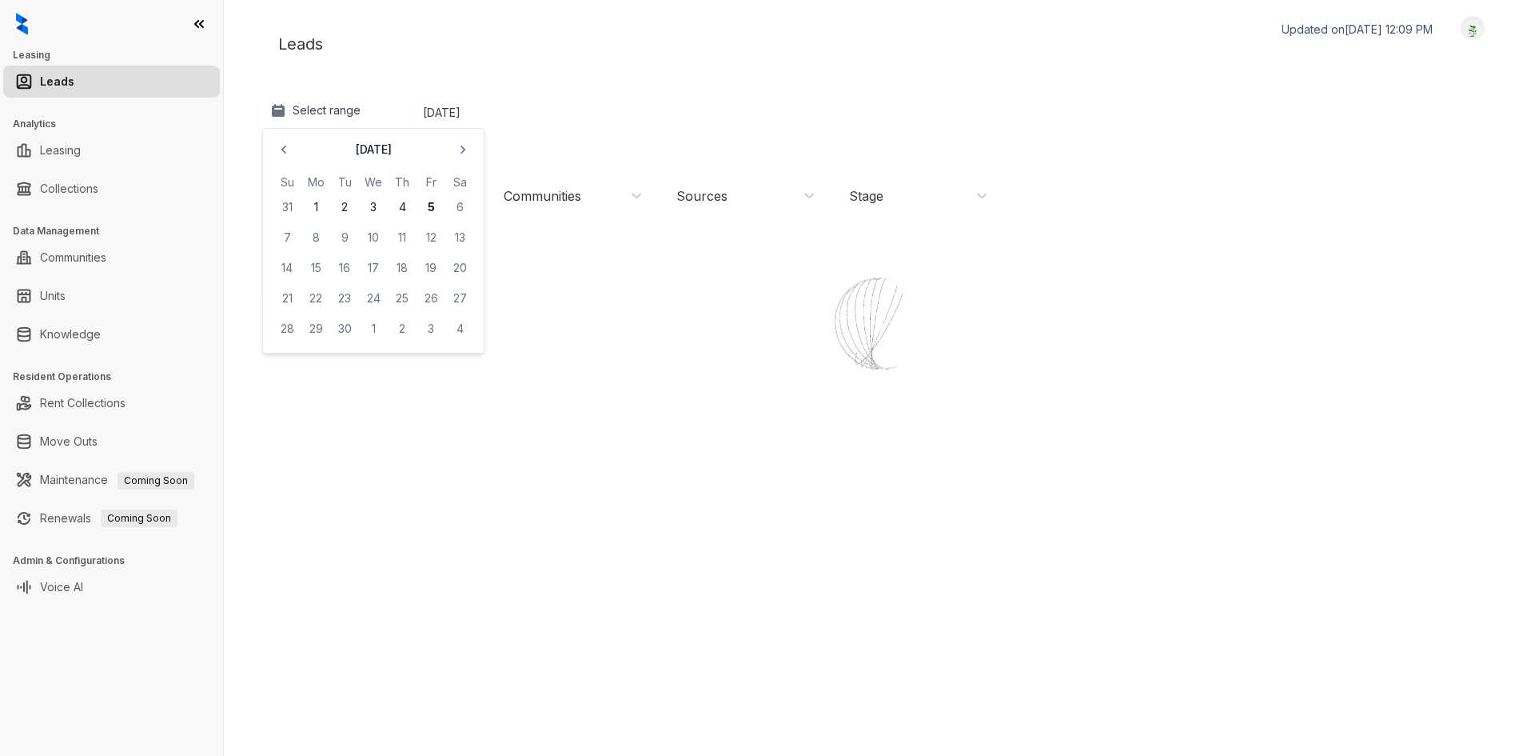
click at [474, 249] on div "Year to date" at bounding box center [446, 270] width 56 height 42
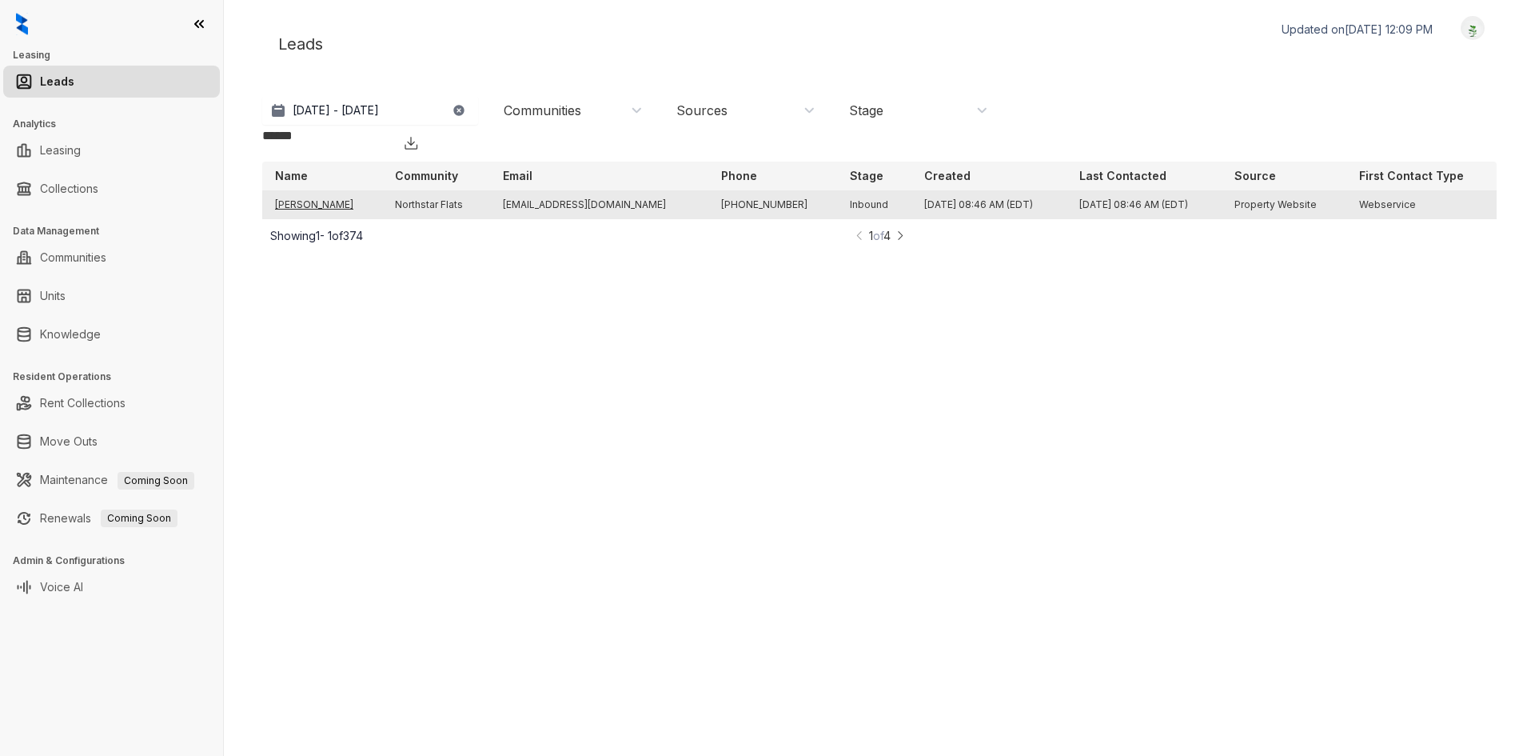
click at [334, 190] on td "Sydney Nicole Weber" at bounding box center [322, 204] width 120 height 29
click at [1222, 190] on td "Property Website" at bounding box center [1284, 204] width 125 height 29
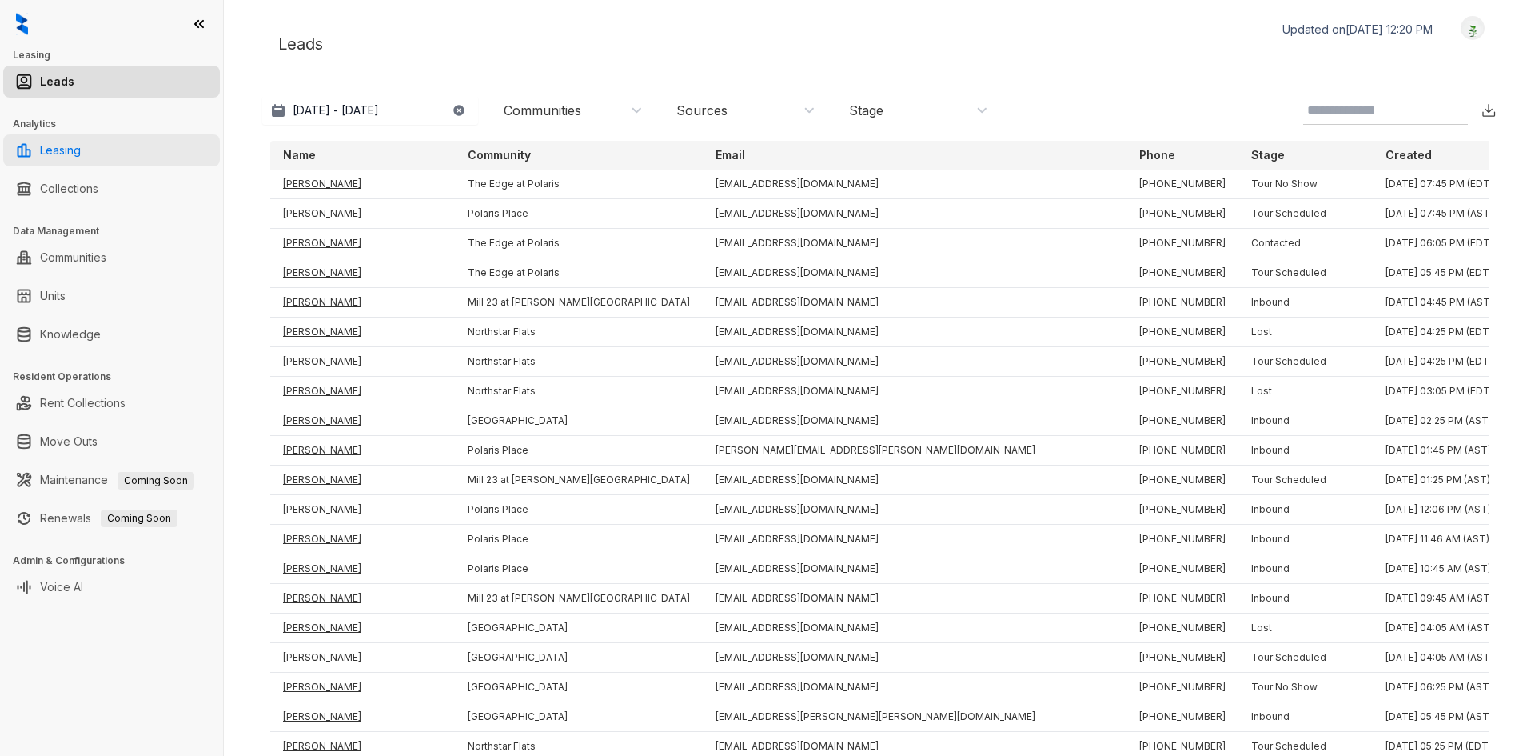
click at [81, 148] on link "Leasing" at bounding box center [60, 150] width 41 height 32
select select "******"
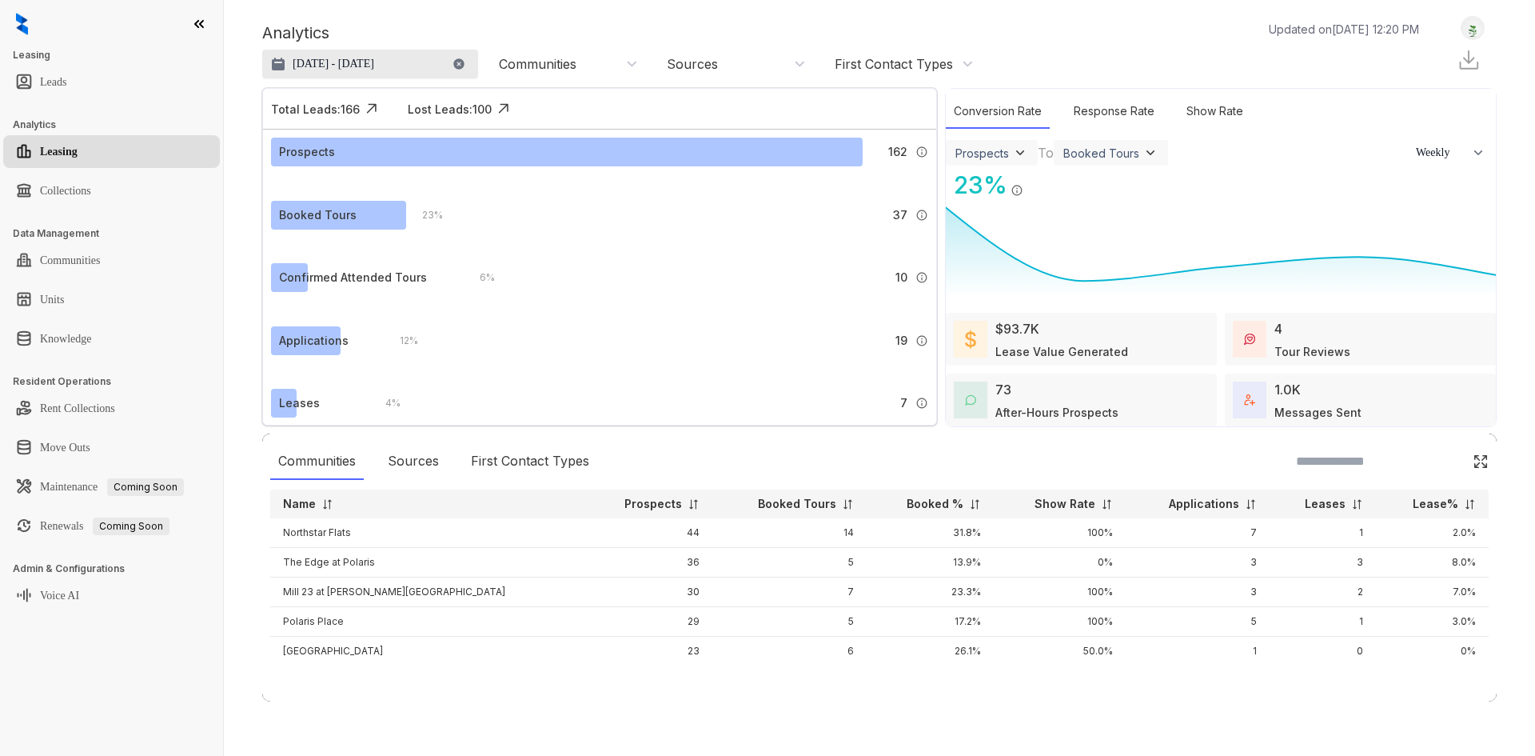
click at [410, 55] on button "Aug 5, 2025 - Sep 4, 2025" at bounding box center [370, 64] width 216 height 29
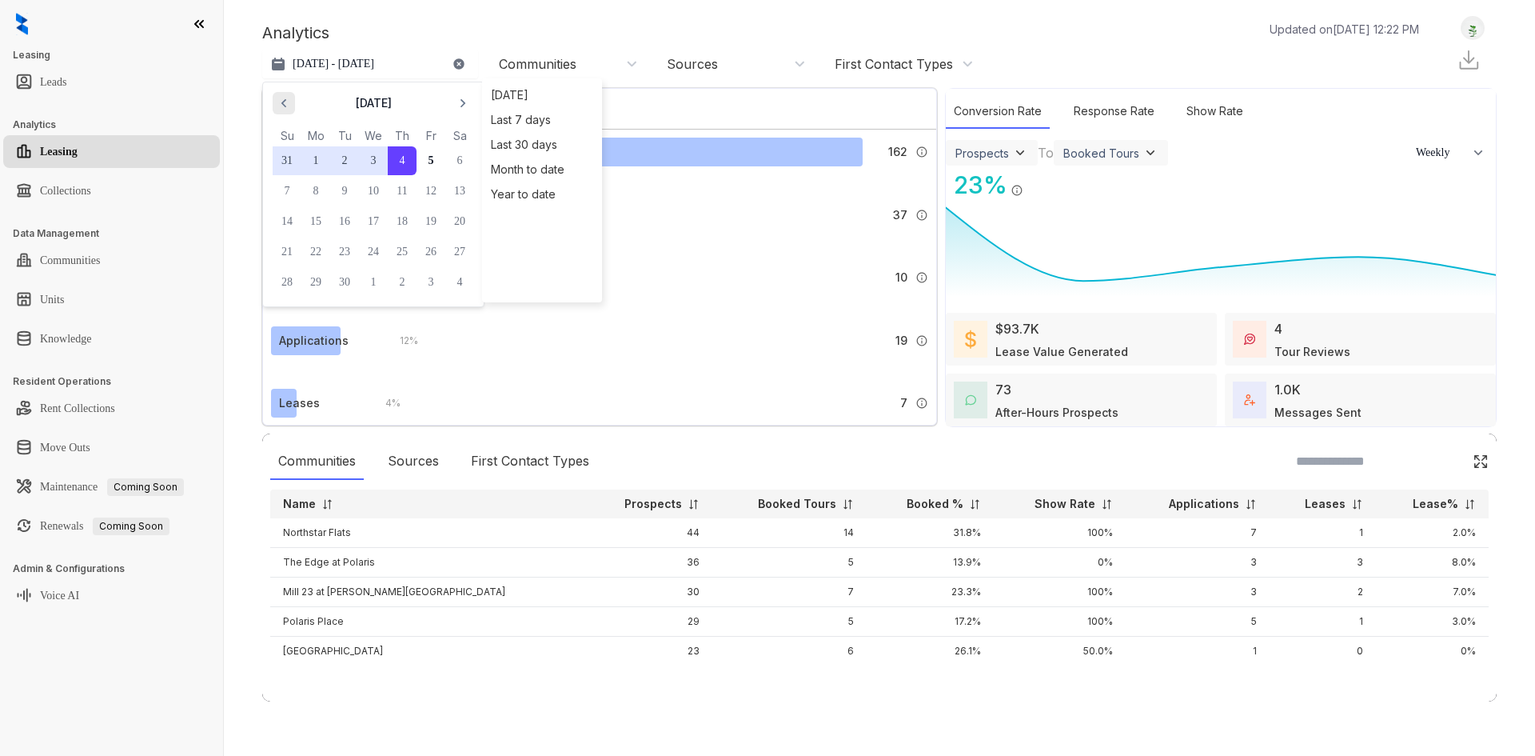
click at [291, 92] on span "button" at bounding box center [284, 103] width 26 height 26
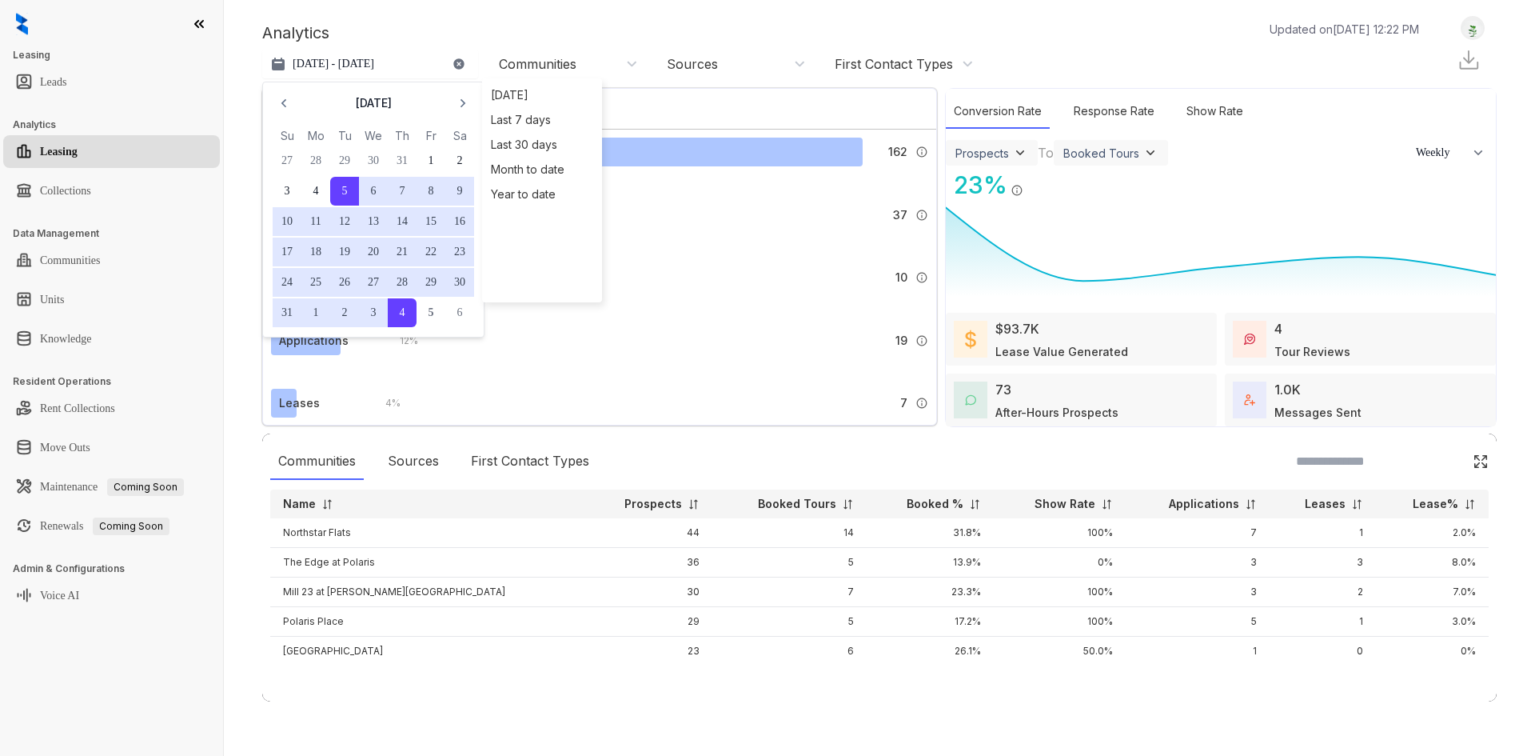
click at [317, 217] on button "11" at bounding box center [315, 221] width 29 height 29
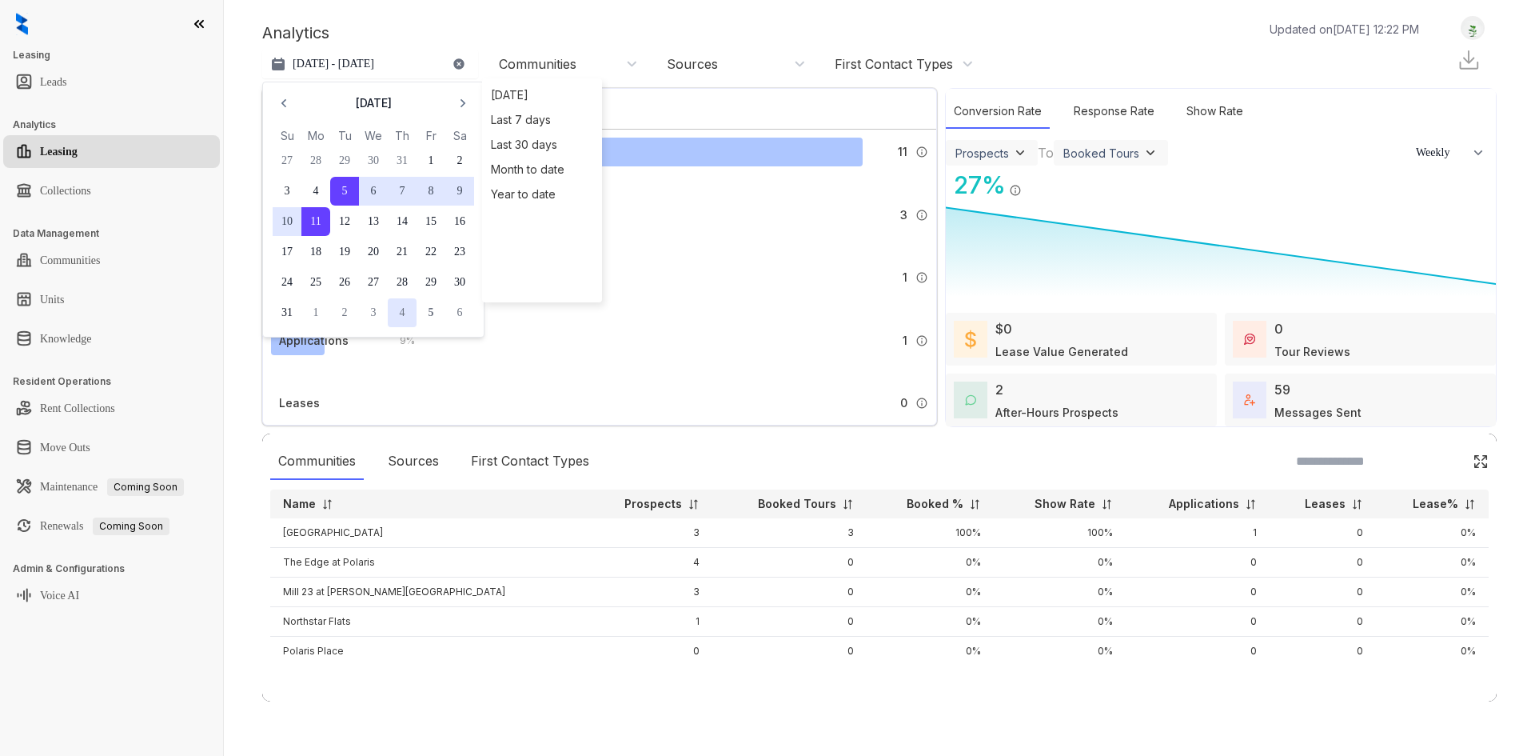
click at [408, 316] on button "4" at bounding box center [402, 312] width 29 height 29
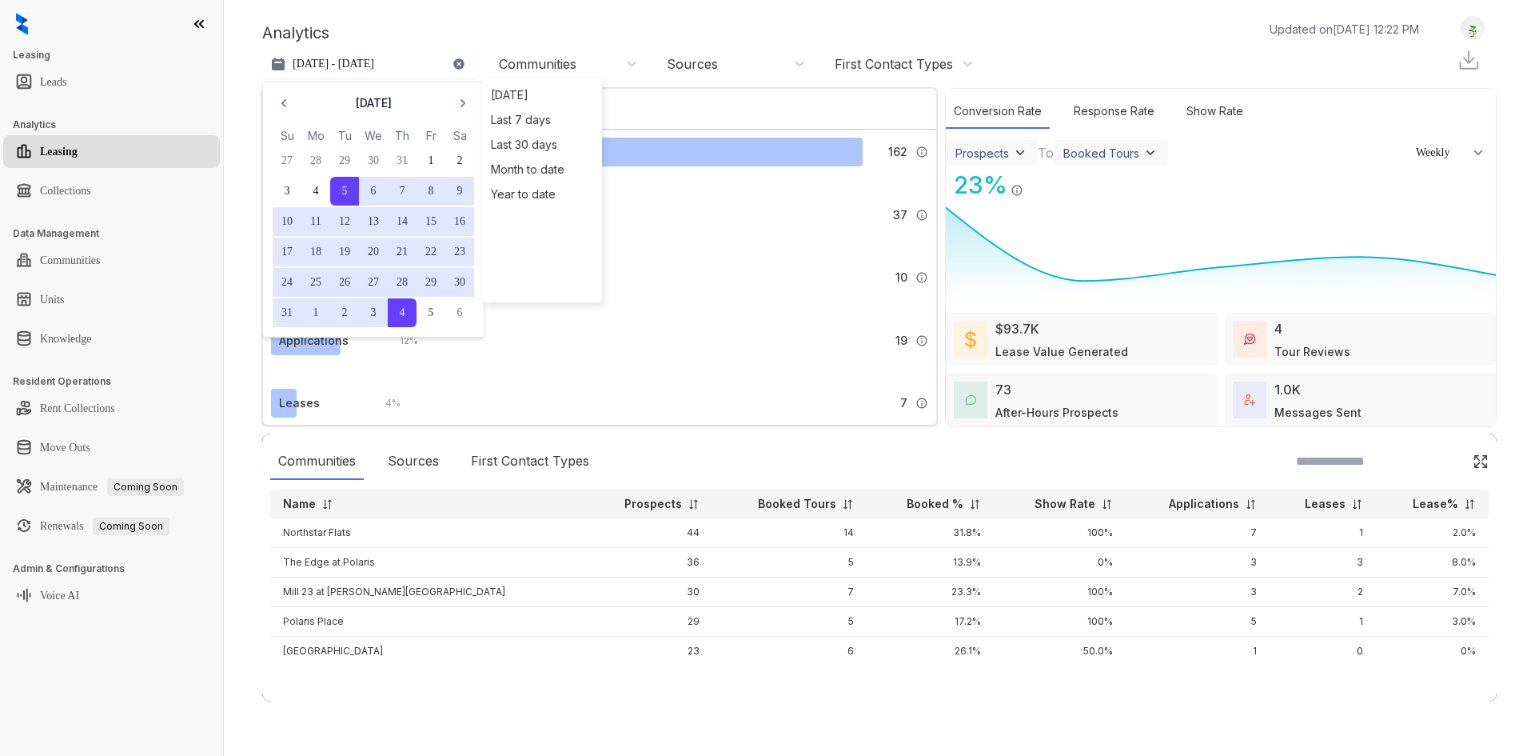
click at [309, 211] on button "11" at bounding box center [315, 221] width 29 height 29
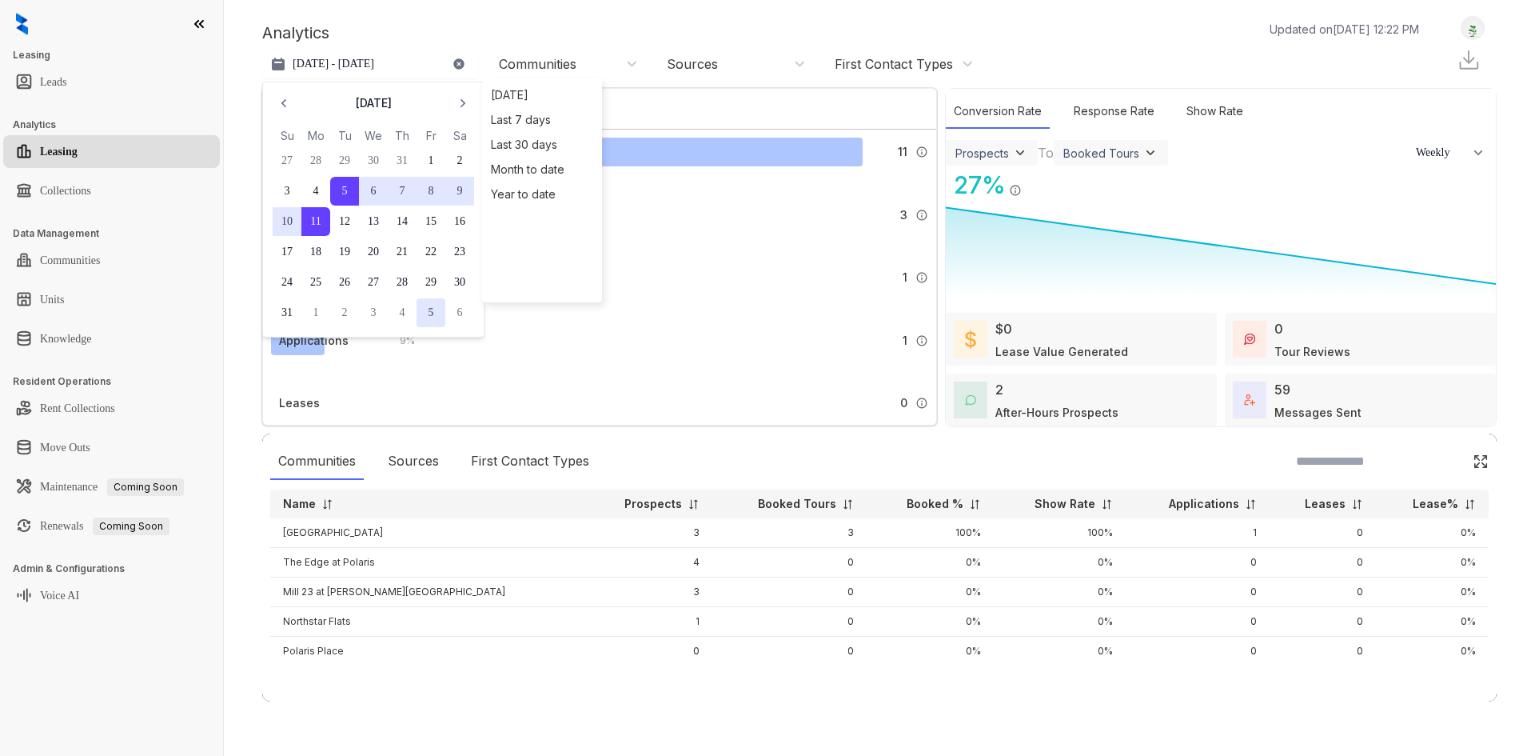
click at [437, 315] on button "5" at bounding box center [431, 312] width 29 height 29
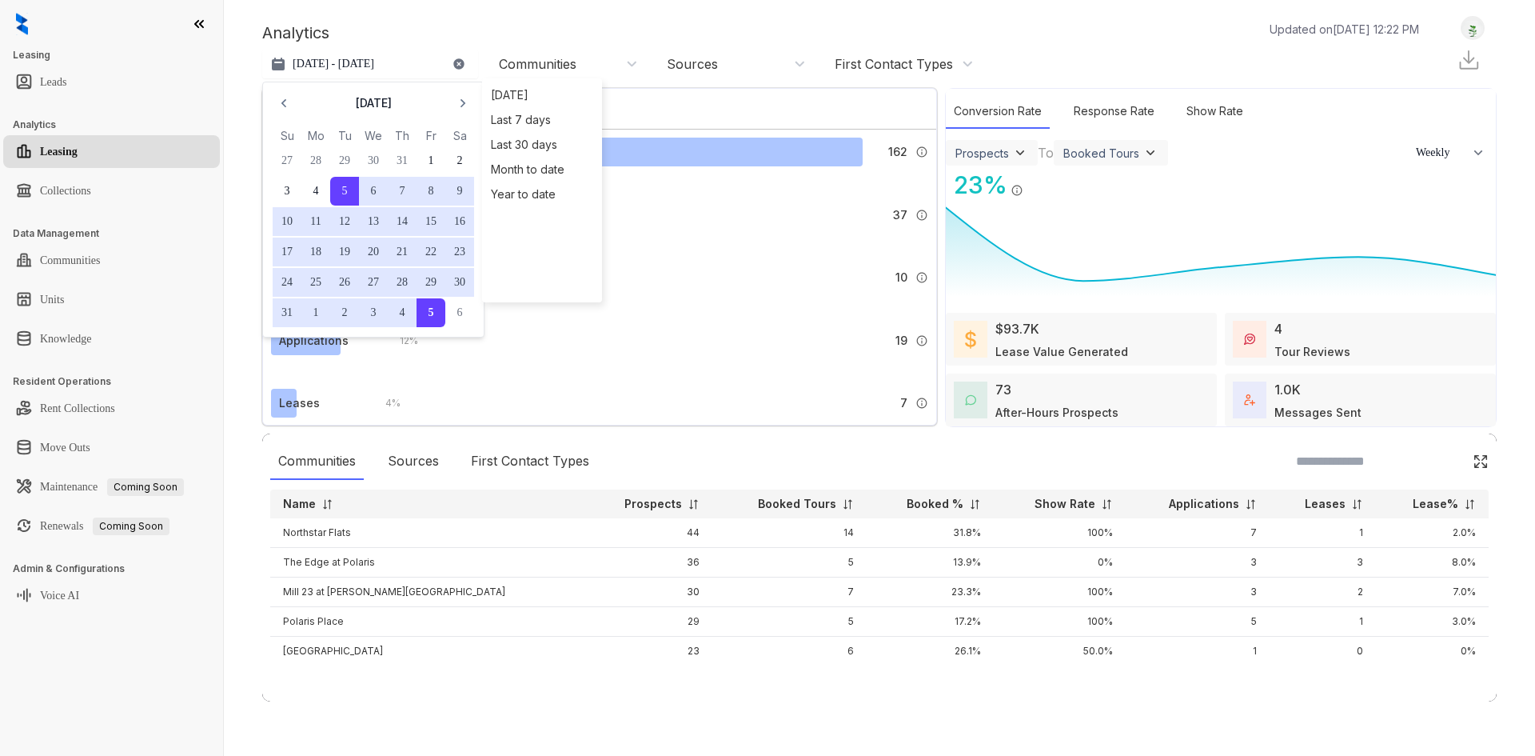
click at [781, 18] on div "Analytics Updated on Sep 05, 2025, 12:22 PM Aug 5, 2025 - Sep 5, 2025 August 20…" at bounding box center [879, 48] width 1235 height 64
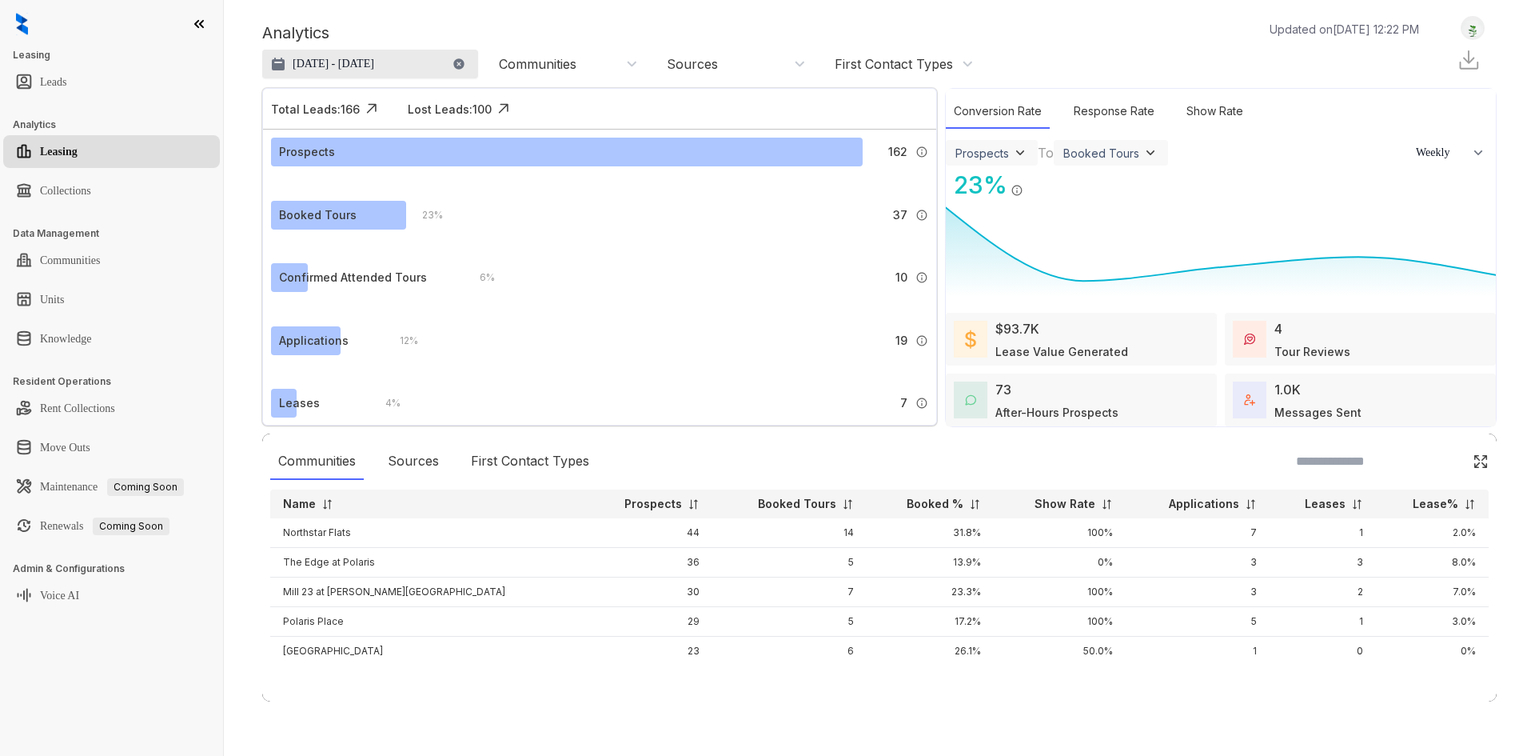
click at [362, 66] on p "Aug 5, 2025 - Sep 5, 2025" at bounding box center [334, 64] width 82 height 16
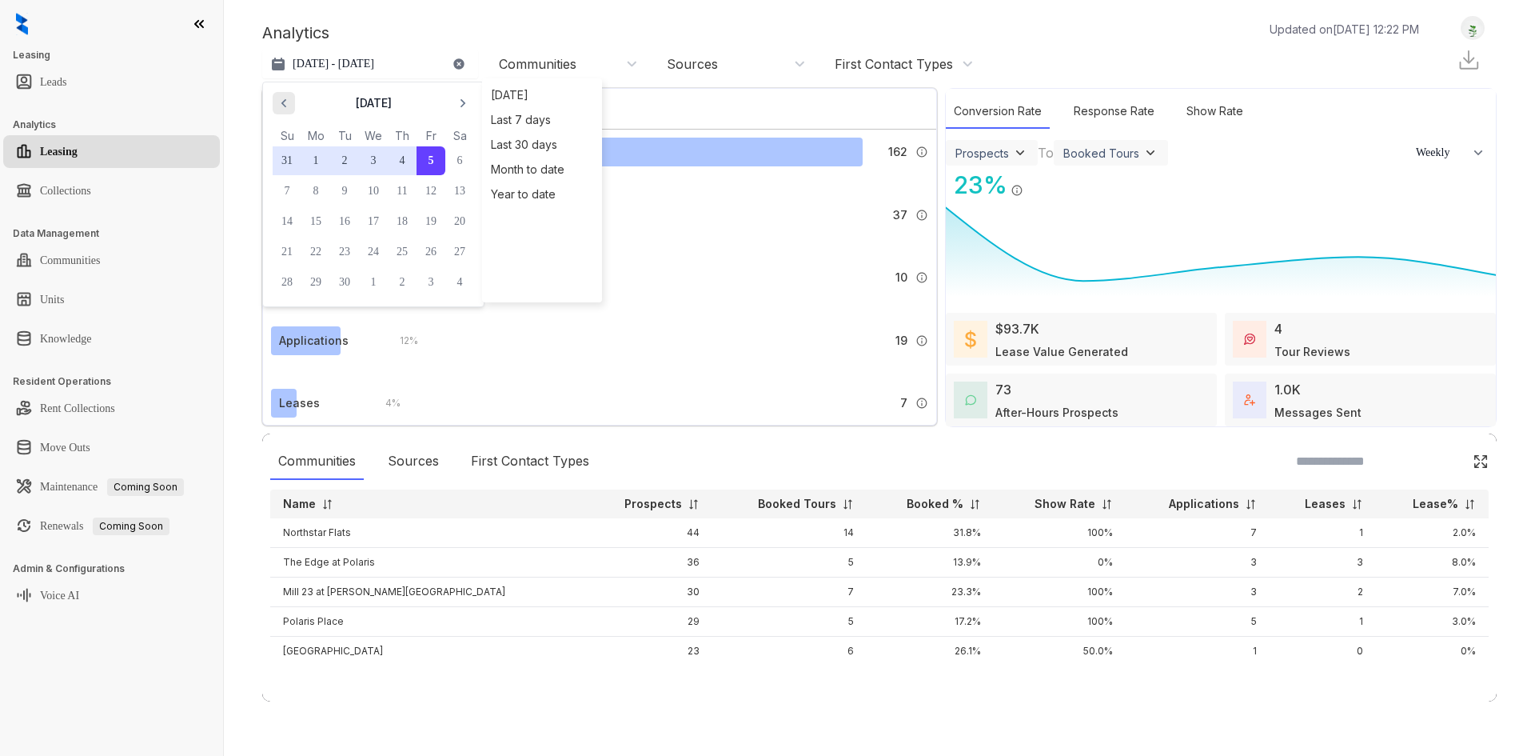
click at [281, 99] on icon "button" at bounding box center [284, 103] width 16 height 16
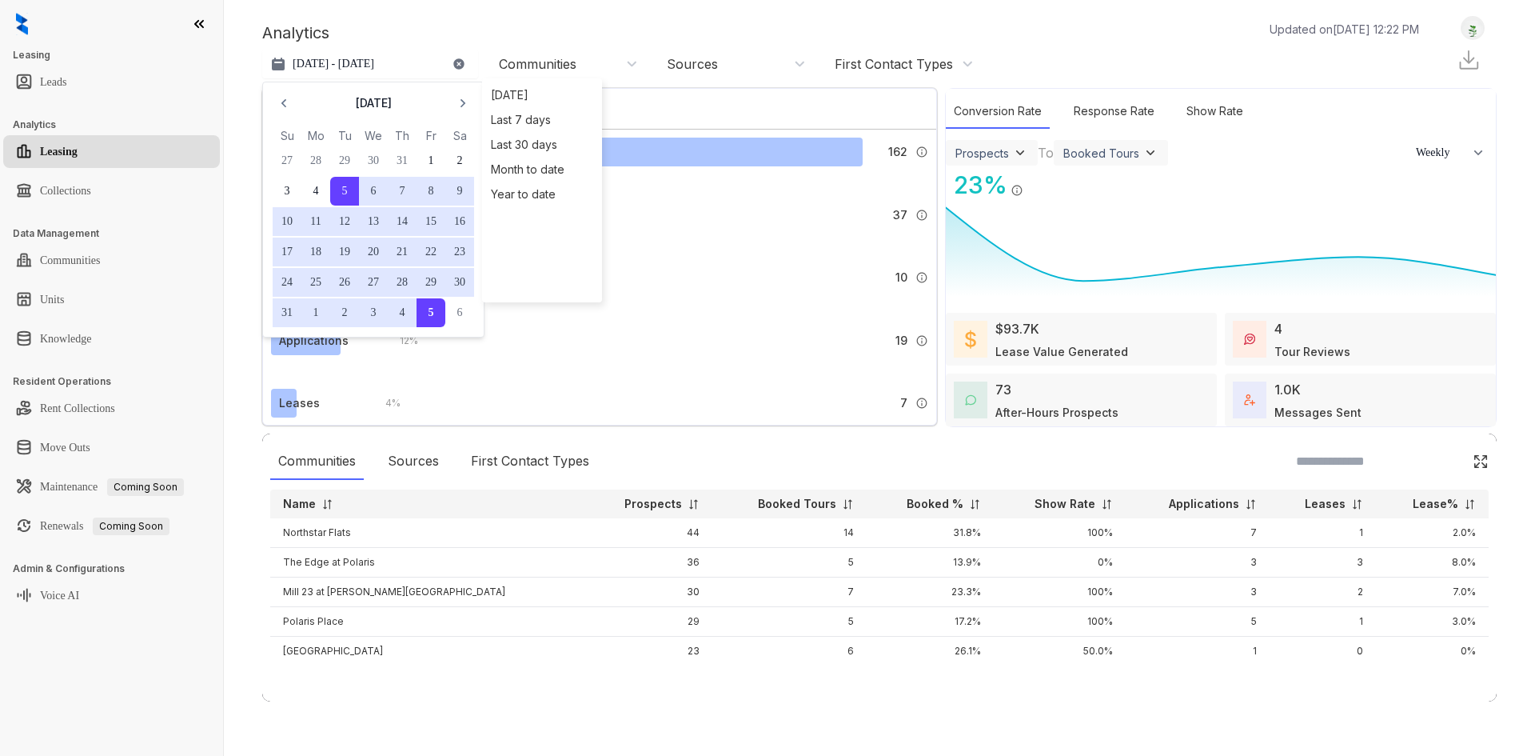
click at [458, 64] on icon "button" at bounding box center [458, 63] width 10 height 10
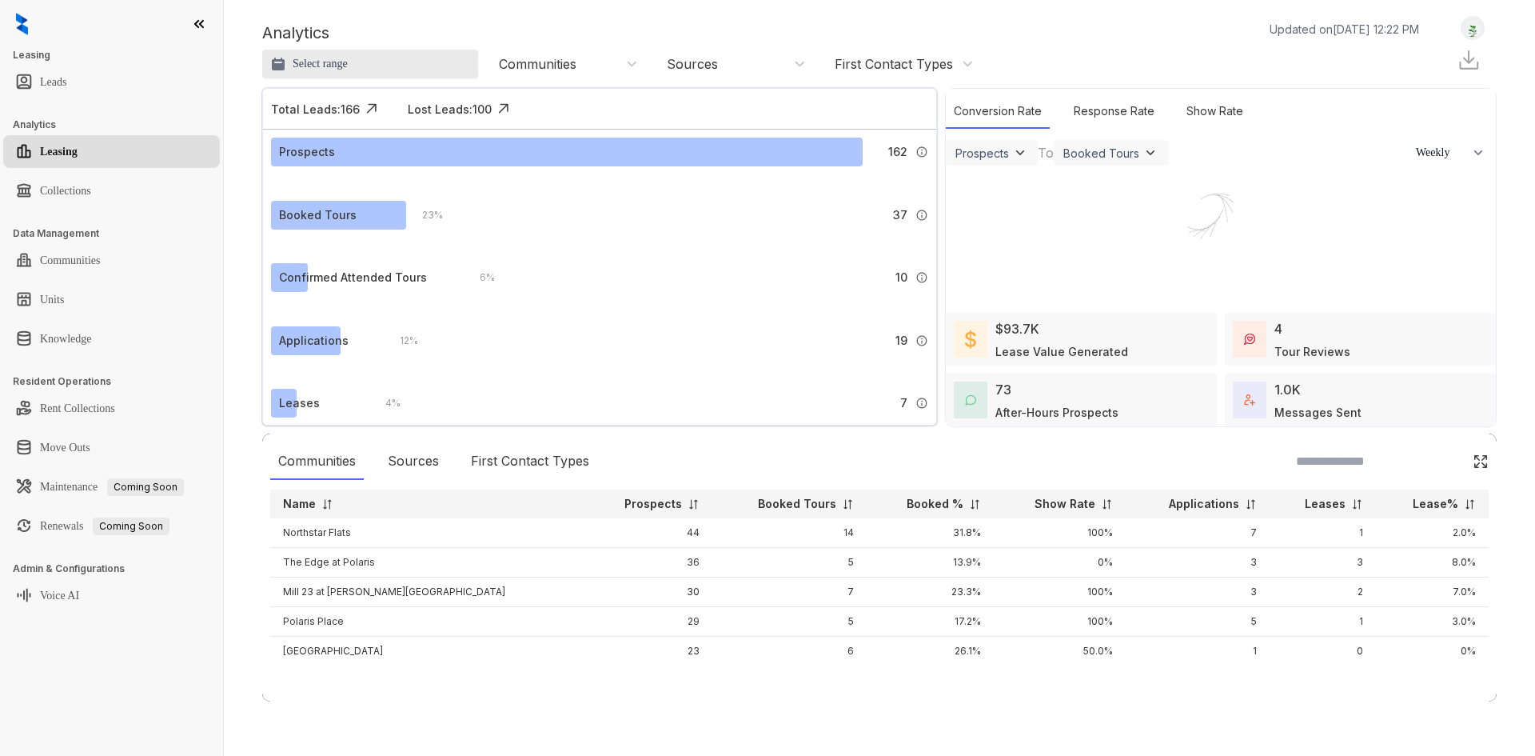
click at [358, 59] on button "Select range" at bounding box center [370, 64] width 216 height 29
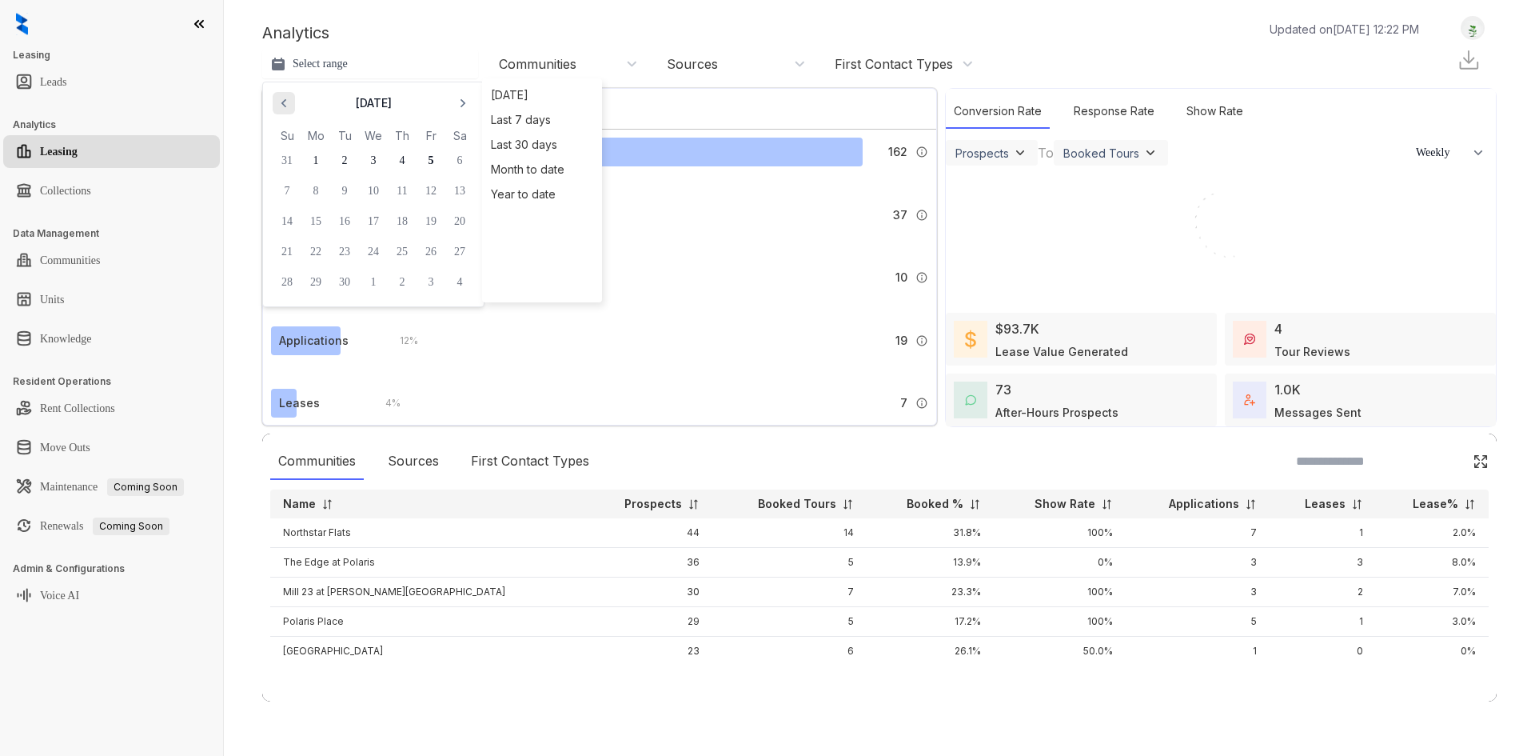
click at [281, 98] on icon "button" at bounding box center [284, 103] width 16 height 16
click at [317, 219] on button "11" at bounding box center [315, 221] width 29 height 29
click at [461, 102] on icon "button" at bounding box center [463, 103] width 16 height 16
click at [416, 162] on button "4" at bounding box center [402, 160] width 29 height 29
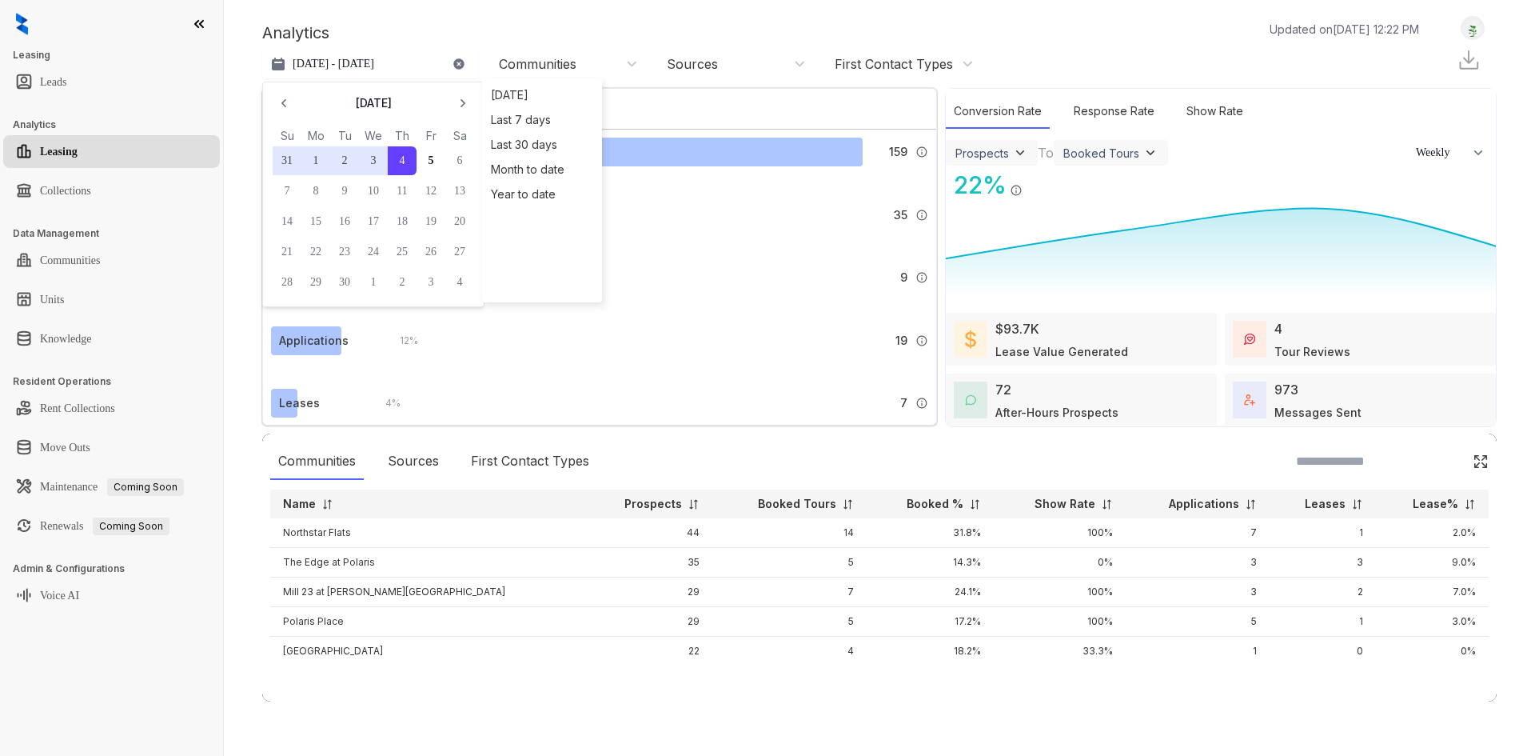
click at [492, 18] on div "Analytics Updated on Sep 05, 2025, 12:22 PM Aug 11, 2025 - Sep 4, 2025 Septembe…" at bounding box center [879, 48] width 1235 height 64
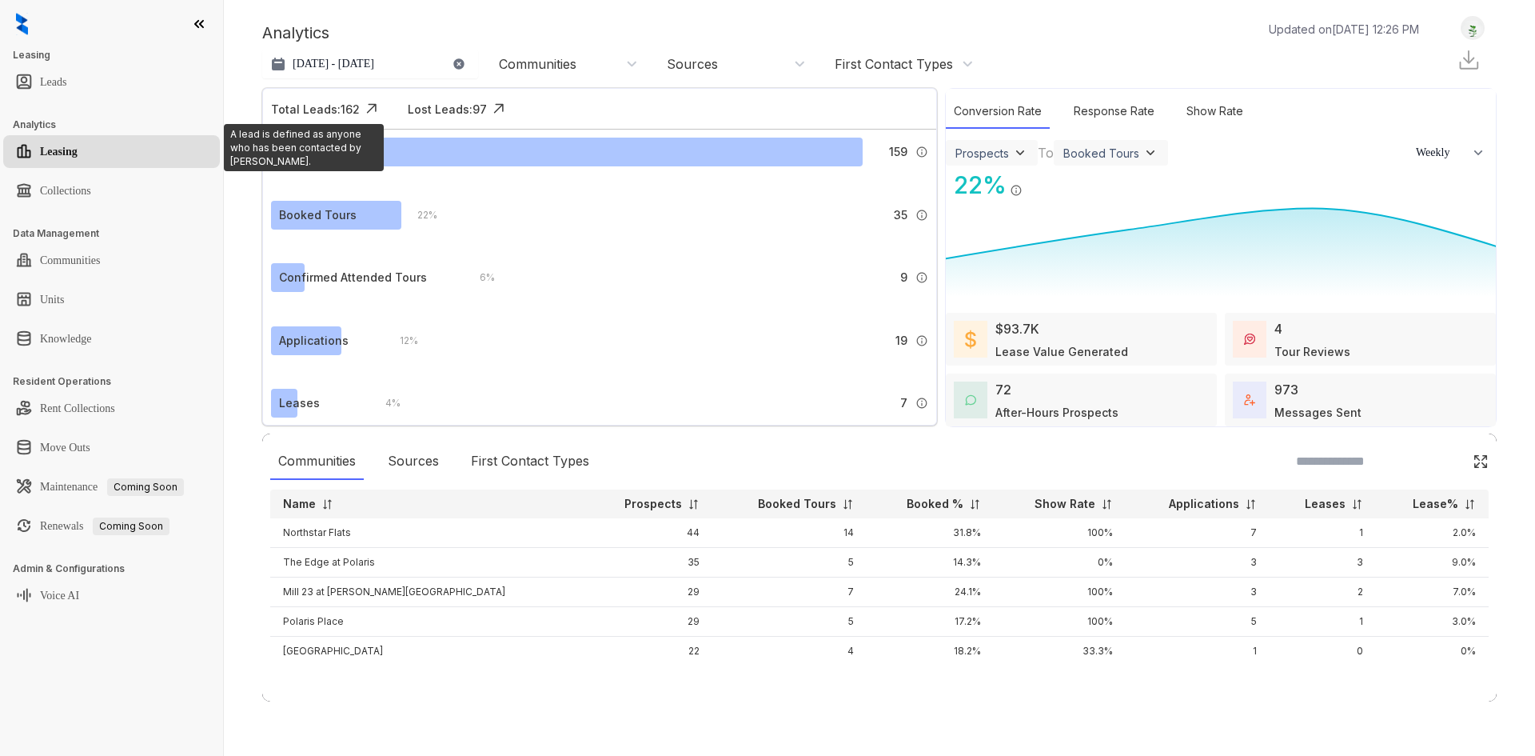
click at [337, 110] on div "Total Leads: 162" at bounding box center [315, 109] width 89 height 17
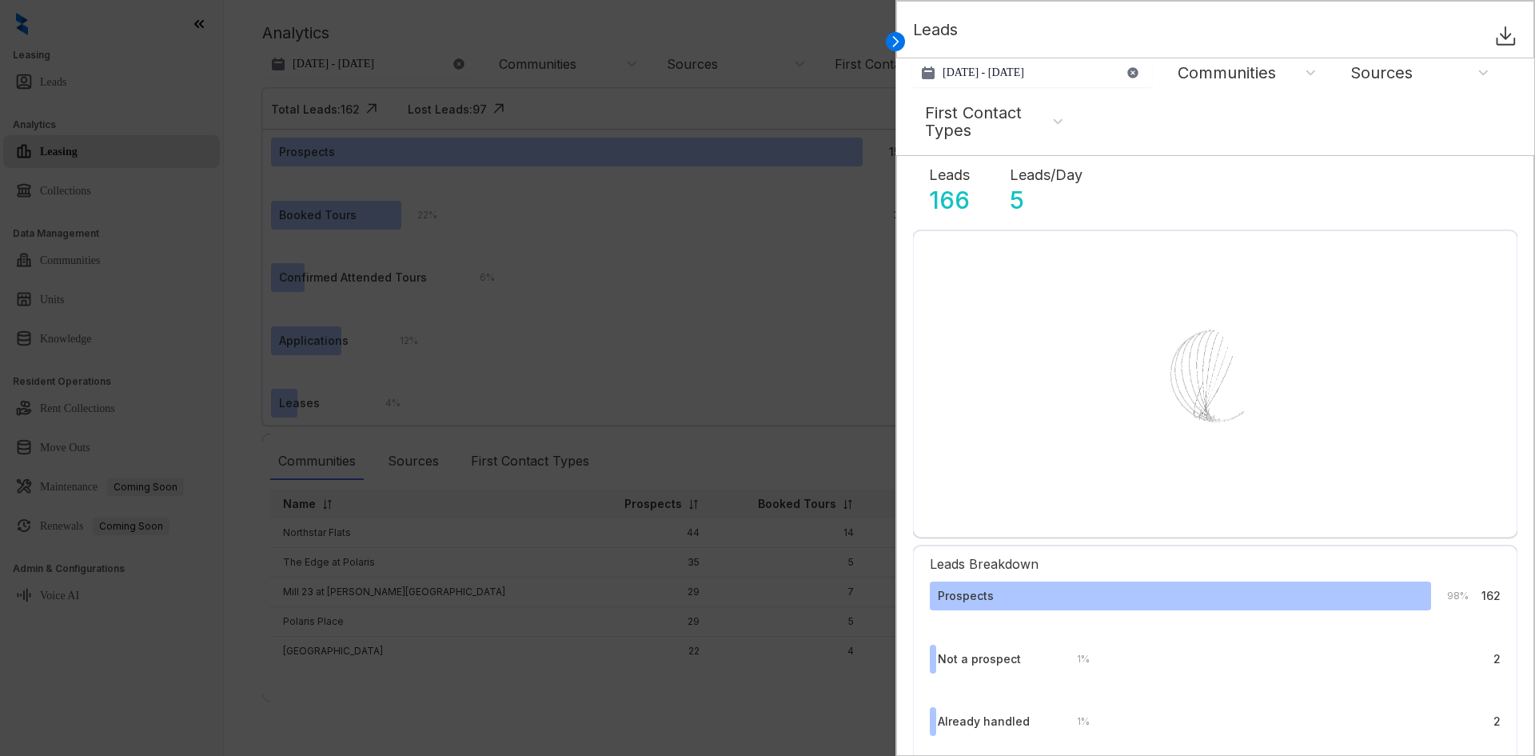
select select "******"
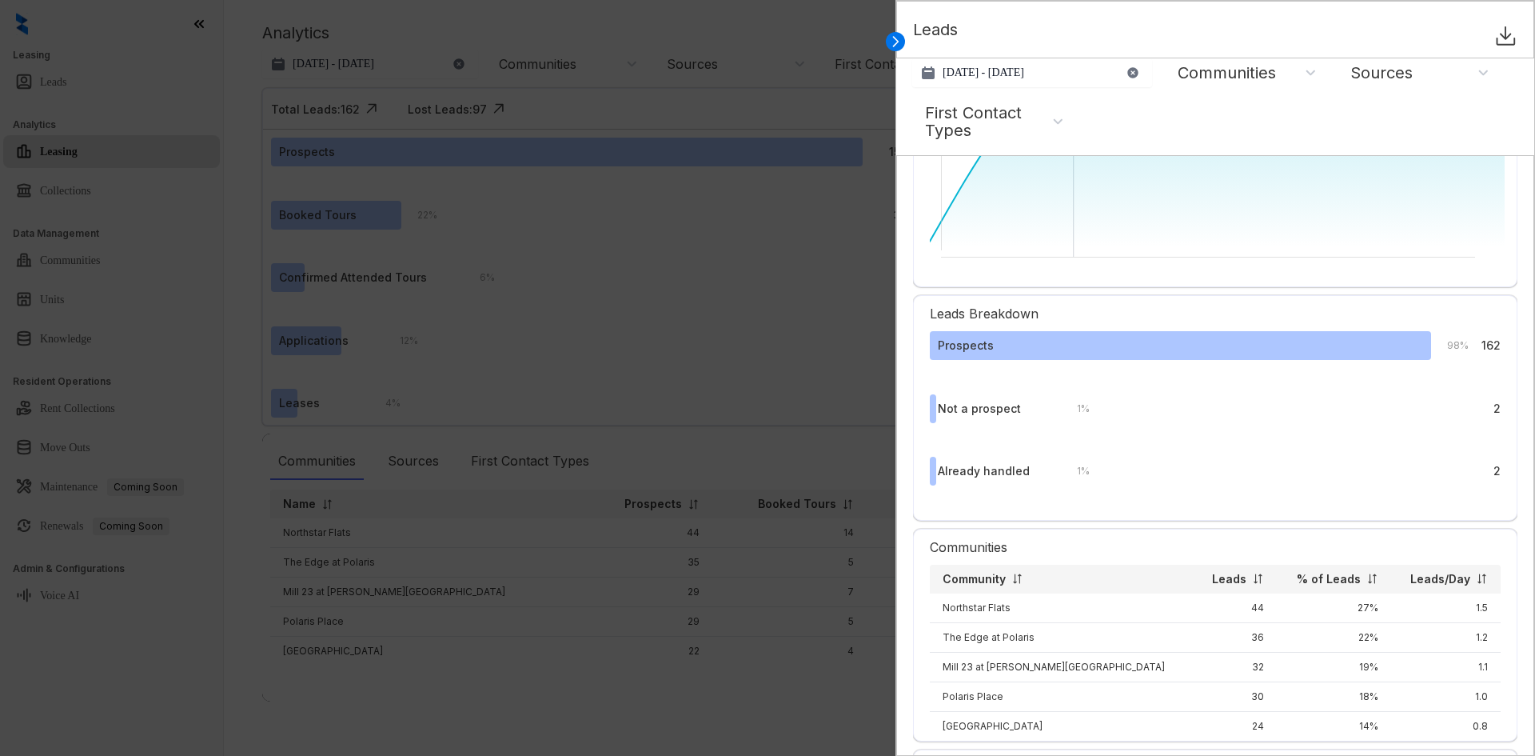
scroll to position [480, 0]
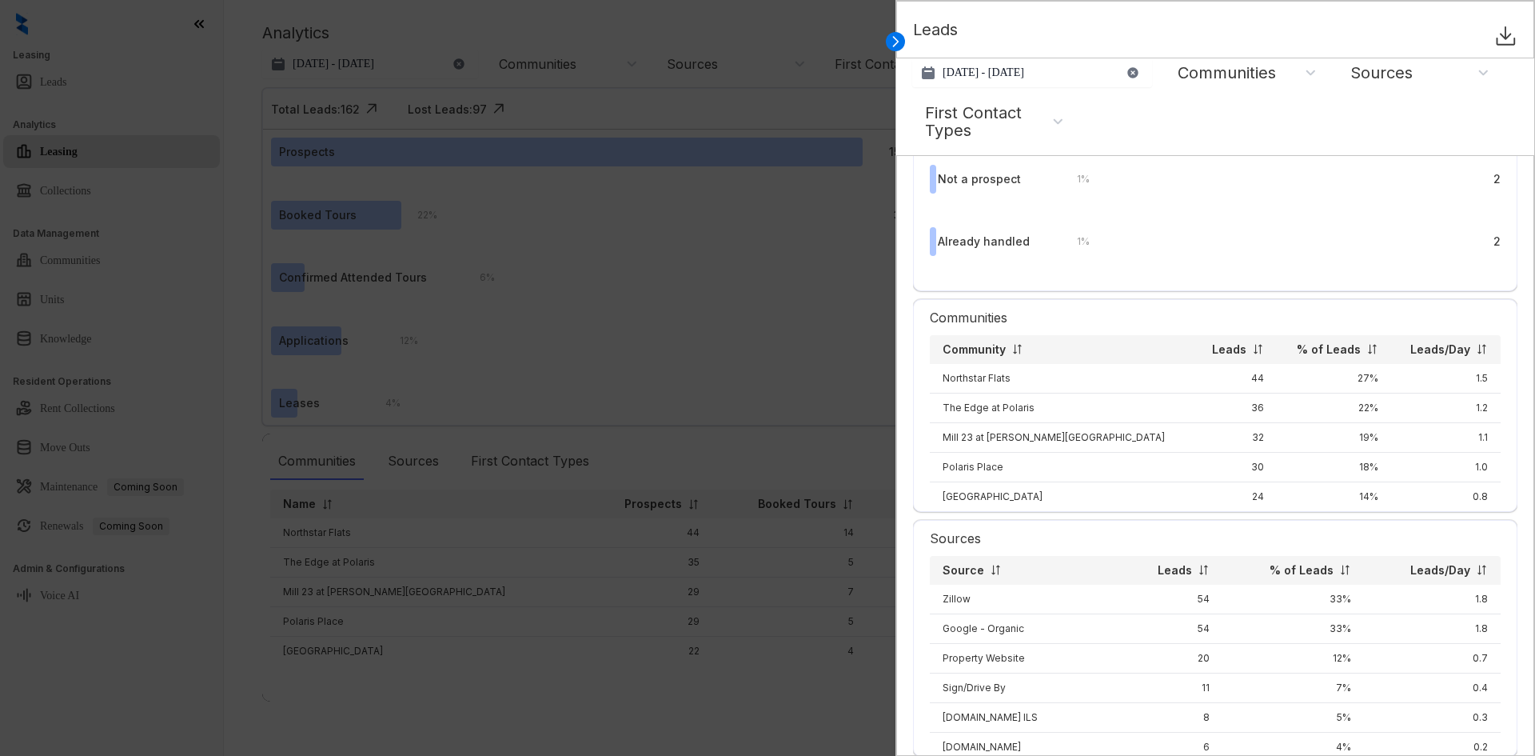
click at [652, 367] on div at bounding box center [767, 378] width 1535 height 756
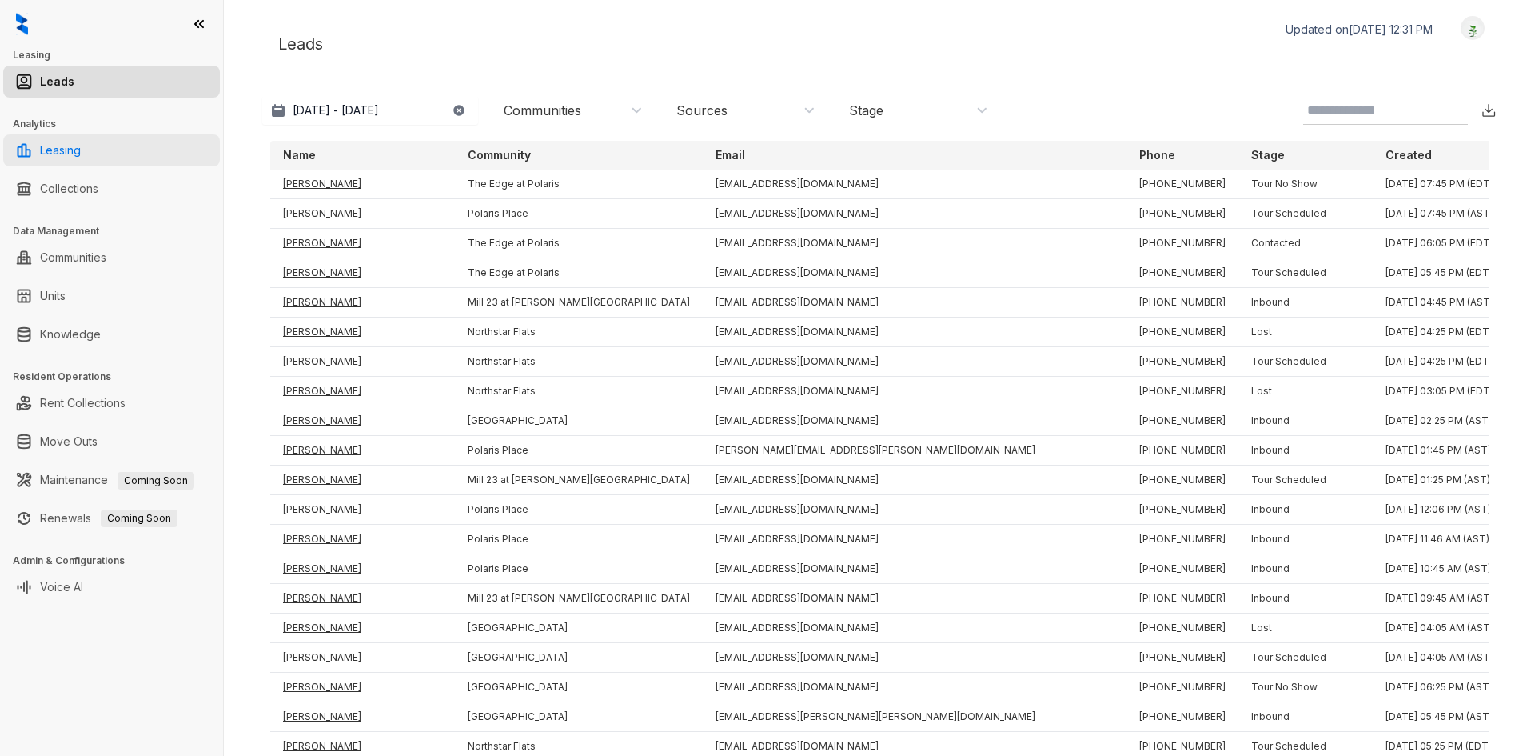
click at [81, 146] on link "Leasing" at bounding box center [60, 150] width 41 height 32
click at [81, 150] on link "Leasing" at bounding box center [60, 150] width 41 height 32
click at [48, 150] on link "Leasing" at bounding box center [60, 150] width 41 height 32
click at [81, 157] on link "Leasing" at bounding box center [60, 150] width 41 height 32
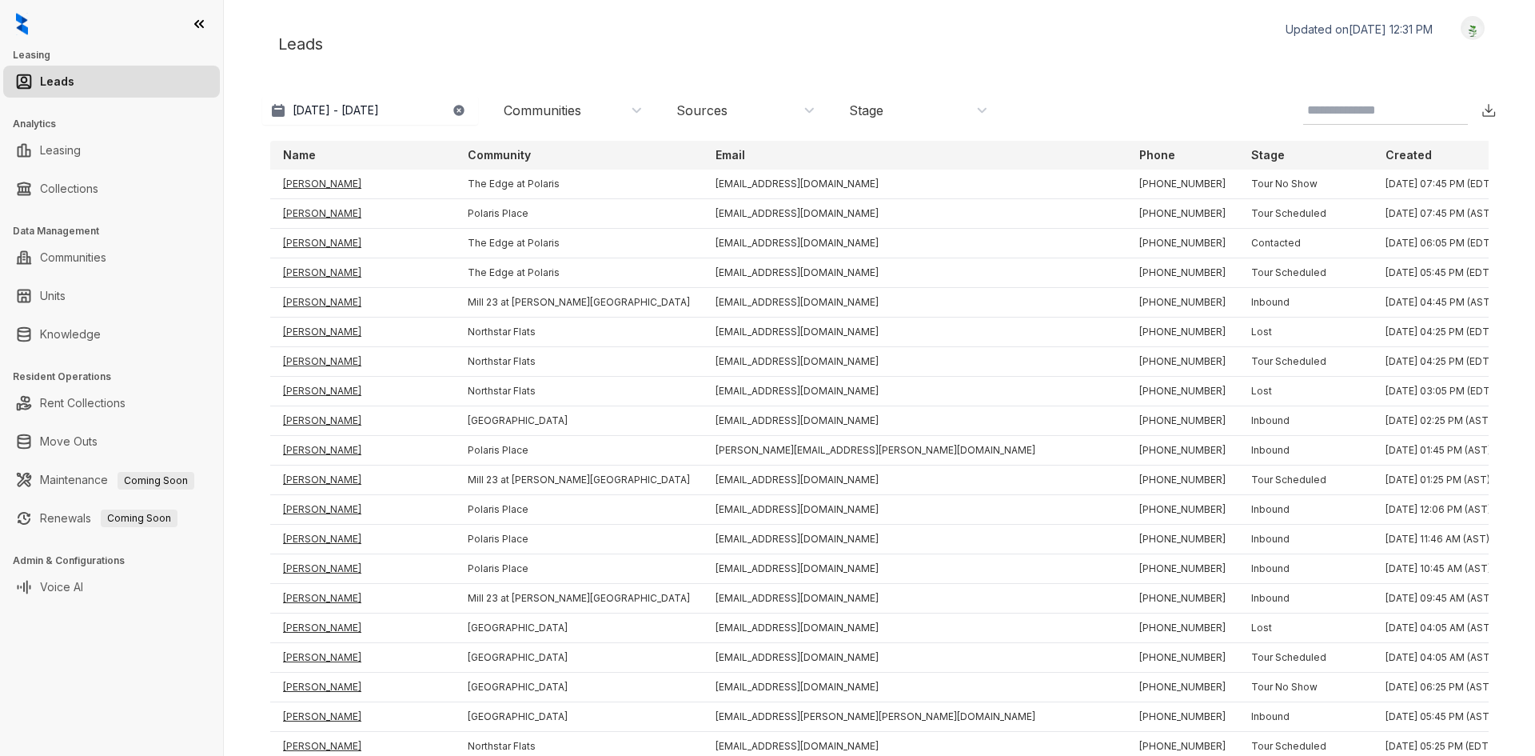
scroll to position [86, 0]
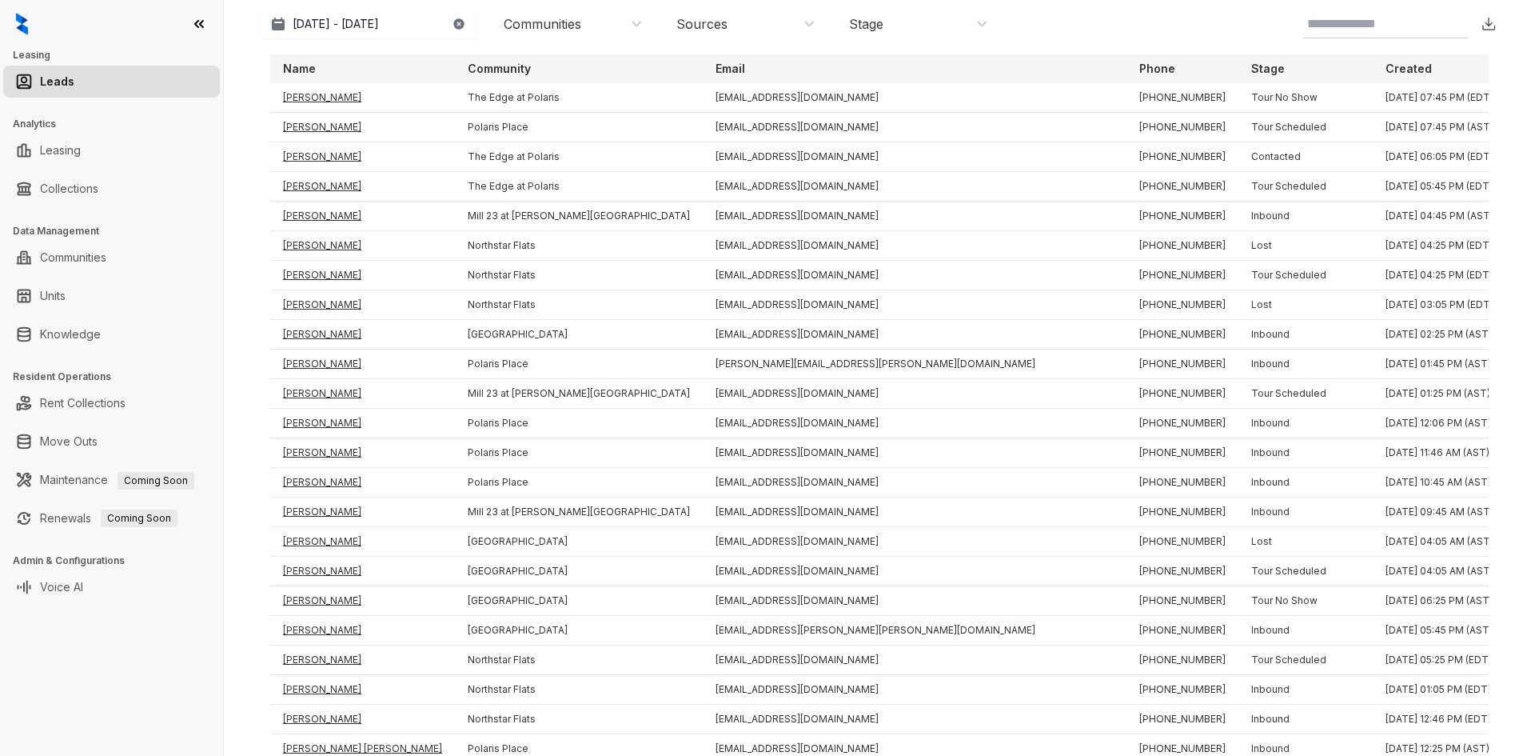
select select "******"
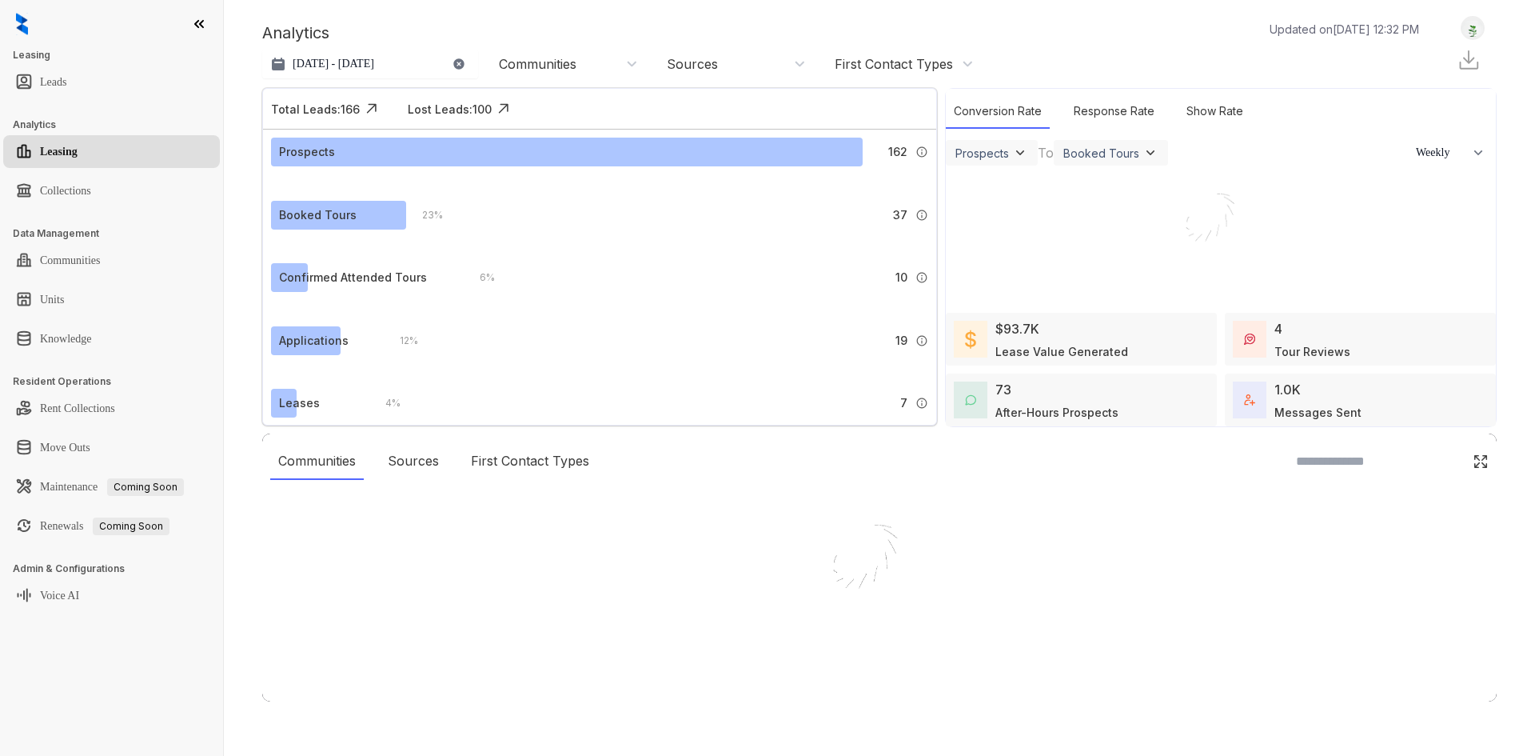
click at [445, 109] on div at bounding box center [767, 378] width 1535 height 756
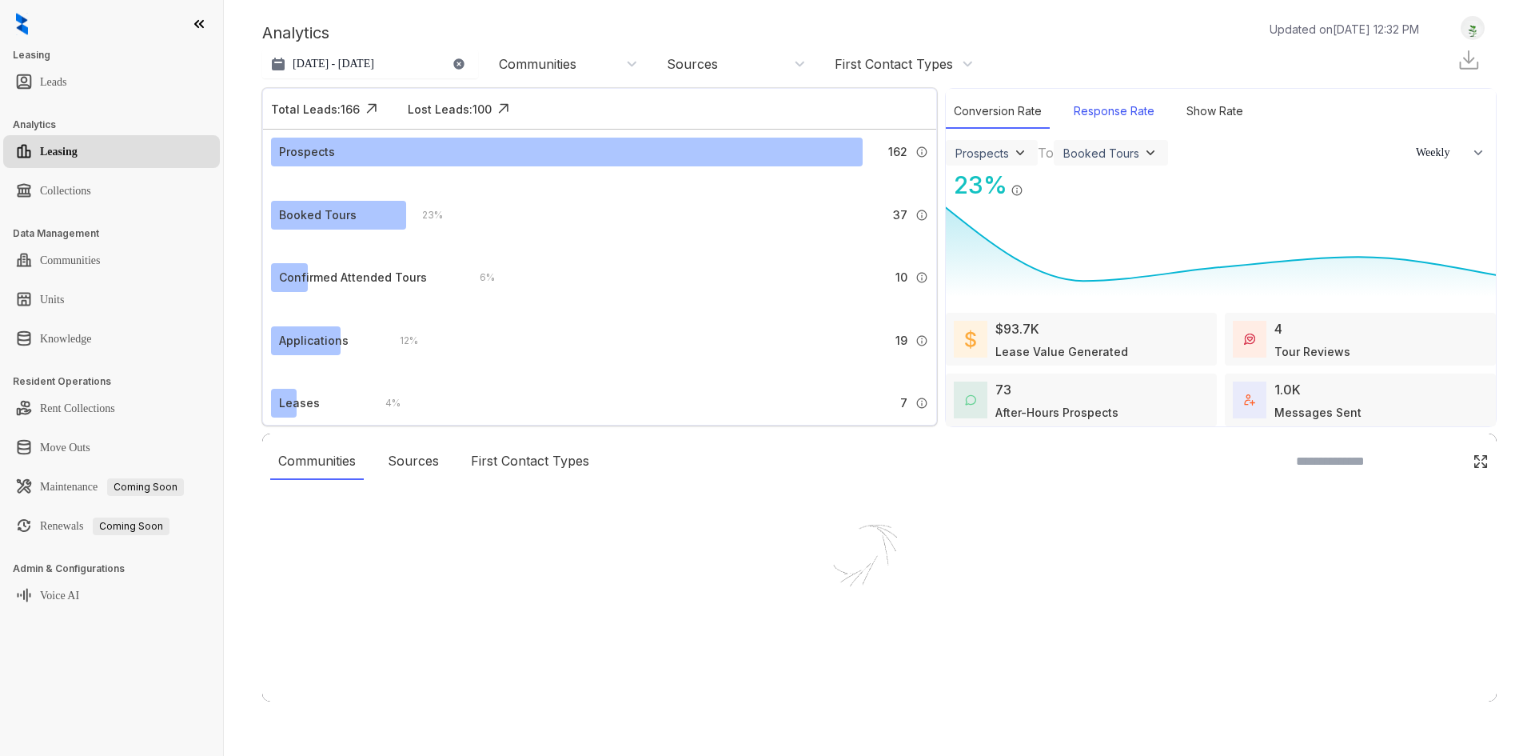
click at [1094, 106] on div "Response Rate" at bounding box center [1114, 111] width 97 height 34
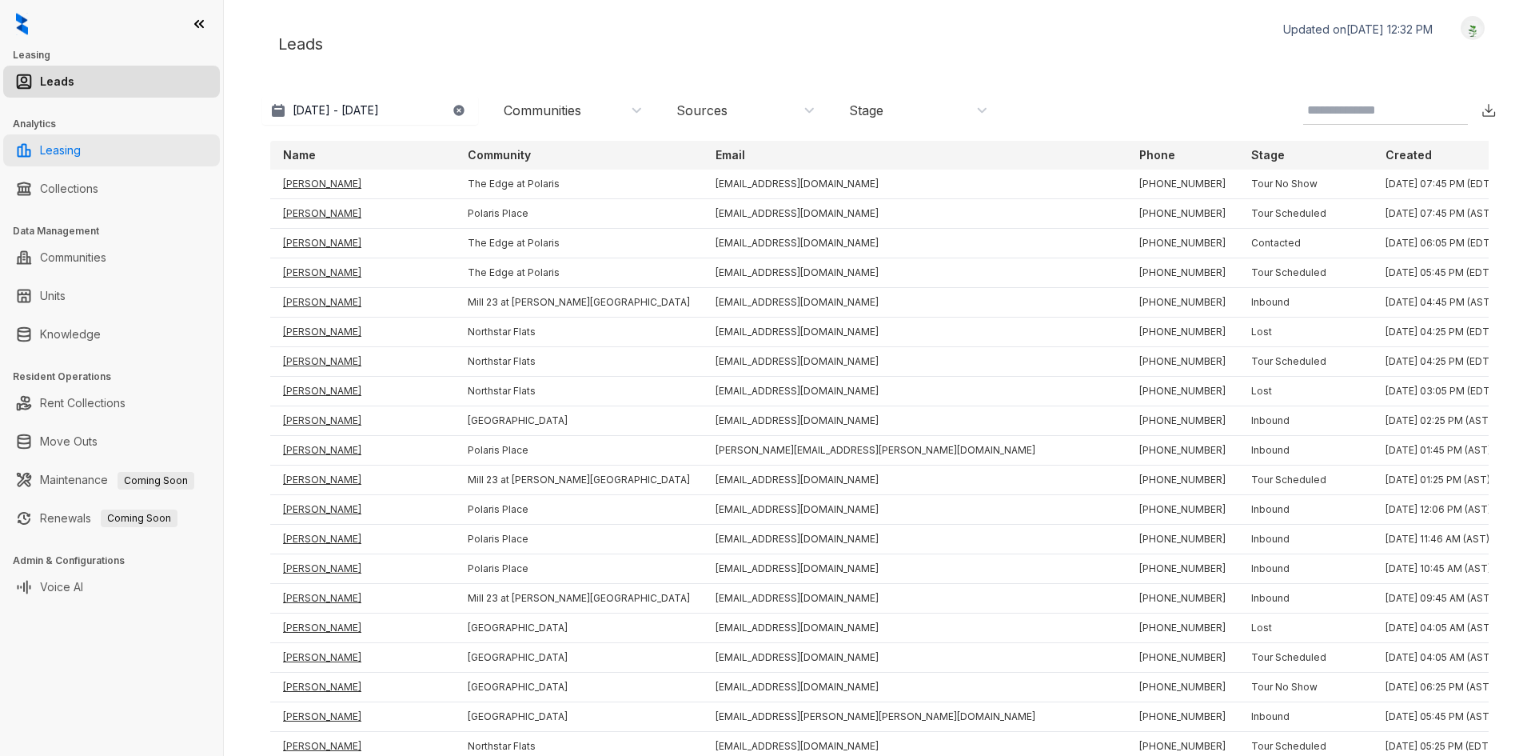
click at [67, 150] on link "Leasing" at bounding box center [60, 150] width 41 height 32
click at [81, 158] on link "Leasing" at bounding box center [60, 150] width 41 height 32
click at [135, 167] on div "Leasing Collections" at bounding box center [111, 169] width 223 height 77
click at [142, 134] on ul "Leasing" at bounding box center [111, 150] width 223 height 38
click at [81, 151] on link "Leasing" at bounding box center [60, 150] width 41 height 32
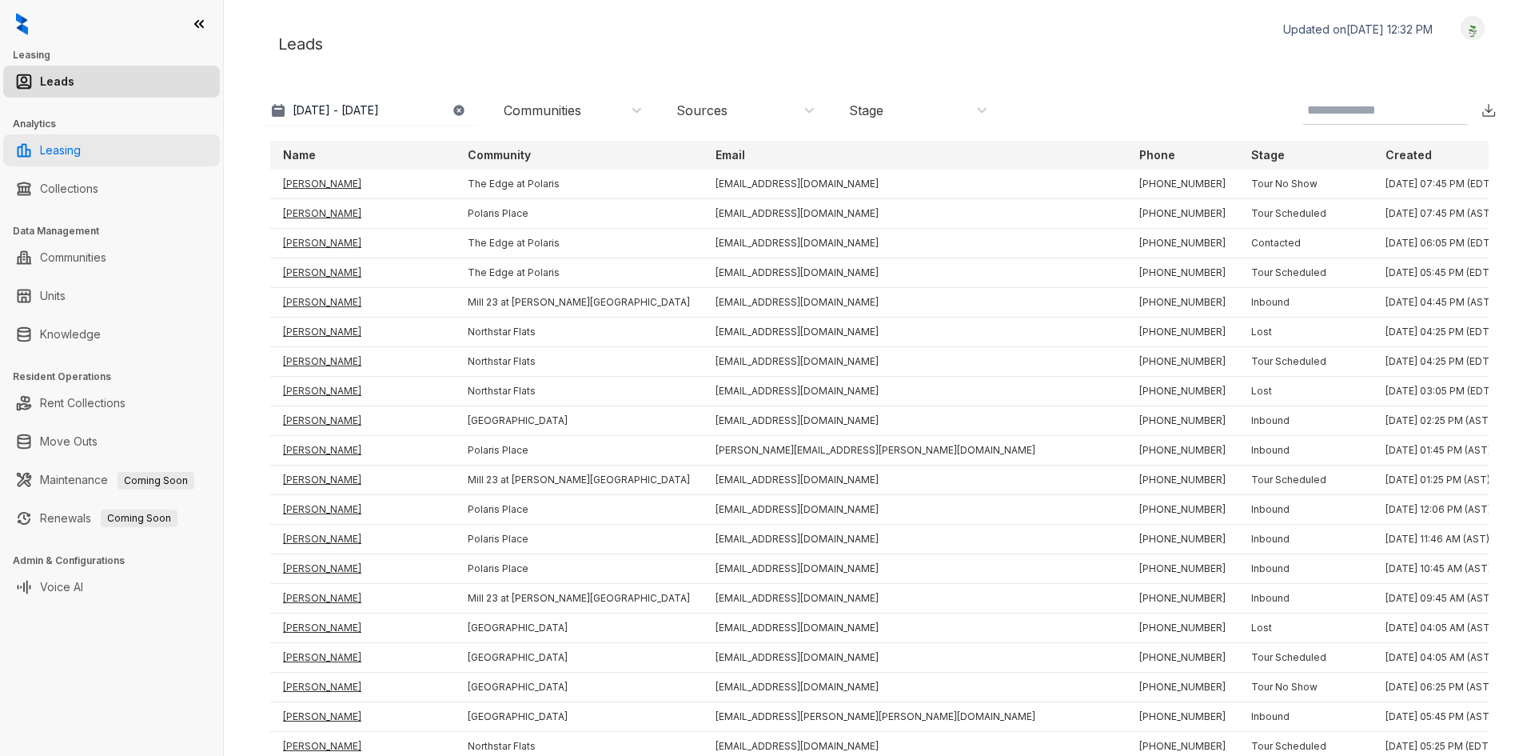
click at [81, 161] on link "Leasing" at bounding box center [60, 150] width 41 height 32
click at [73, 156] on link "Leasing" at bounding box center [60, 150] width 41 height 32
click at [81, 159] on link "Leasing" at bounding box center [60, 150] width 41 height 32
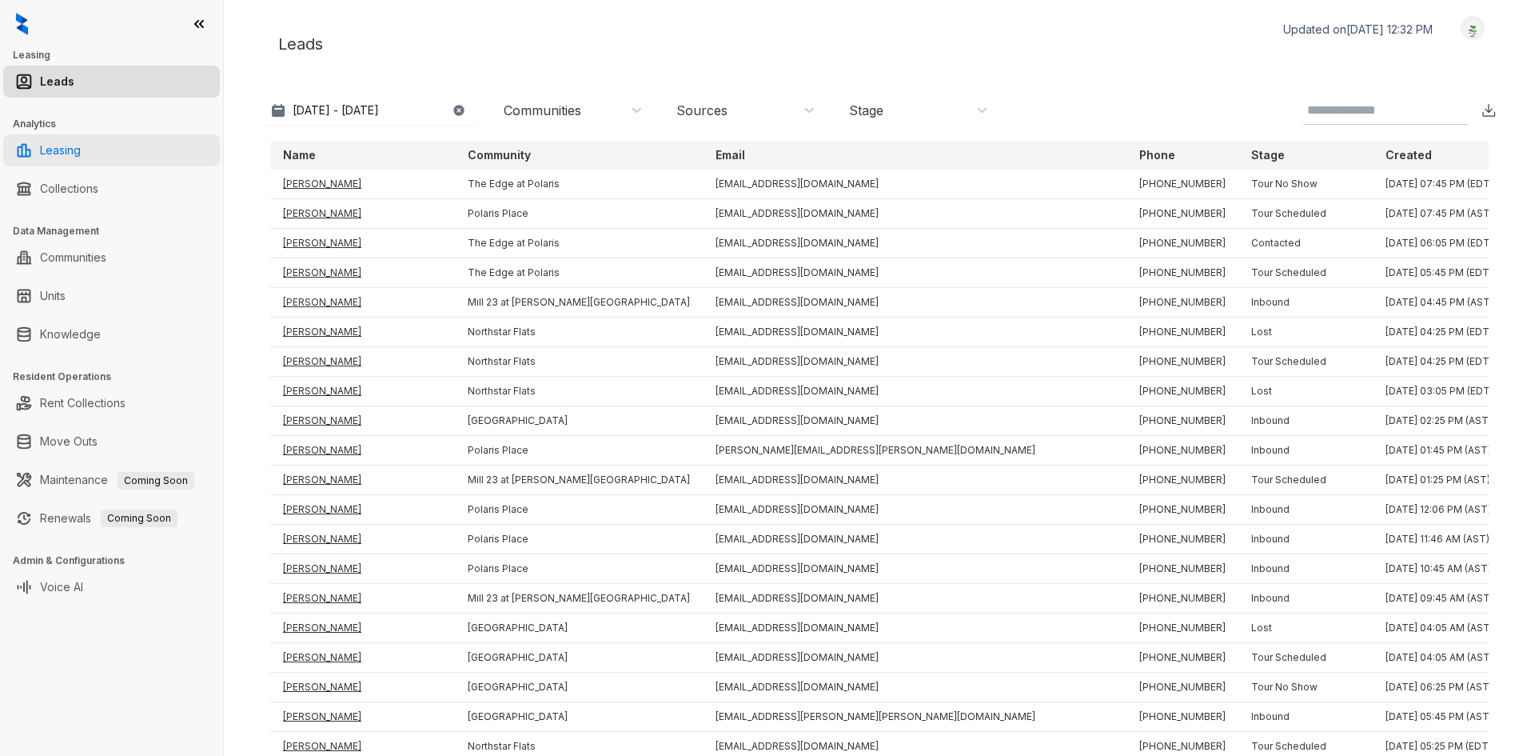
click at [81, 159] on link "Leasing" at bounding box center [60, 150] width 41 height 32
select select "******"
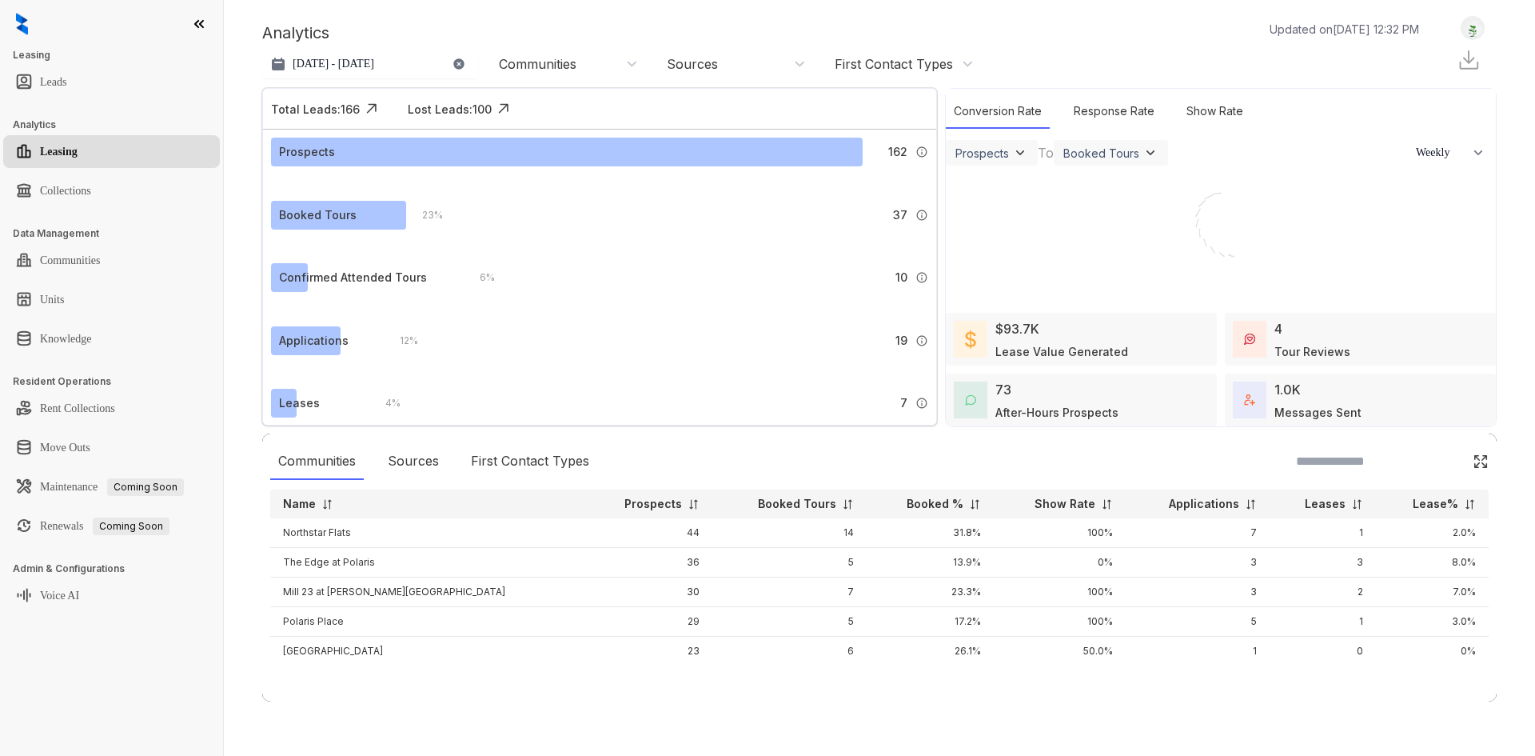
click at [78, 162] on link "Leasing" at bounding box center [59, 152] width 38 height 32
click at [1079, 119] on div "Response Rate" at bounding box center [1114, 111] width 97 height 34
select select "******"
click at [1189, 109] on div "Show Rate" at bounding box center [1215, 111] width 73 height 34
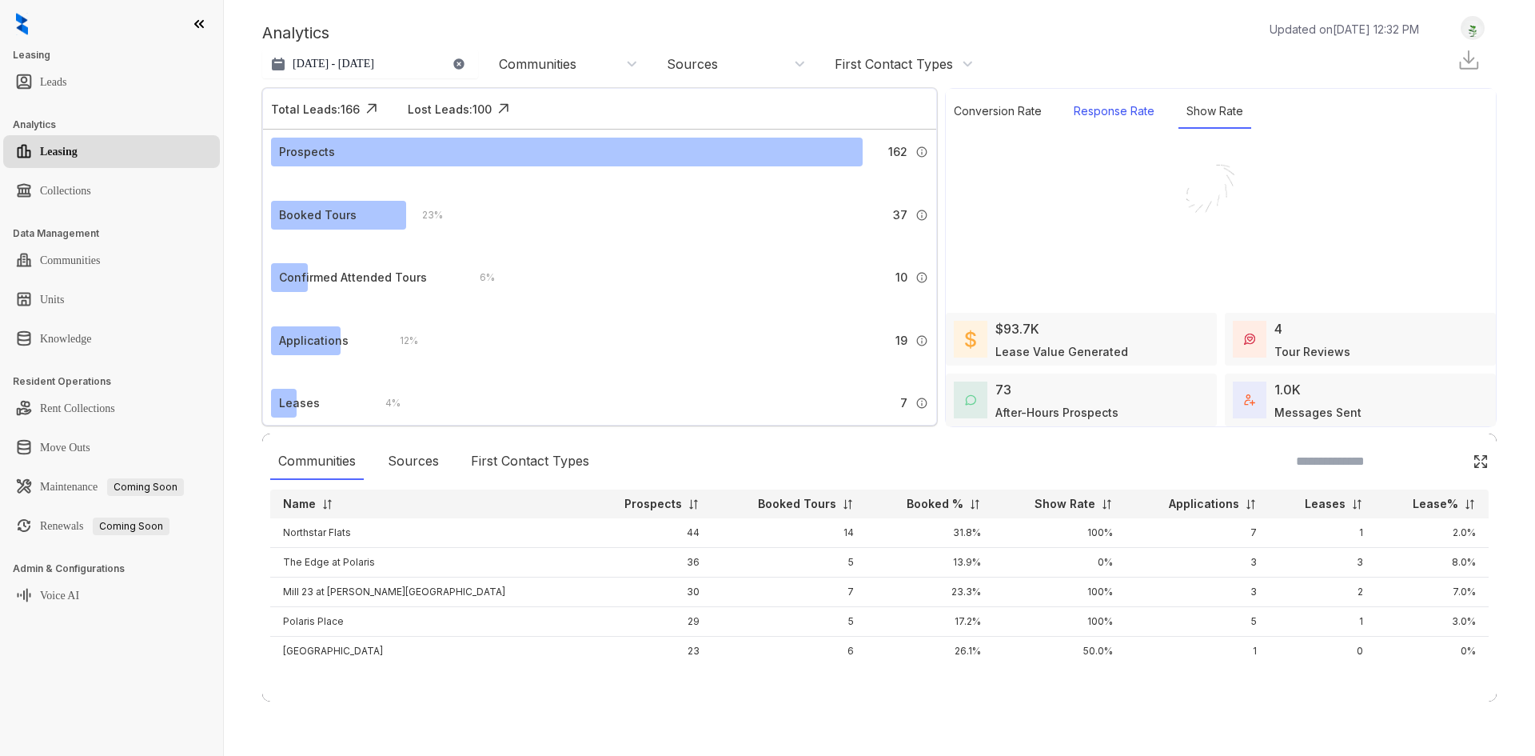
select select "******"
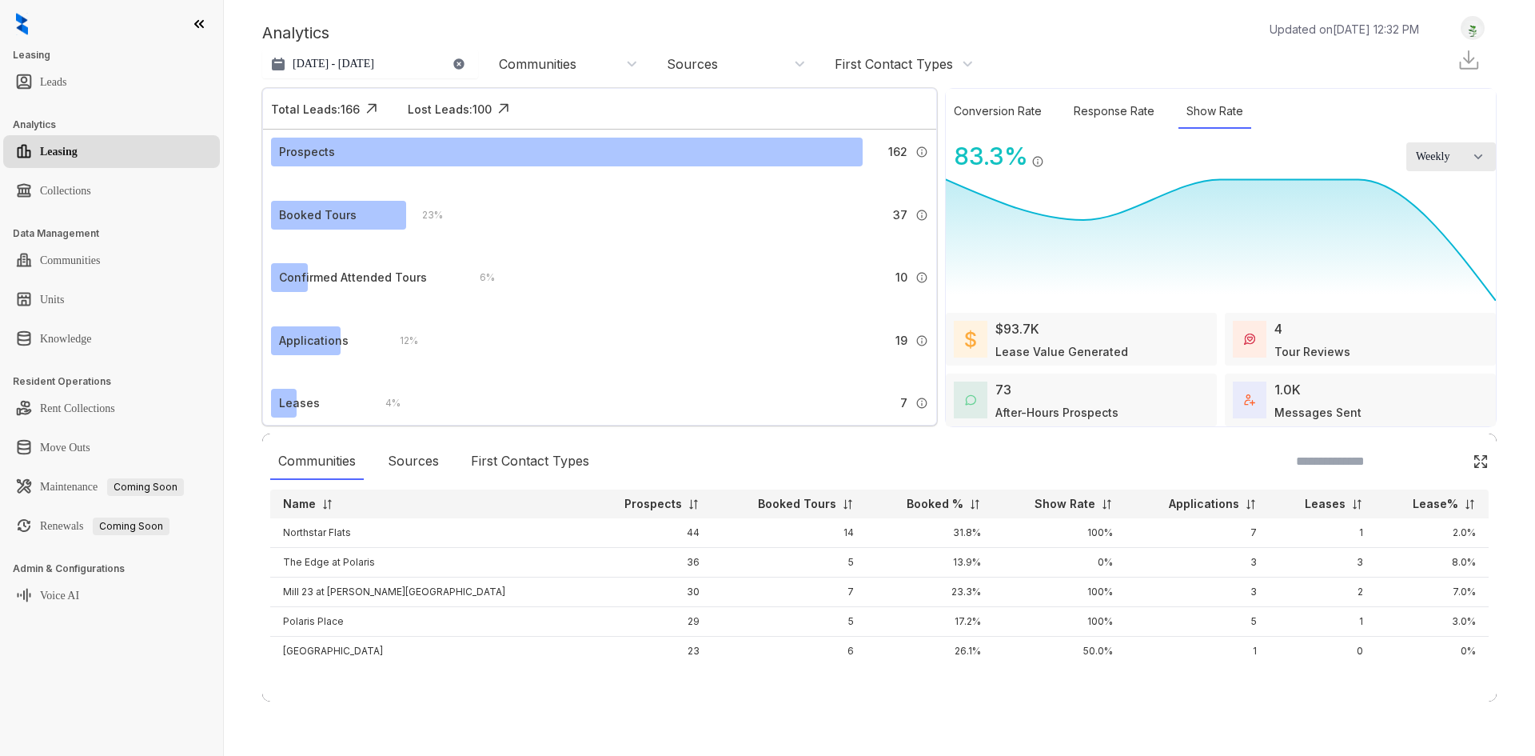
click at [1466, 154] on button "Weekly" at bounding box center [1451, 156] width 90 height 29
click at [1455, 209] on li "Monthly" at bounding box center [1451, 222] width 90 height 33
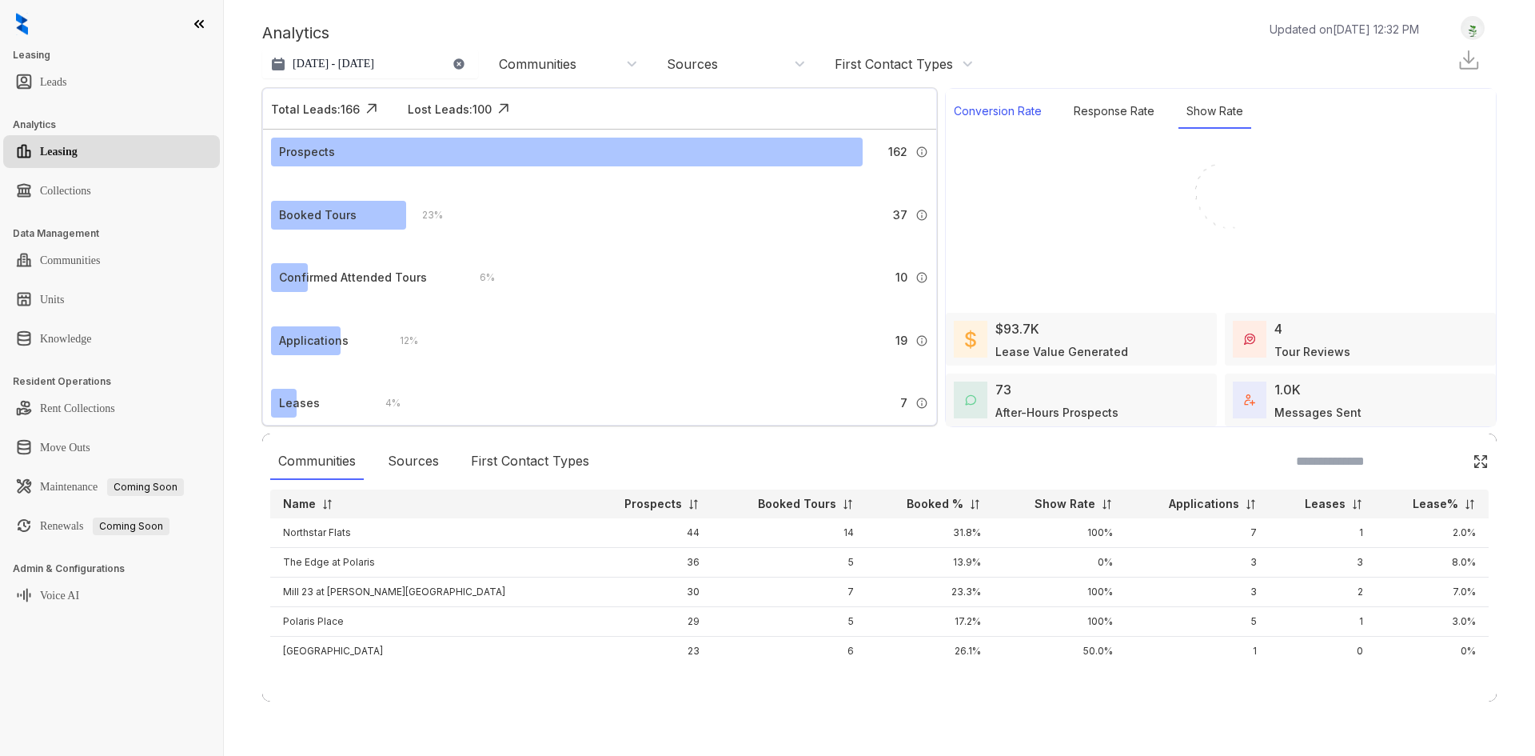
click at [991, 102] on div "Conversion Rate" at bounding box center [998, 111] width 104 height 34
select select "*******"
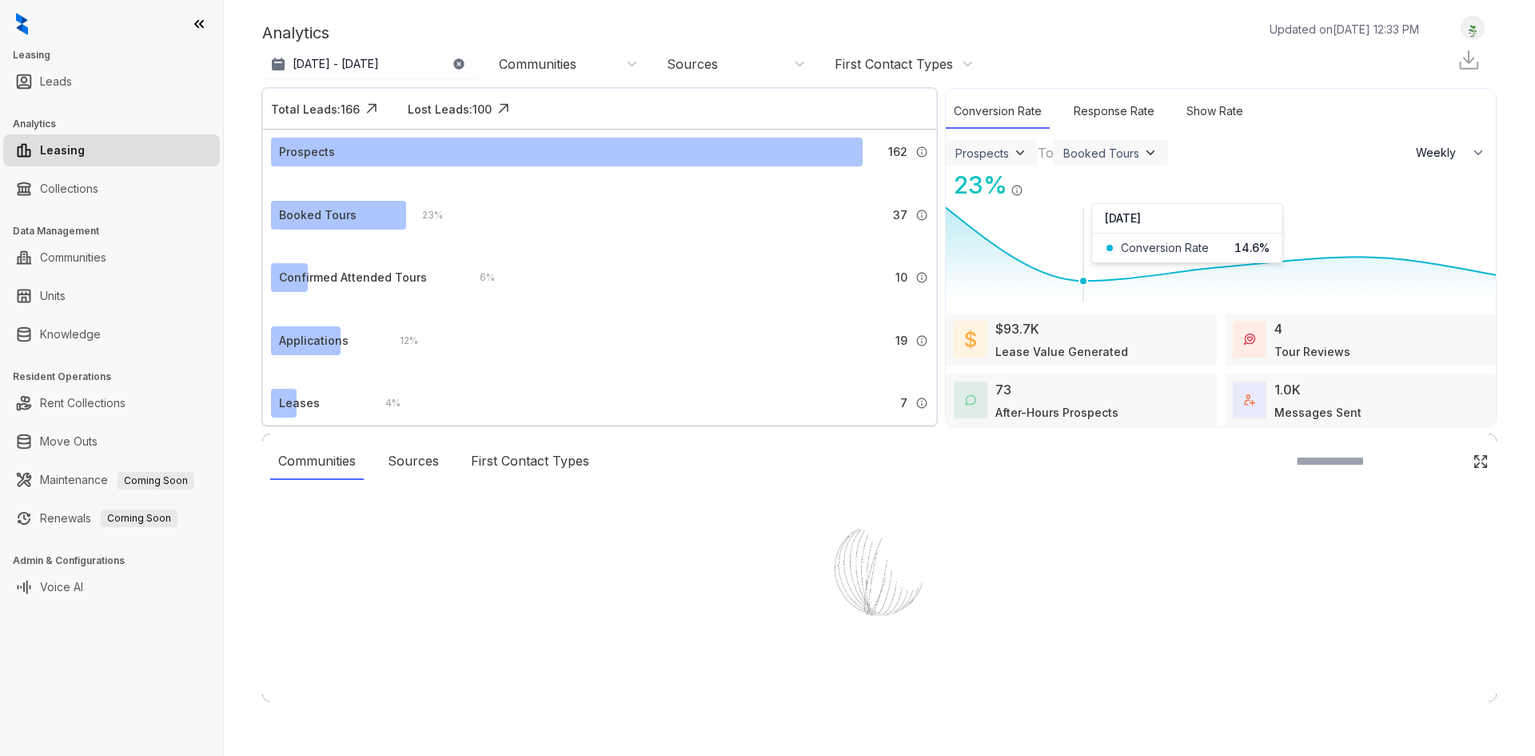
select select "******"
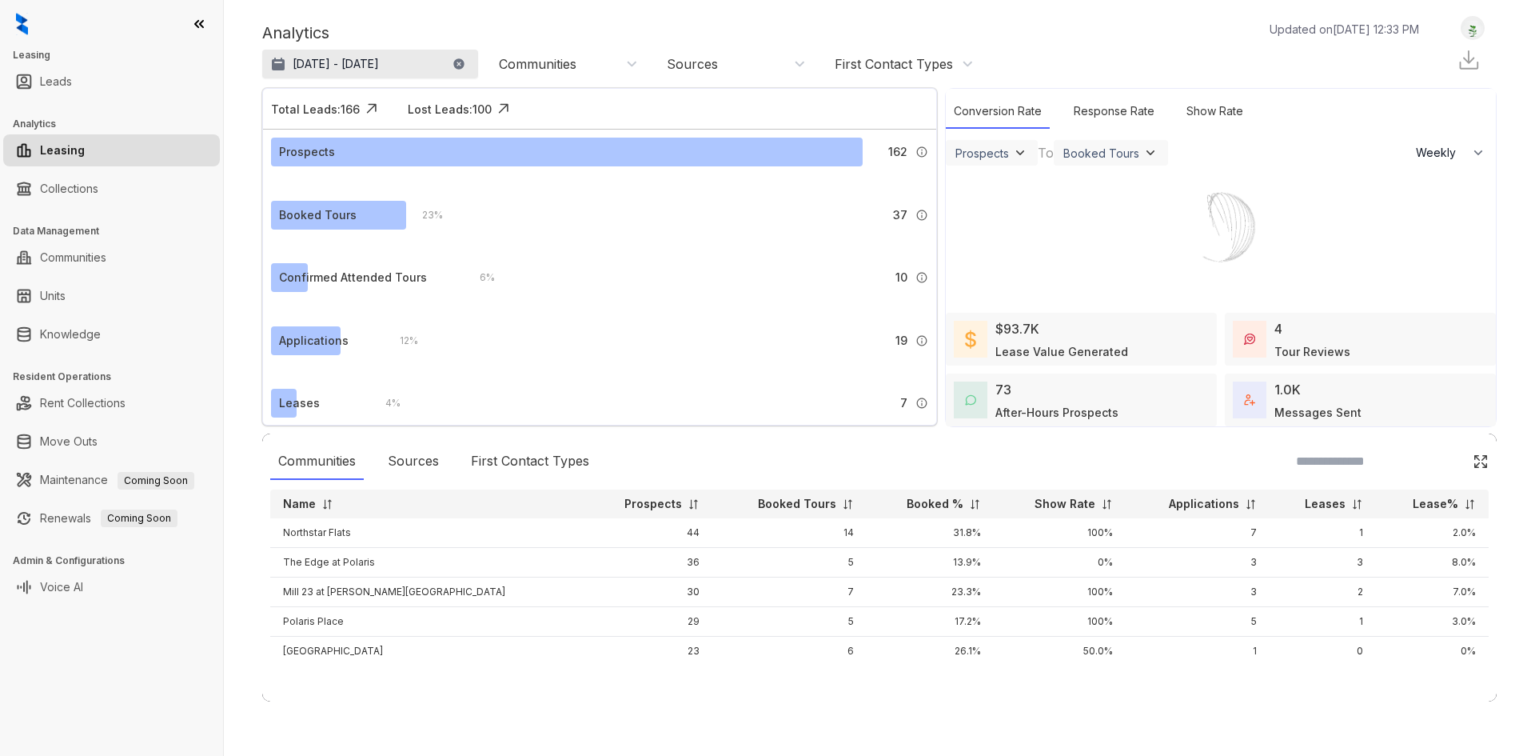
click at [358, 70] on p "[DATE] - [DATE]" at bounding box center [336, 64] width 86 height 16
click at [456, 67] on div "[DATE] - [DATE] [DATE] Su Mo Tu We Th Fr Sa 31 1 2 3 4 5 6 7 8 9 10 11 12 13 14…" at bounding box center [370, 64] width 216 height 29
click at [464, 51] on button "button" at bounding box center [459, 64] width 13 height 29
click at [458, 66] on button "Select range" at bounding box center [370, 64] width 216 height 29
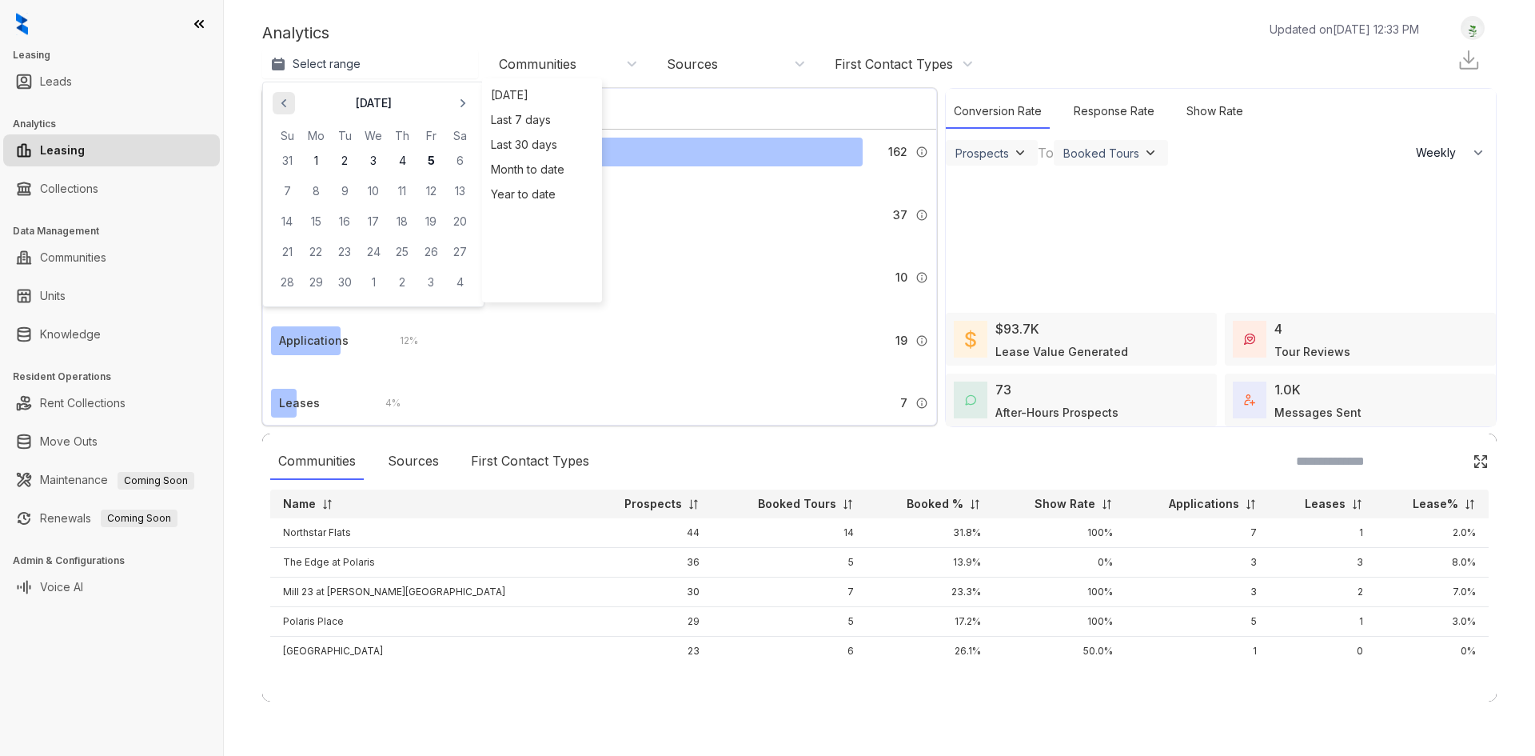
click at [288, 105] on icon "button" at bounding box center [284, 103] width 16 height 16
click at [320, 213] on button "11" at bounding box center [315, 221] width 29 height 29
click at [462, 106] on icon "button" at bounding box center [463, 103] width 5 height 9
click at [415, 159] on button "4" at bounding box center [402, 160] width 29 height 29
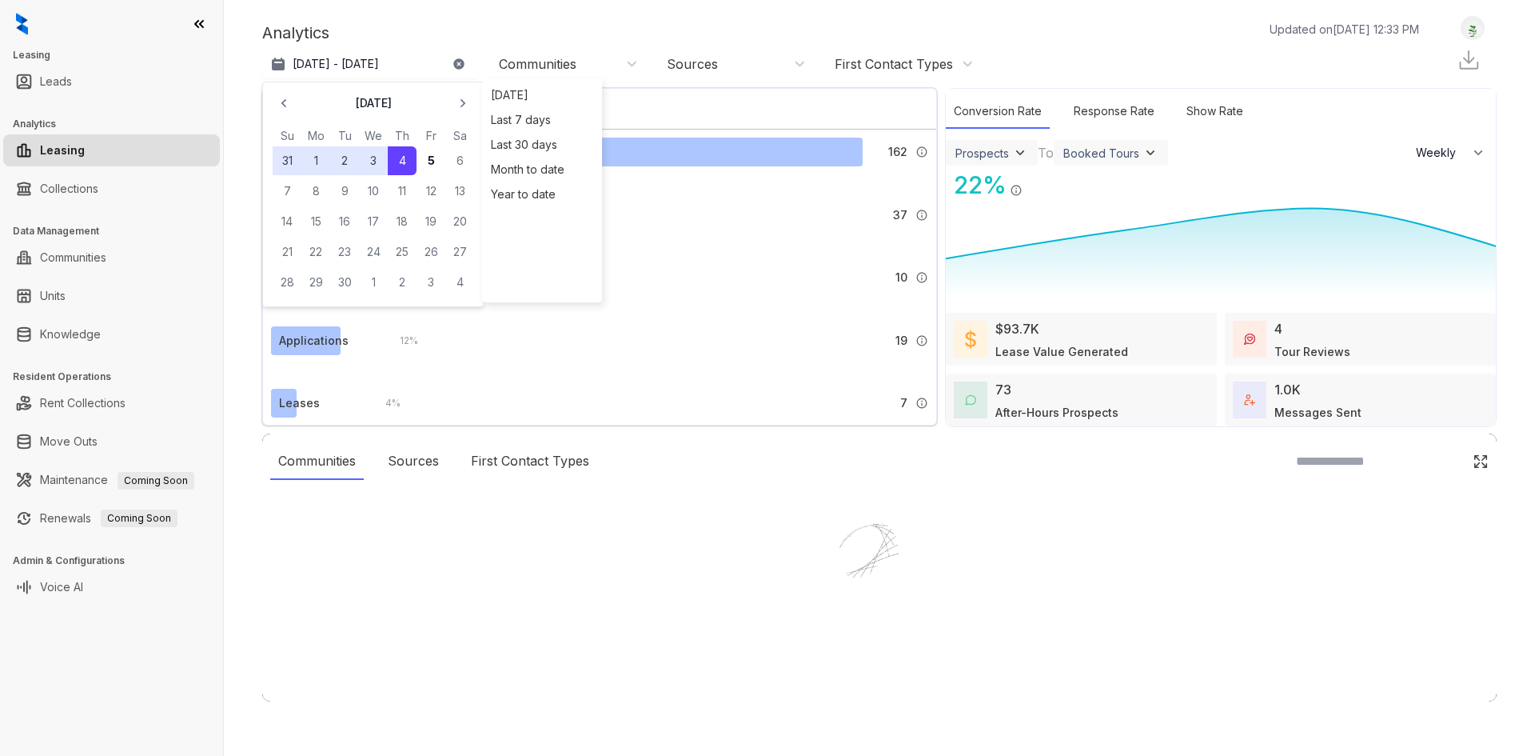
click at [600, 15] on div at bounding box center [767, 378] width 1535 height 756
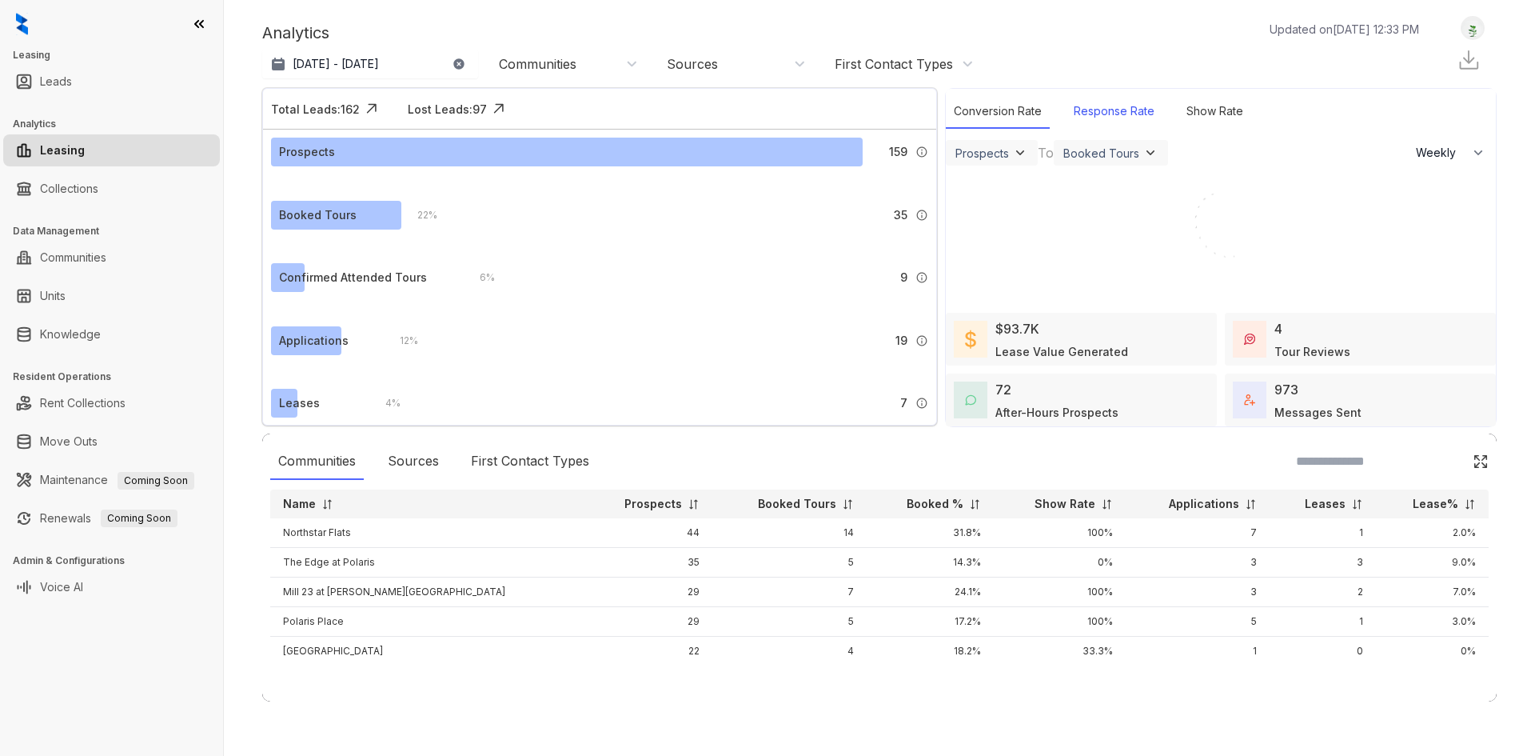
click at [1112, 119] on div "Response Rate" at bounding box center [1114, 111] width 97 height 34
select select "******"
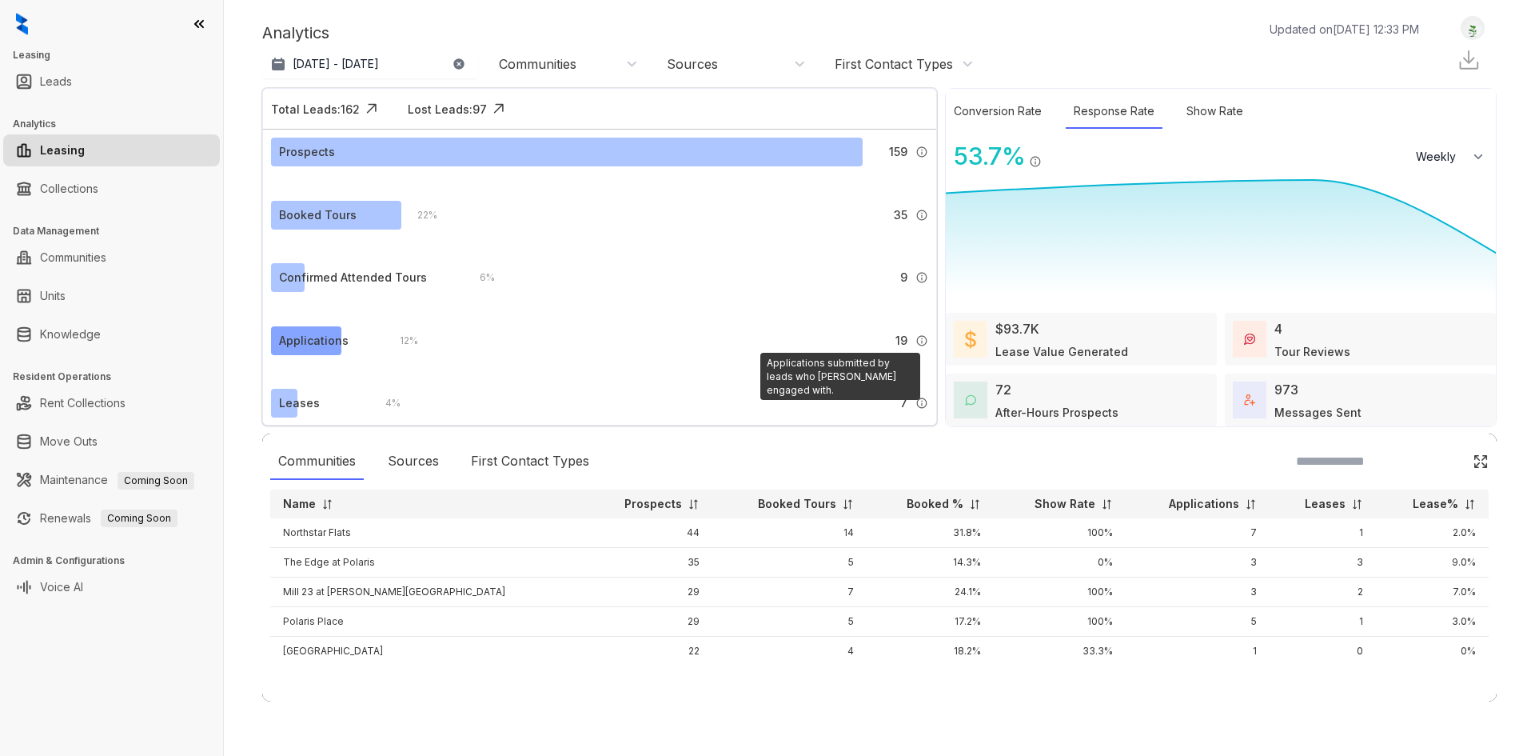
click at [918, 343] on img at bounding box center [921, 340] width 13 height 13
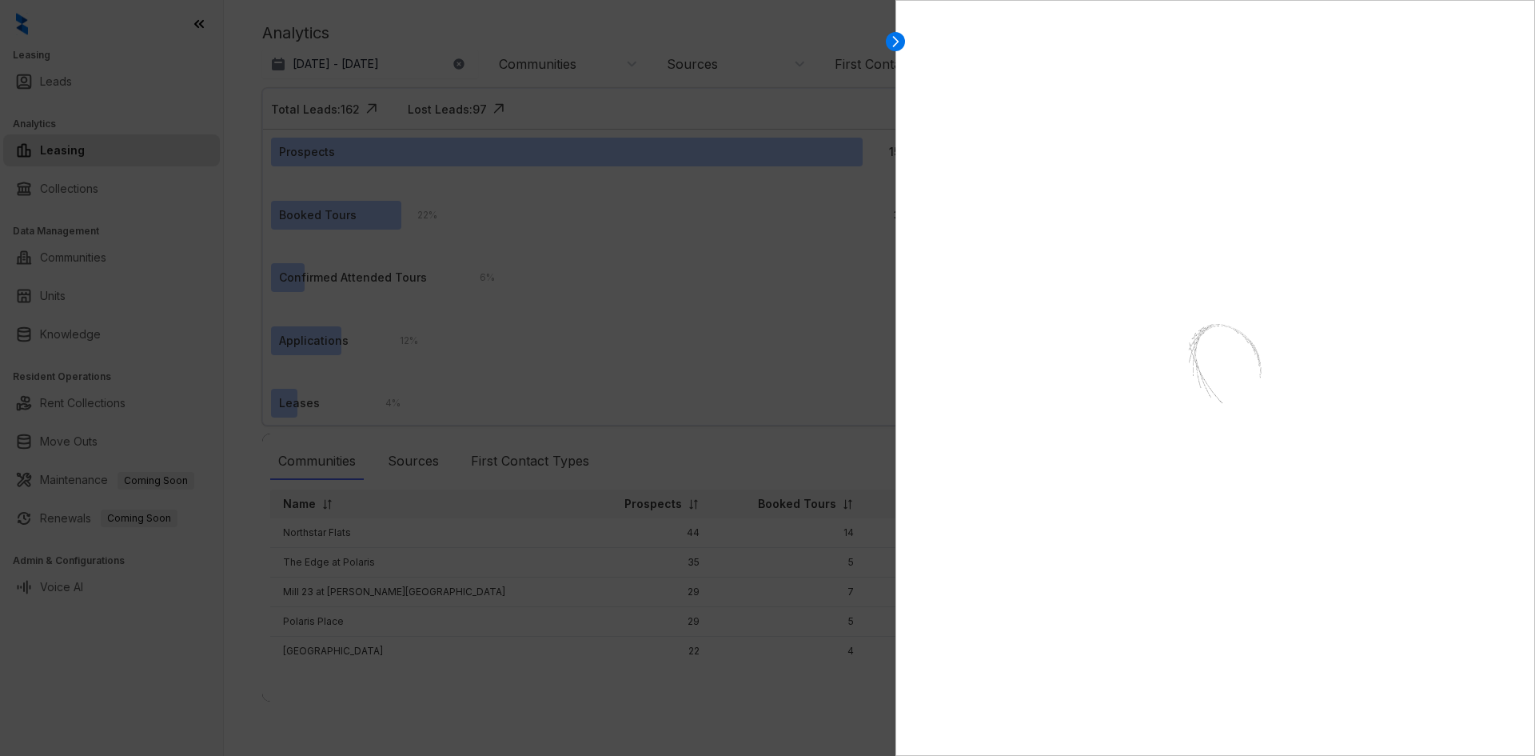
click at [879, 10] on div at bounding box center [885, 378] width 19 height 756
click at [904, 38] on div at bounding box center [895, 41] width 19 height 19
click at [894, 45] on icon at bounding box center [896, 42] width 16 height 16
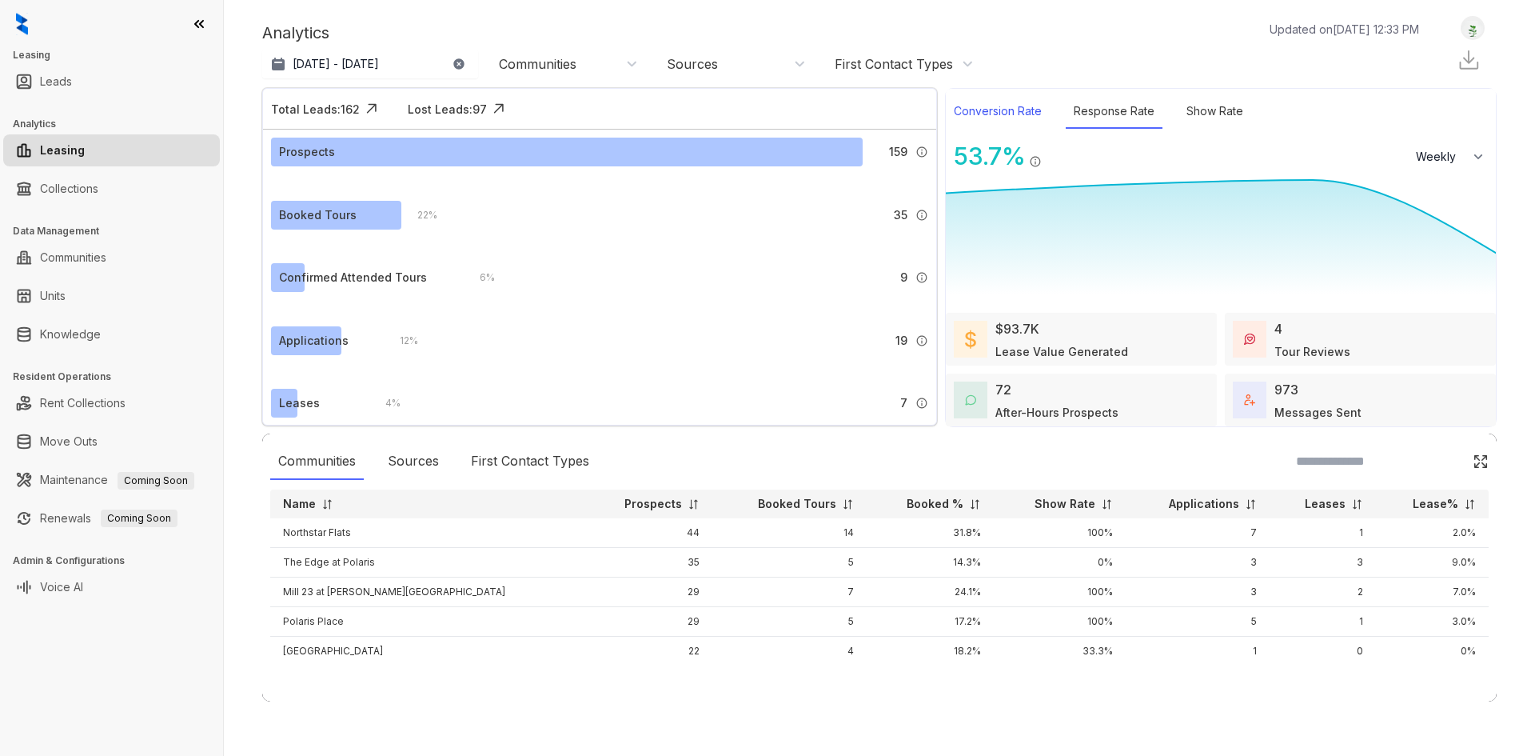
select select "******"
click at [1202, 116] on div "Show Rate" at bounding box center [1215, 111] width 73 height 34
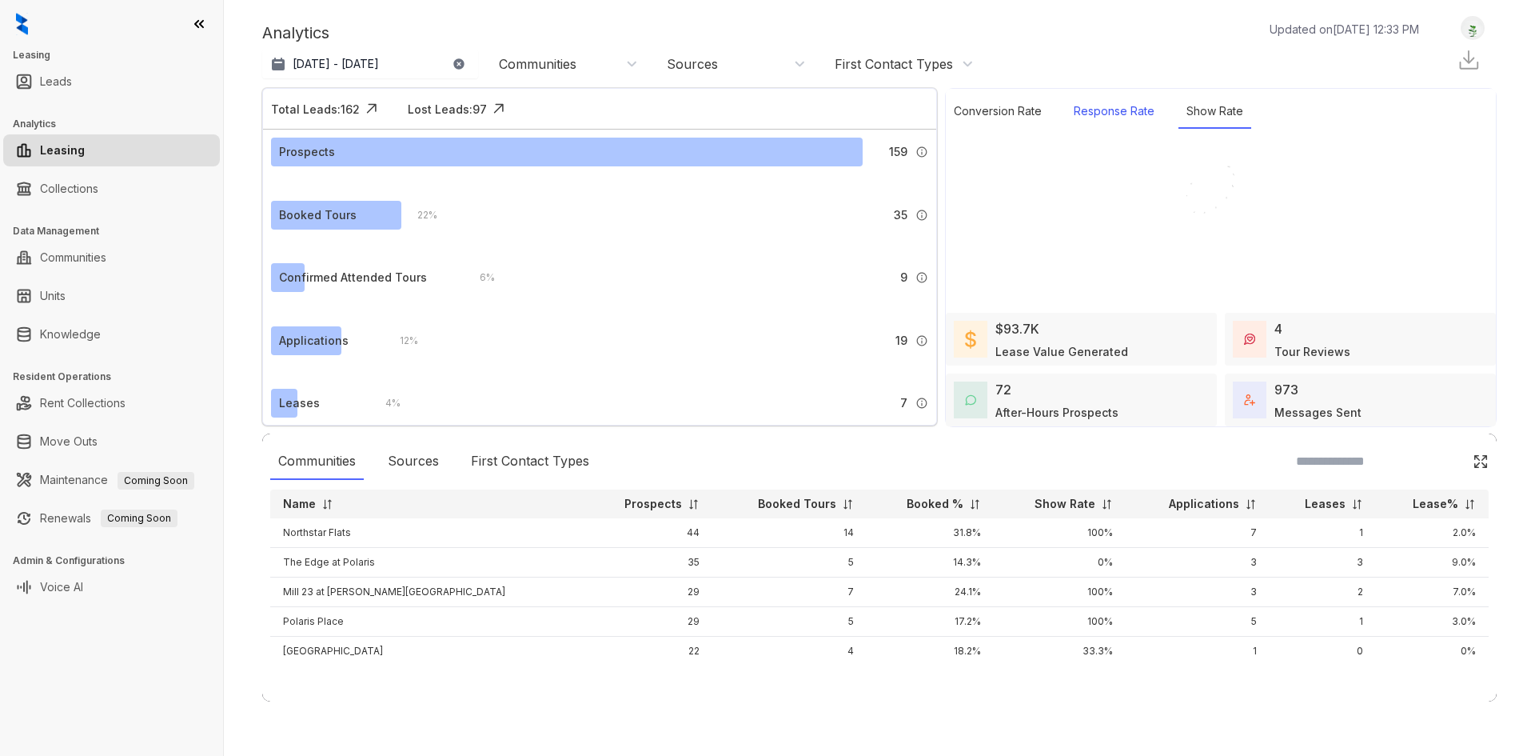
click at [1104, 123] on div "Response Rate" at bounding box center [1114, 111] width 97 height 34
select select "******"
click at [1191, 114] on div "Show Rate" at bounding box center [1215, 111] width 73 height 34
click at [1085, 113] on div "Response Rate" at bounding box center [1114, 111] width 97 height 34
select select "******"
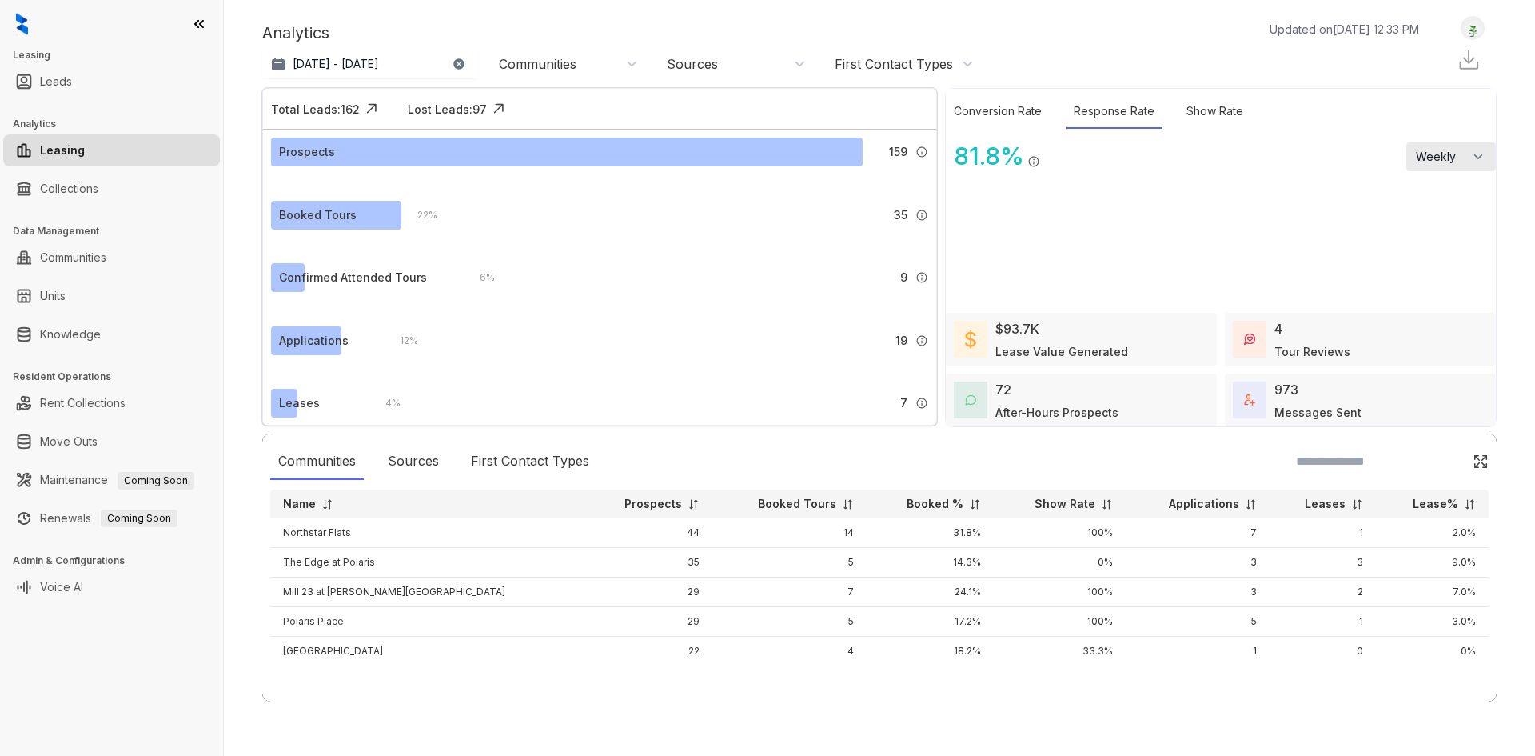
click at [1463, 156] on span "Weekly" at bounding box center [1440, 157] width 49 height 16
click at [1470, 210] on li "Monthly" at bounding box center [1451, 222] width 90 height 33
select select "*******"
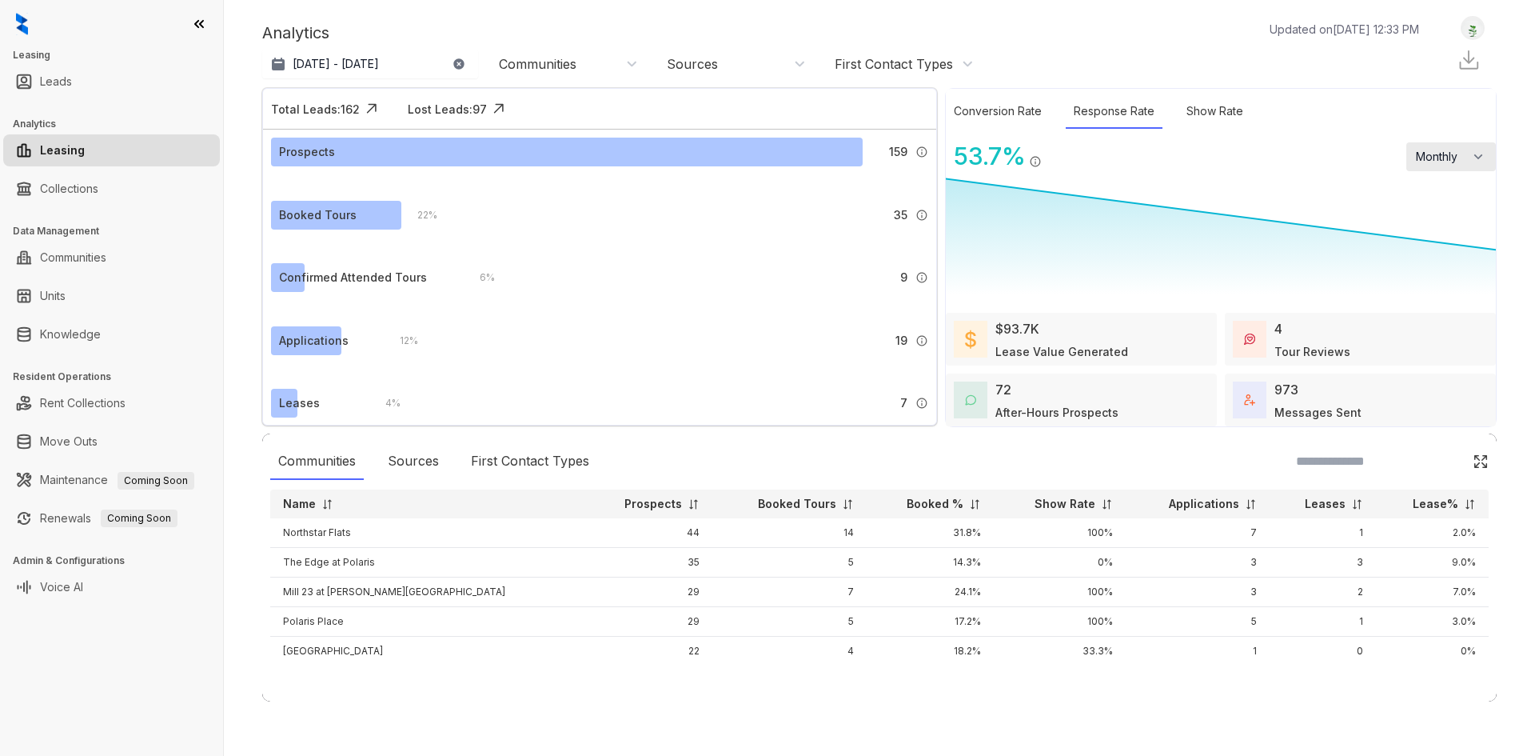
click at [1463, 154] on span "Monthly" at bounding box center [1440, 157] width 49 height 16
click at [1456, 194] on li "Weekly" at bounding box center [1451, 190] width 90 height 32
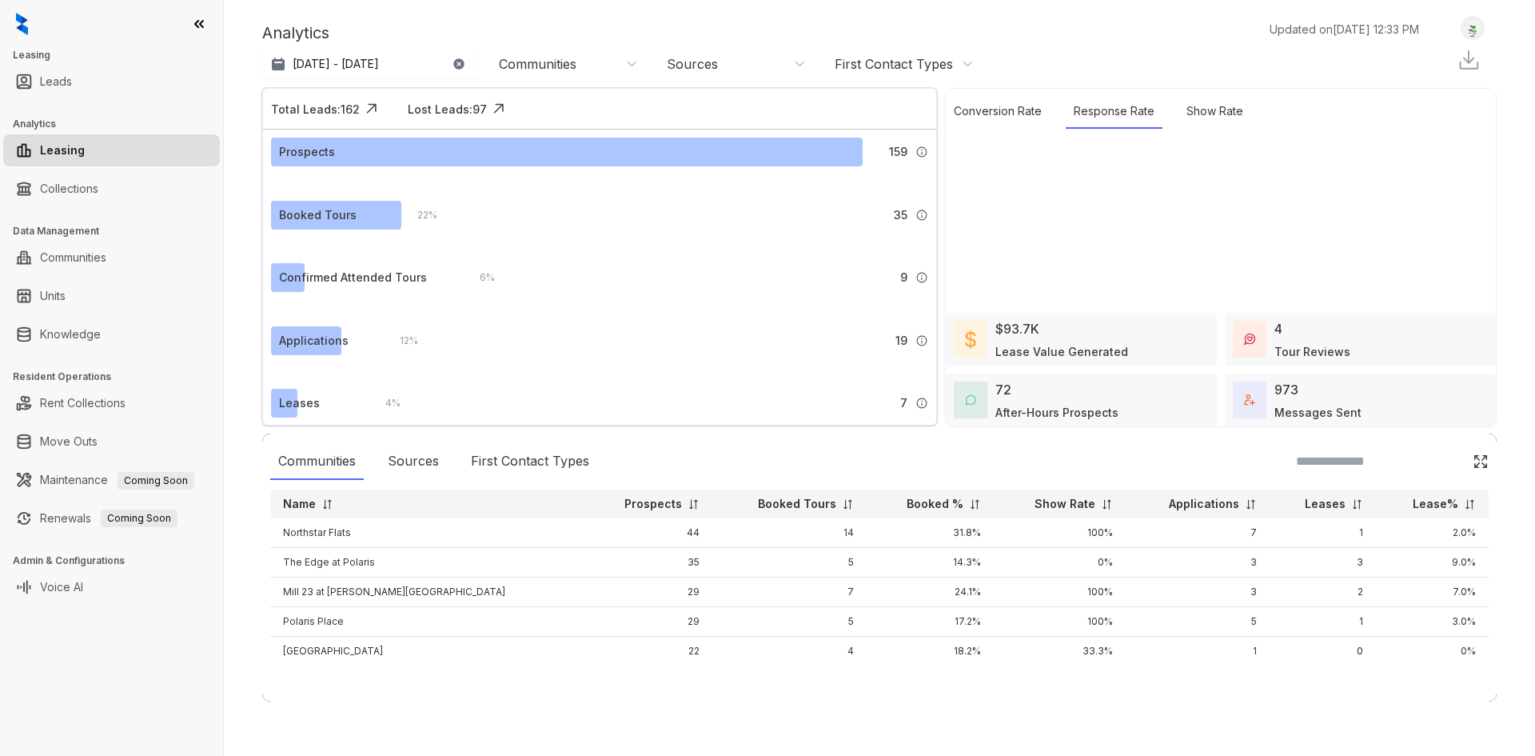
select select "******"
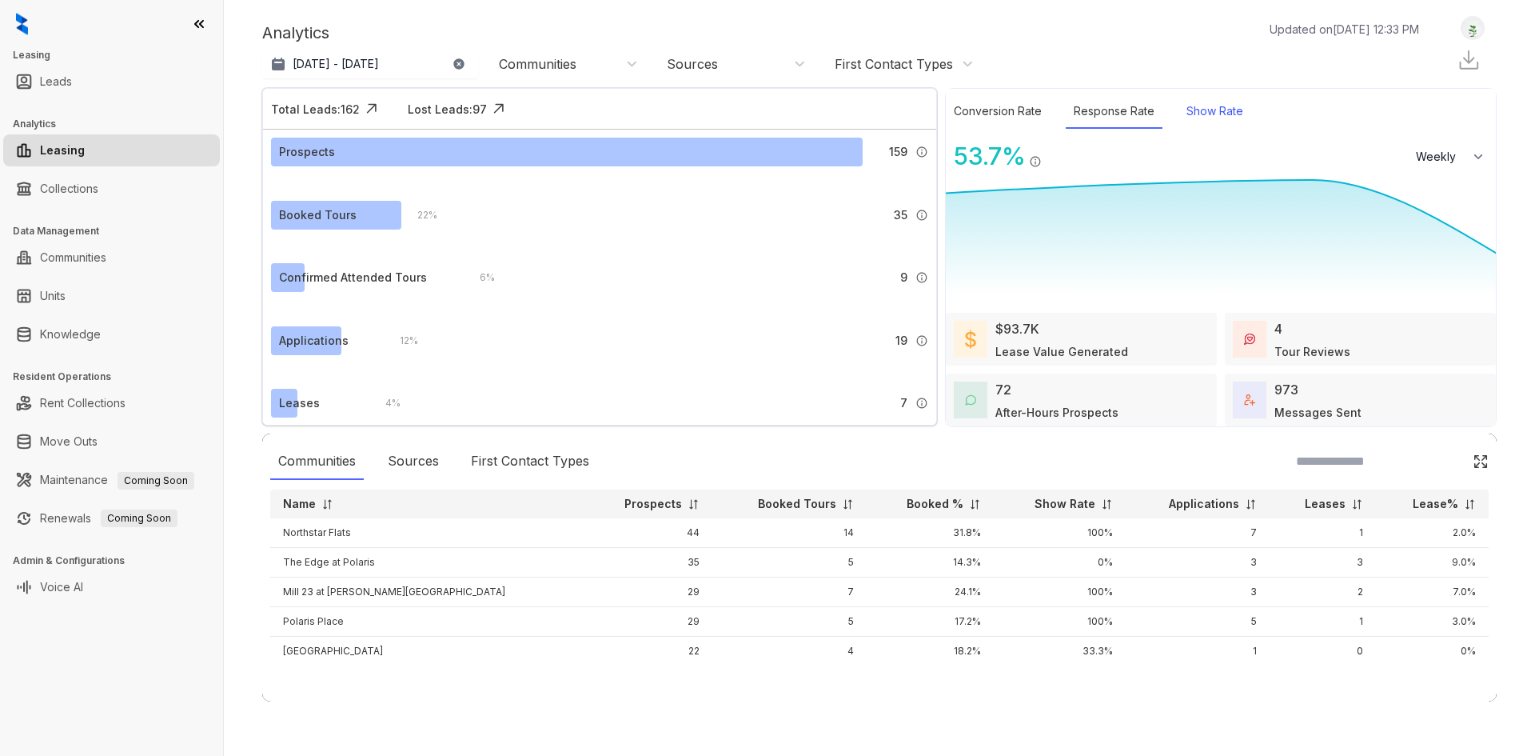
click at [1207, 114] on div "Show Rate" at bounding box center [1215, 111] width 73 height 34
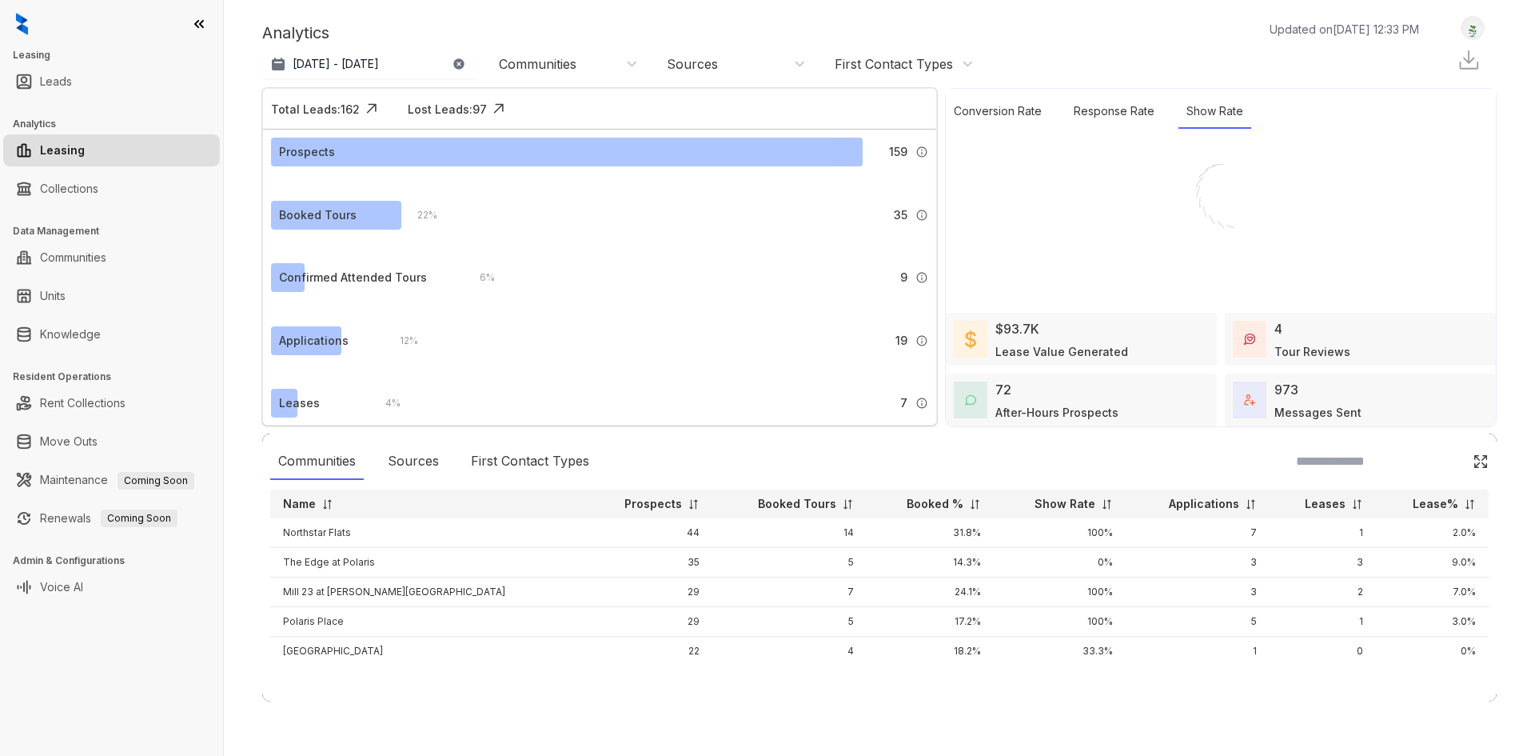
select select "******"
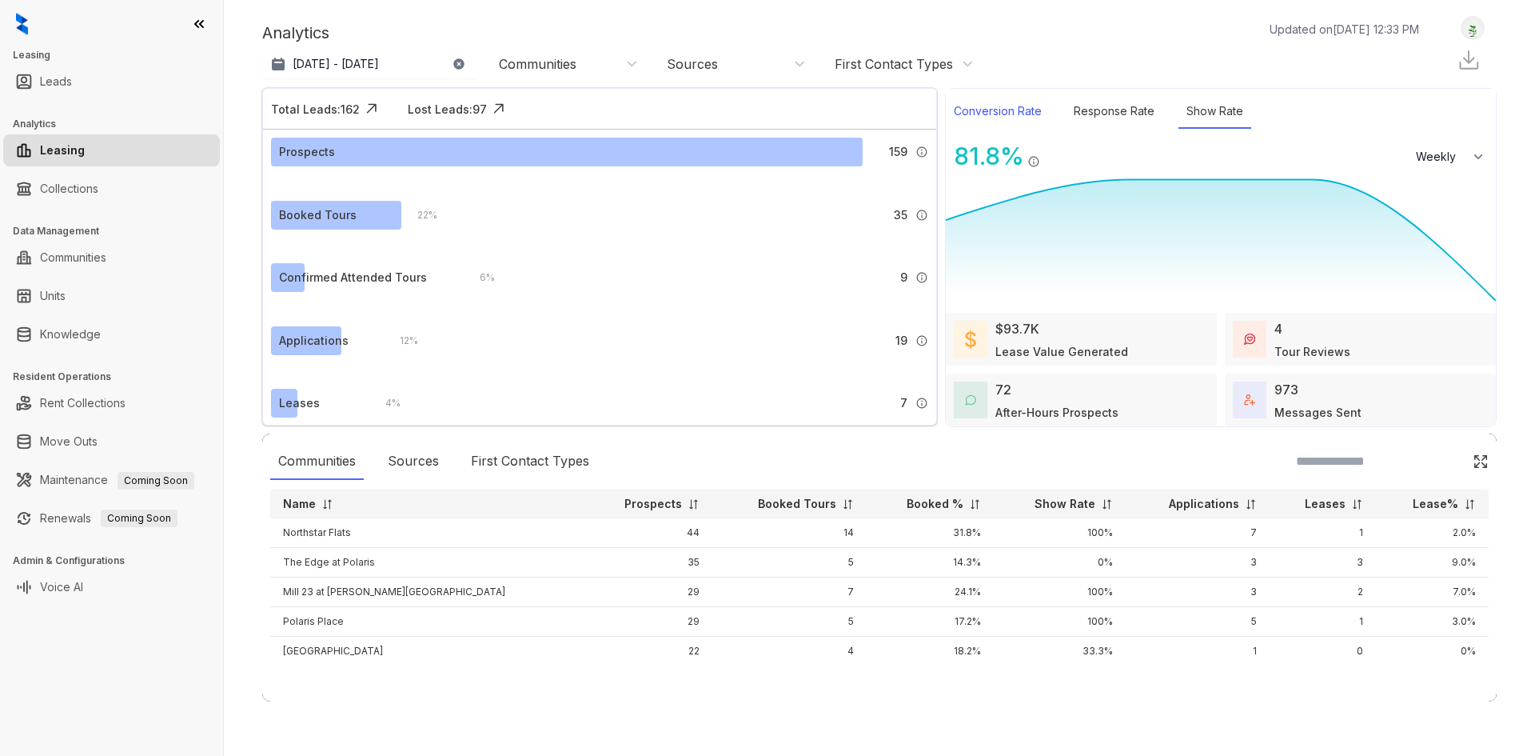
click at [991, 120] on div "Conversion Rate" at bounding box center [998, 111] width 104 height 34
select select "******"
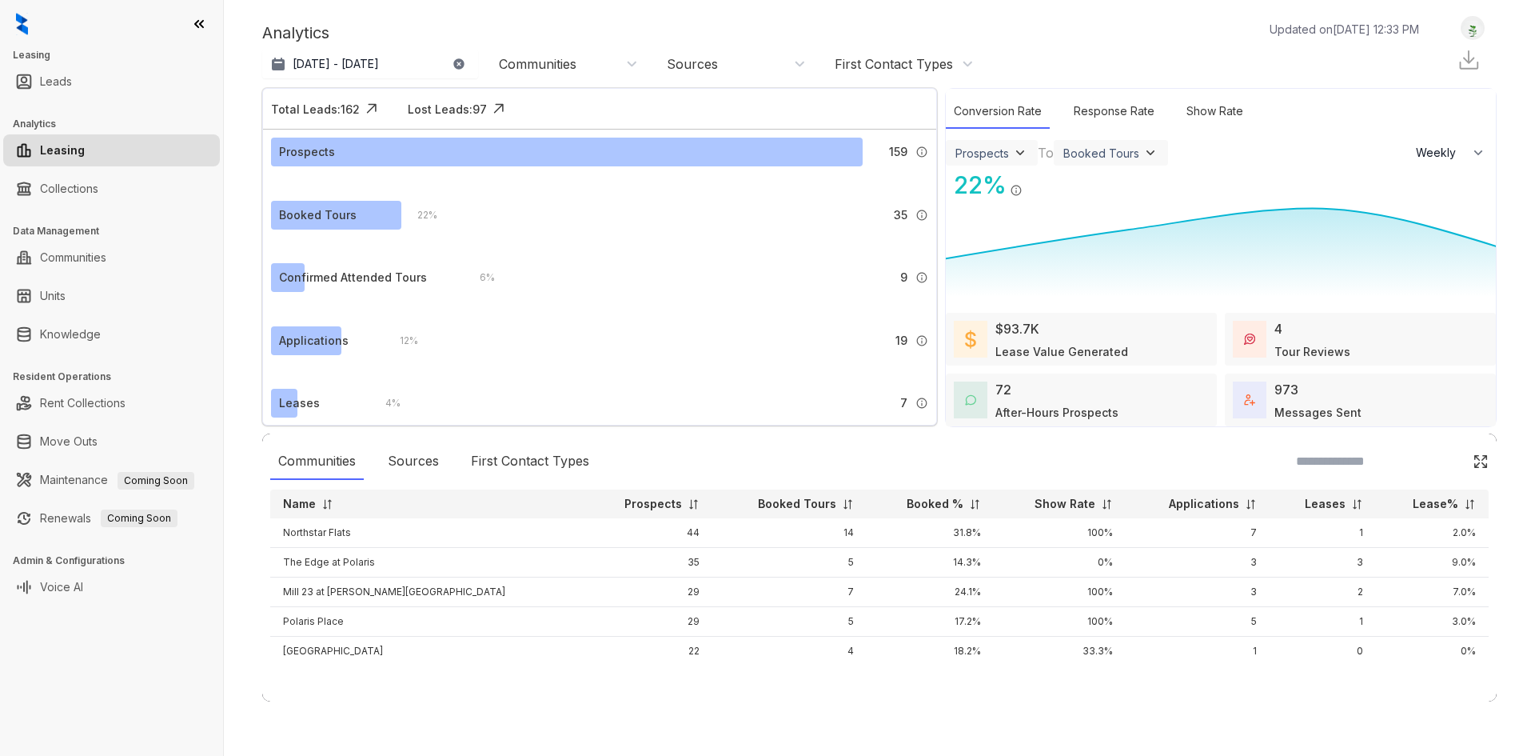
click at [1131, 155] on div "Booked Tours" at bounding box center [1101, 153] width 76 height 14
click at [1139, 231] on div "Applications" at bounding box center [1142, 236] width 168 height 25
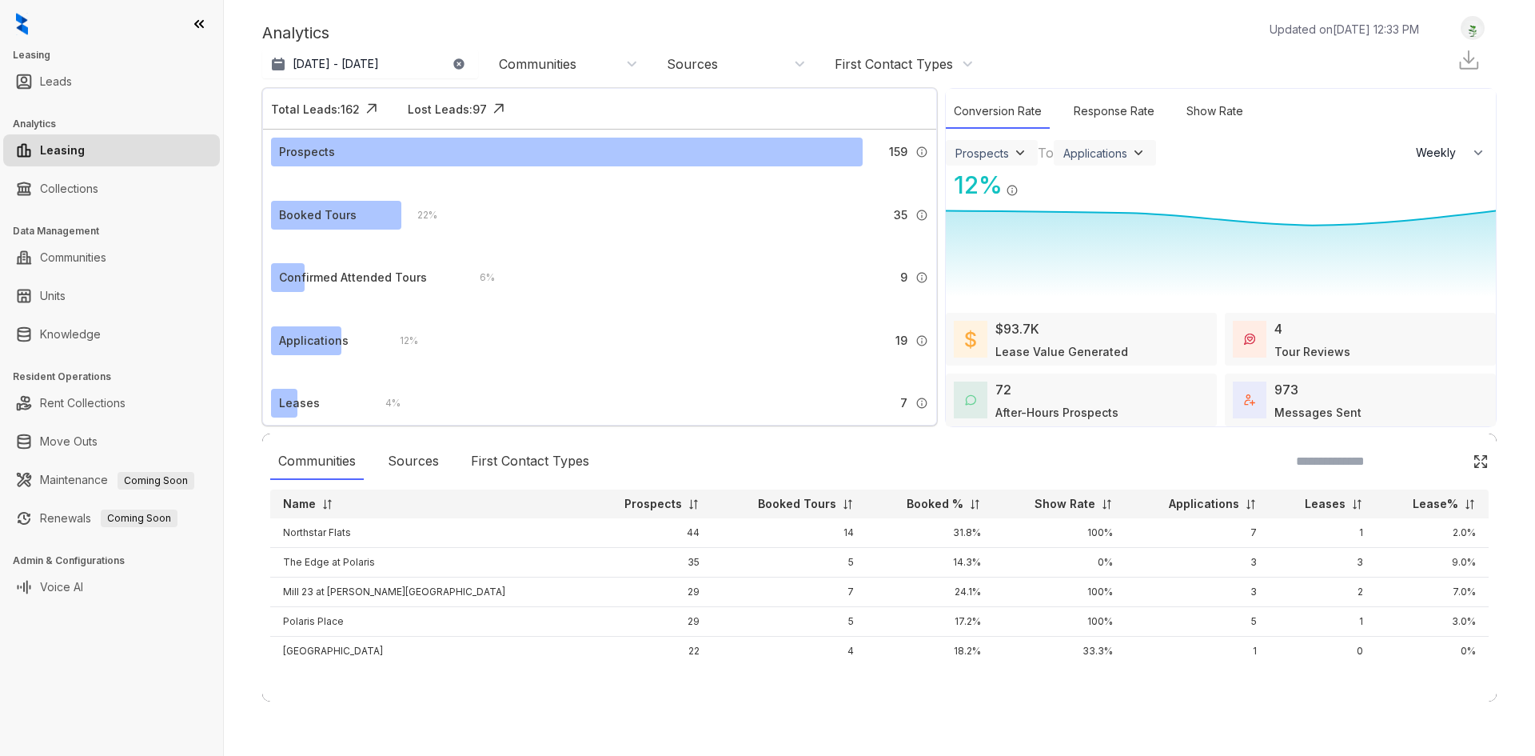
click at [1027, 147] on img at bounding box center [1020, 153] width 16 height 16
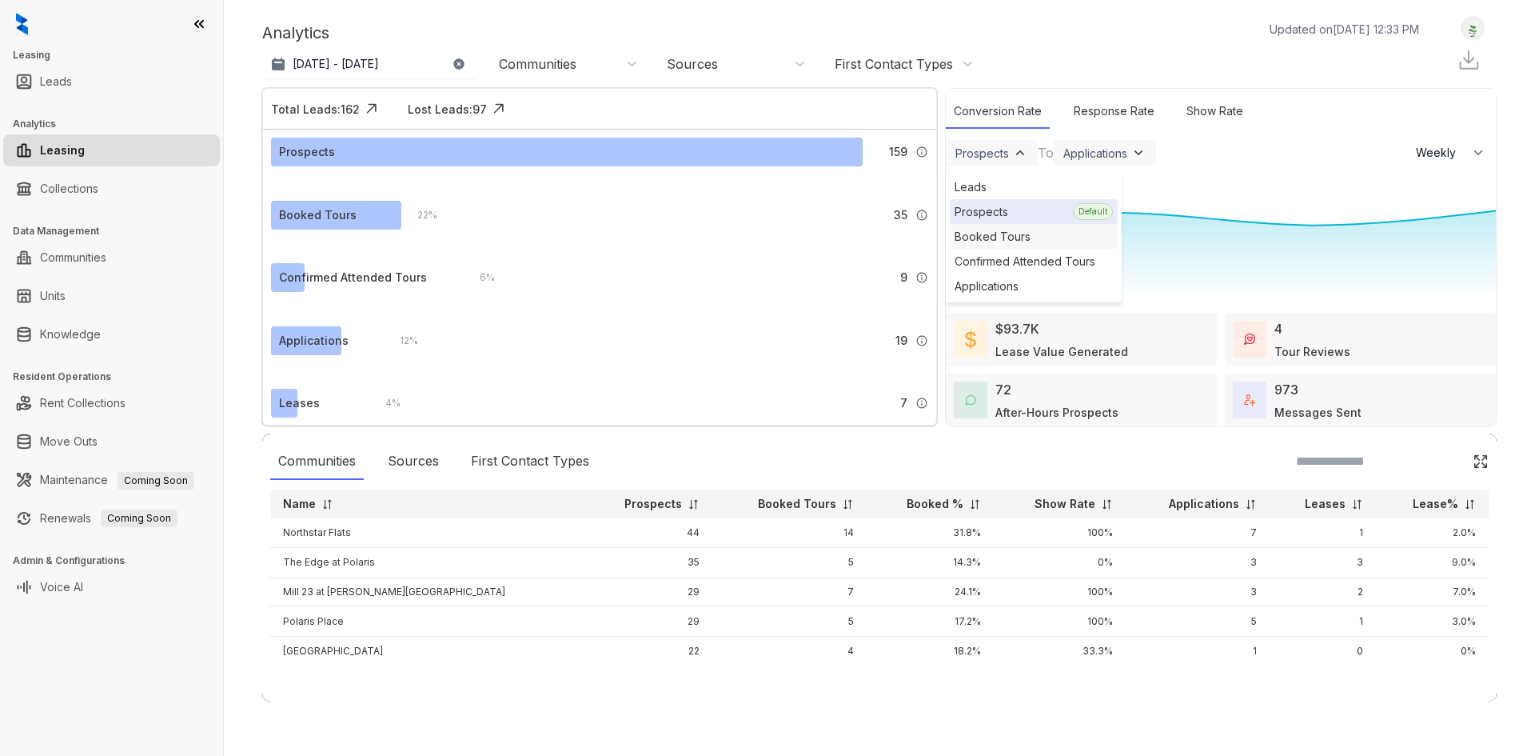
click at [1036, 233] on div "Booked Tours" at bounding box center [1034, 236] width 168 height 25
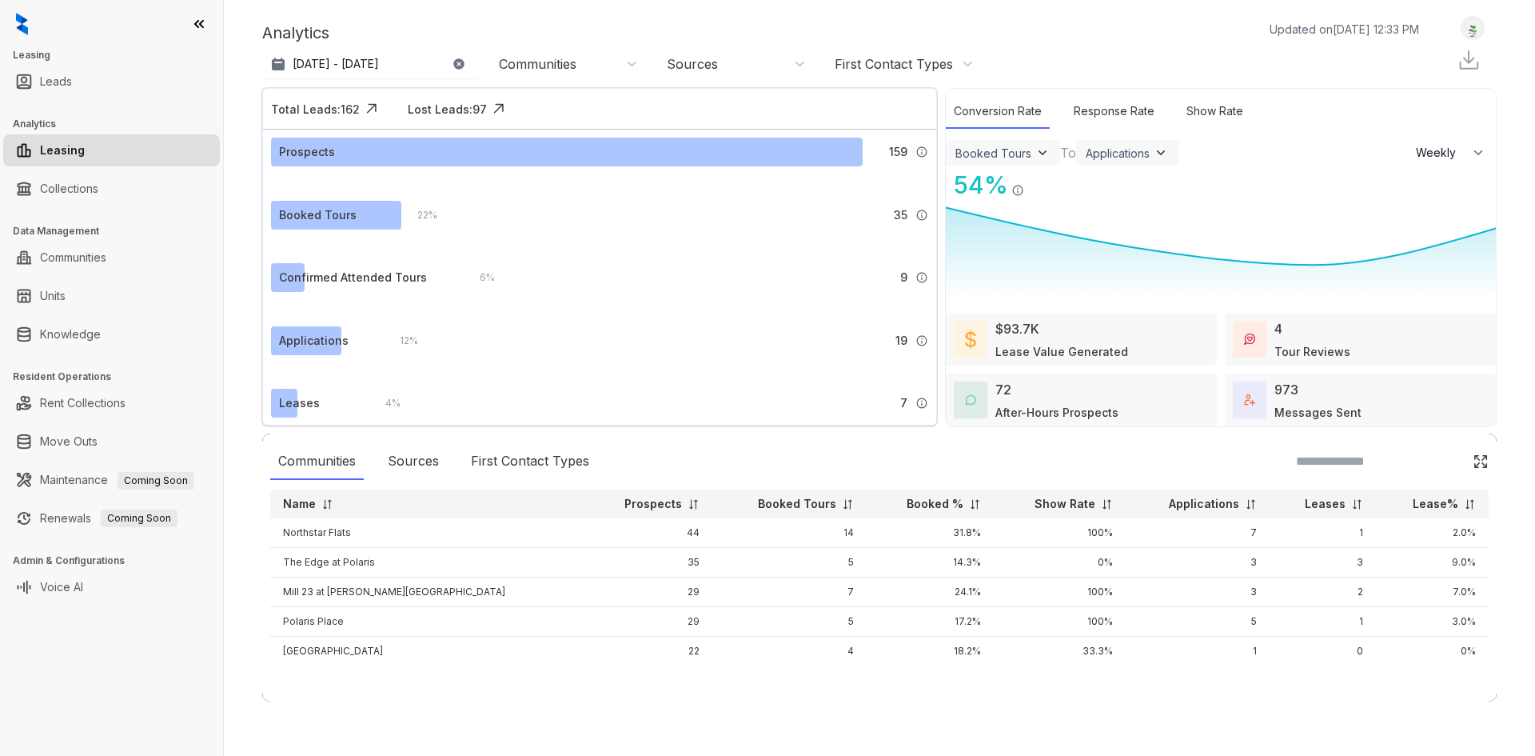
click at [995, 154] on div "Booked Tours" at bounding box center [993, 153] width 76 height 14
click at [1034, 277] on div "Applications" at bounding box center [1034, 285] width 168 height 25
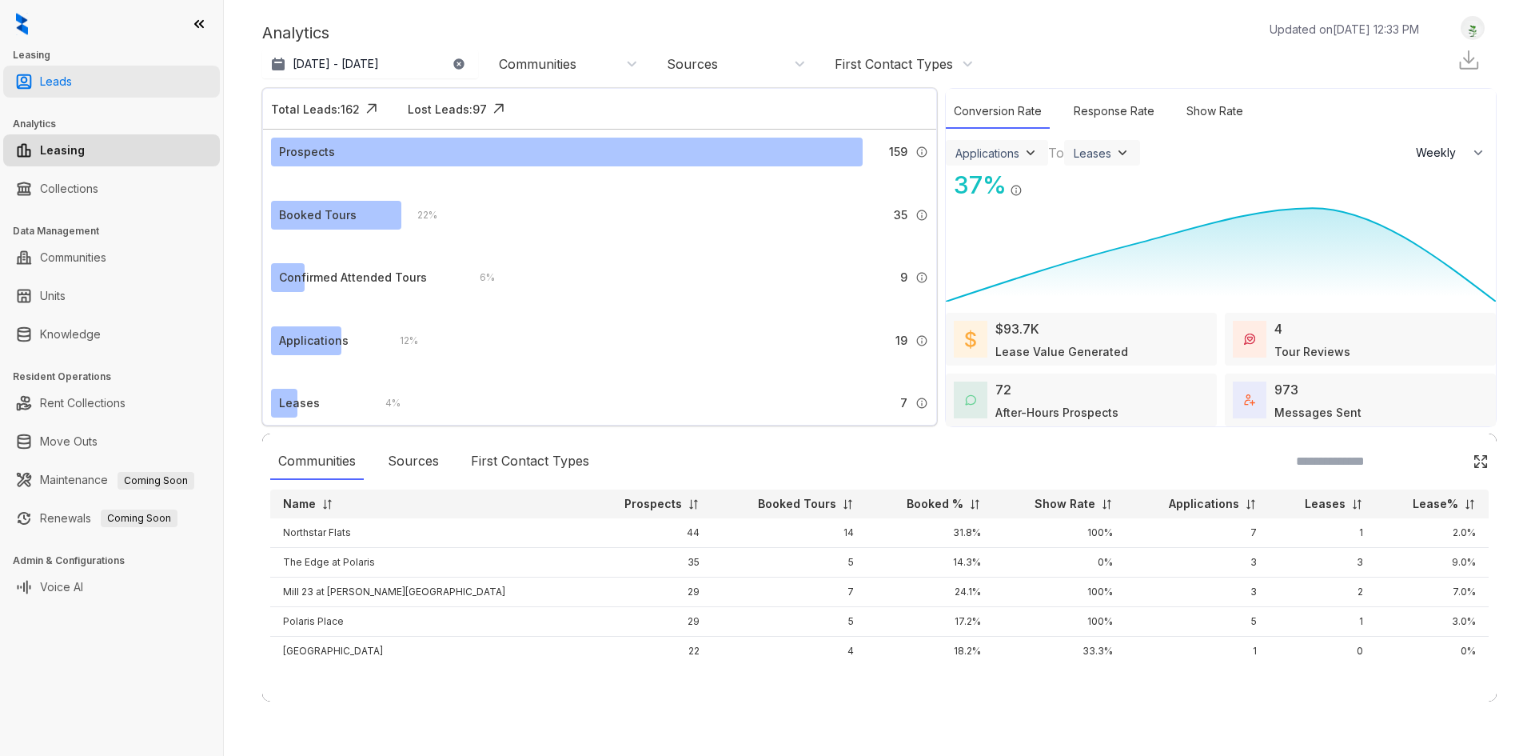
click at [72, 93] on link "Leads" at bounding box center [56, 82] width 32 height 32
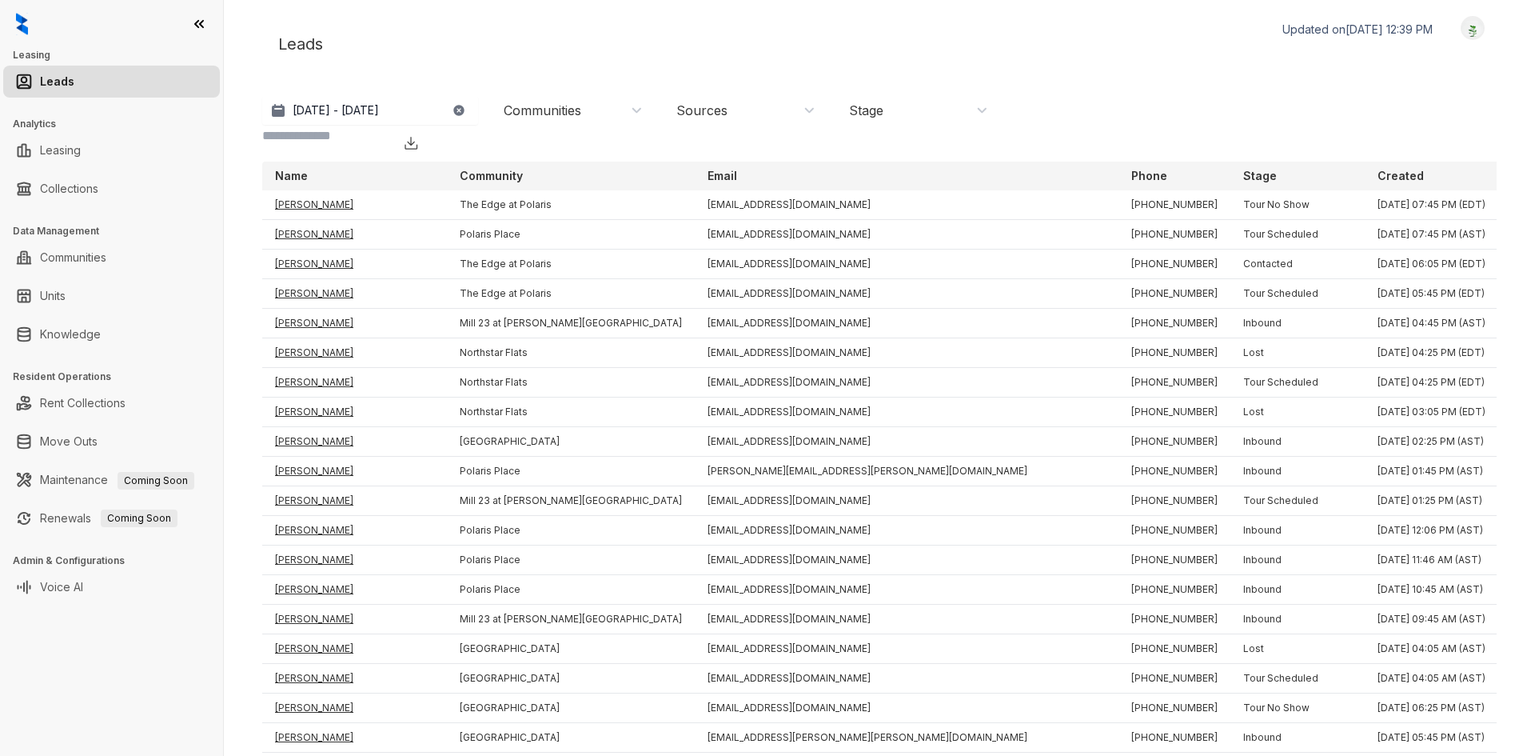
click at [872, 107] on div "Stage" at bounding box center [866, 111] width 34 height 18
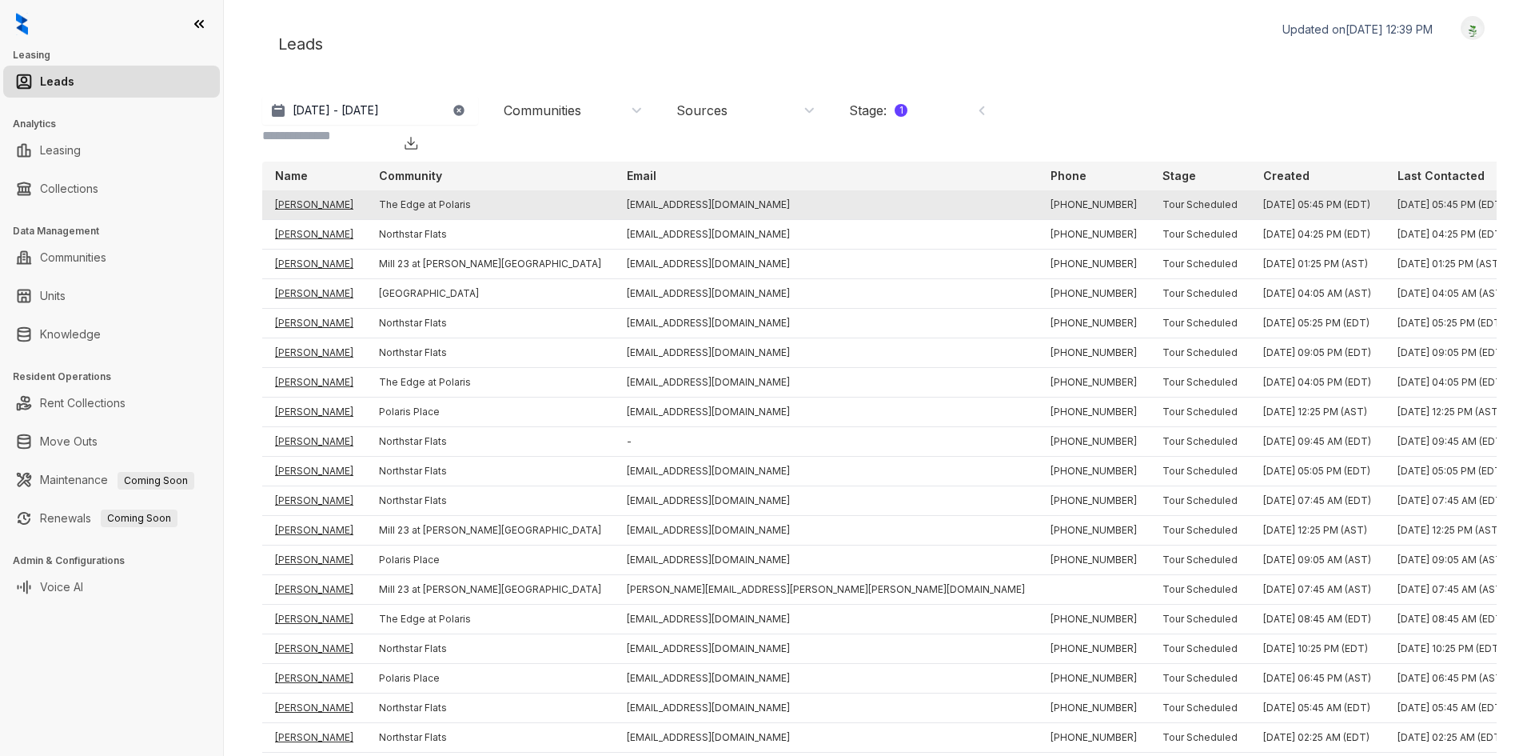
click at [308, 190] on td "[PERSON_NAME]" at bounding box center [314, 205] width 104 height 30
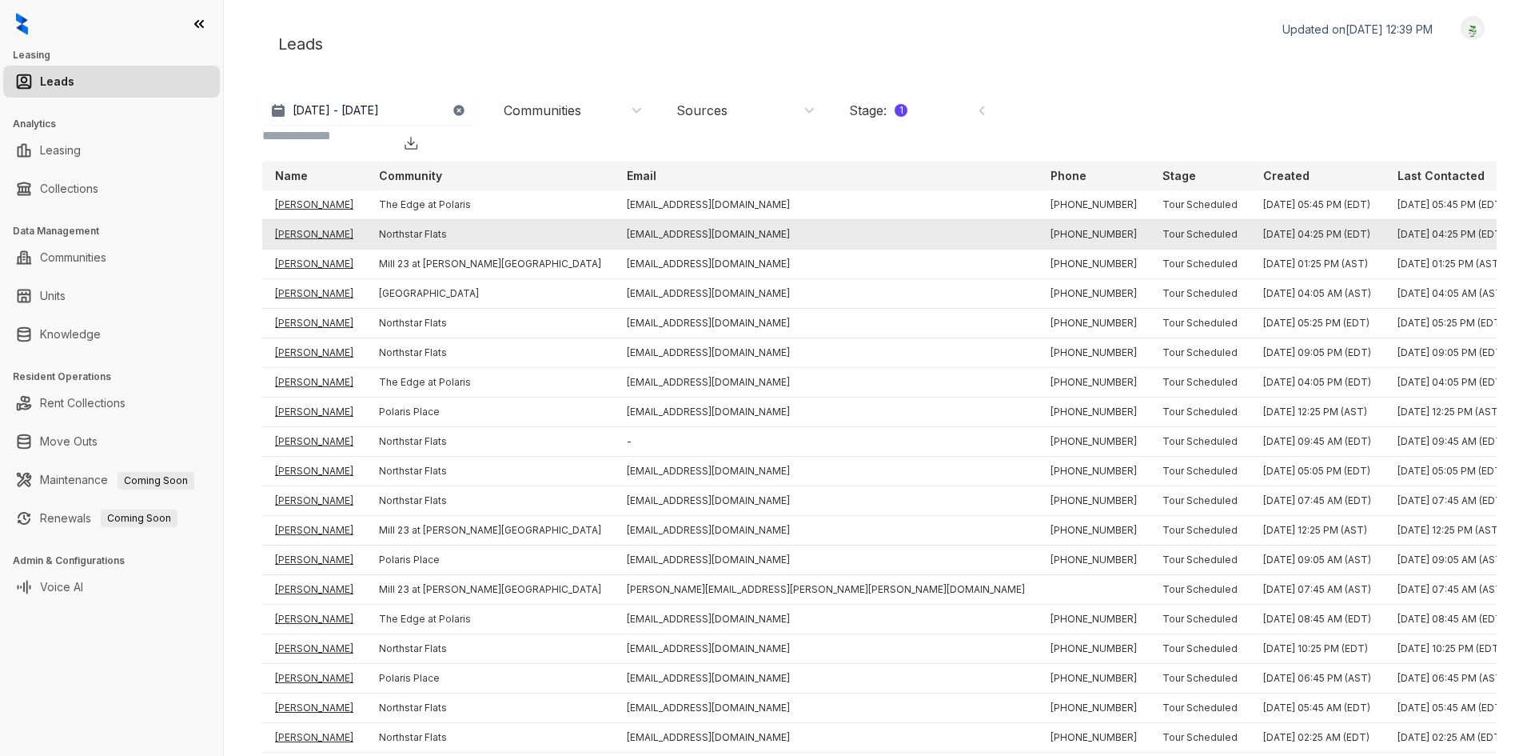
click at [324, 220] on td "[PERSON_NAME]" at bounding box center [314, 235] width 104 height 30
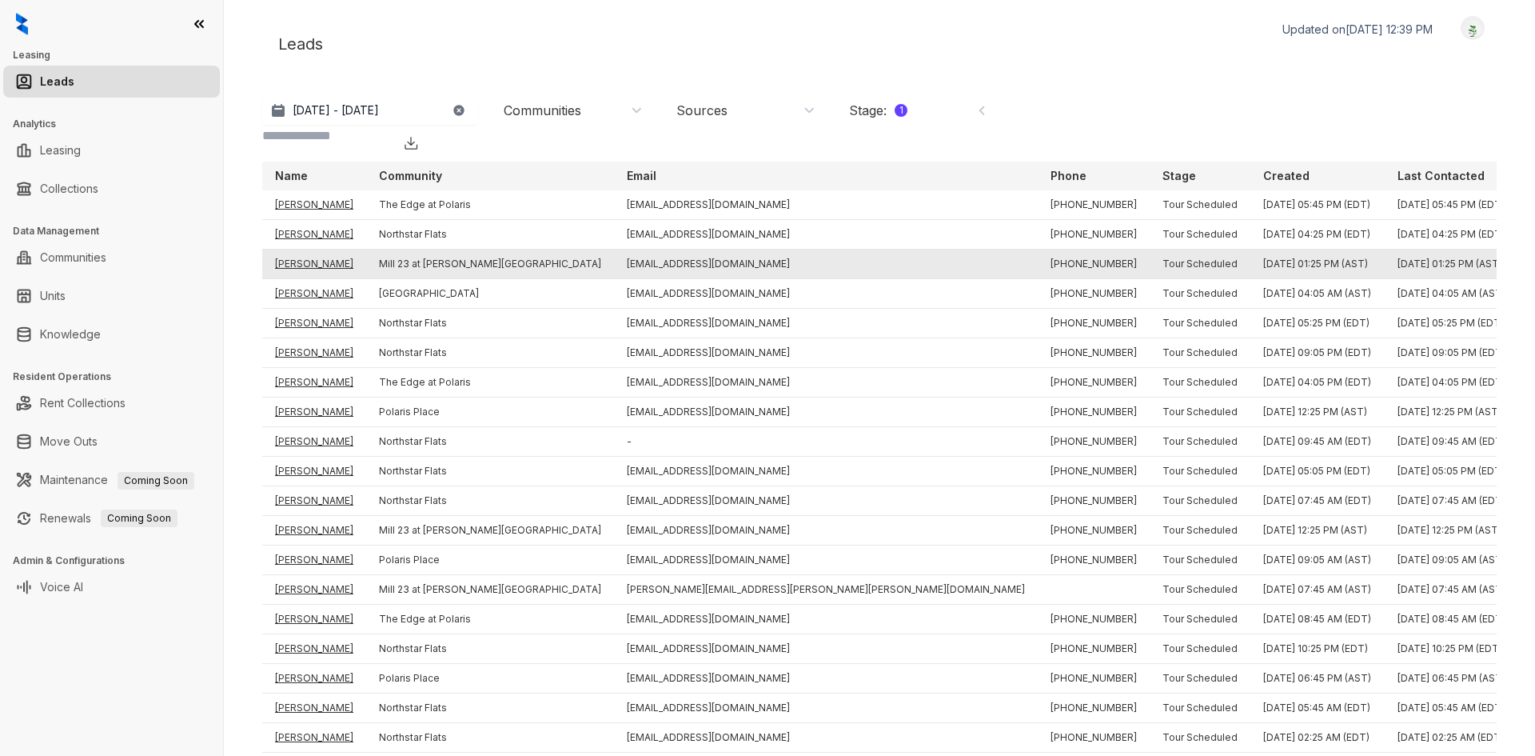
click at [327, 249] on td "[PERSON_NAME]" at bounding box center [314, 264] width 104 height 30
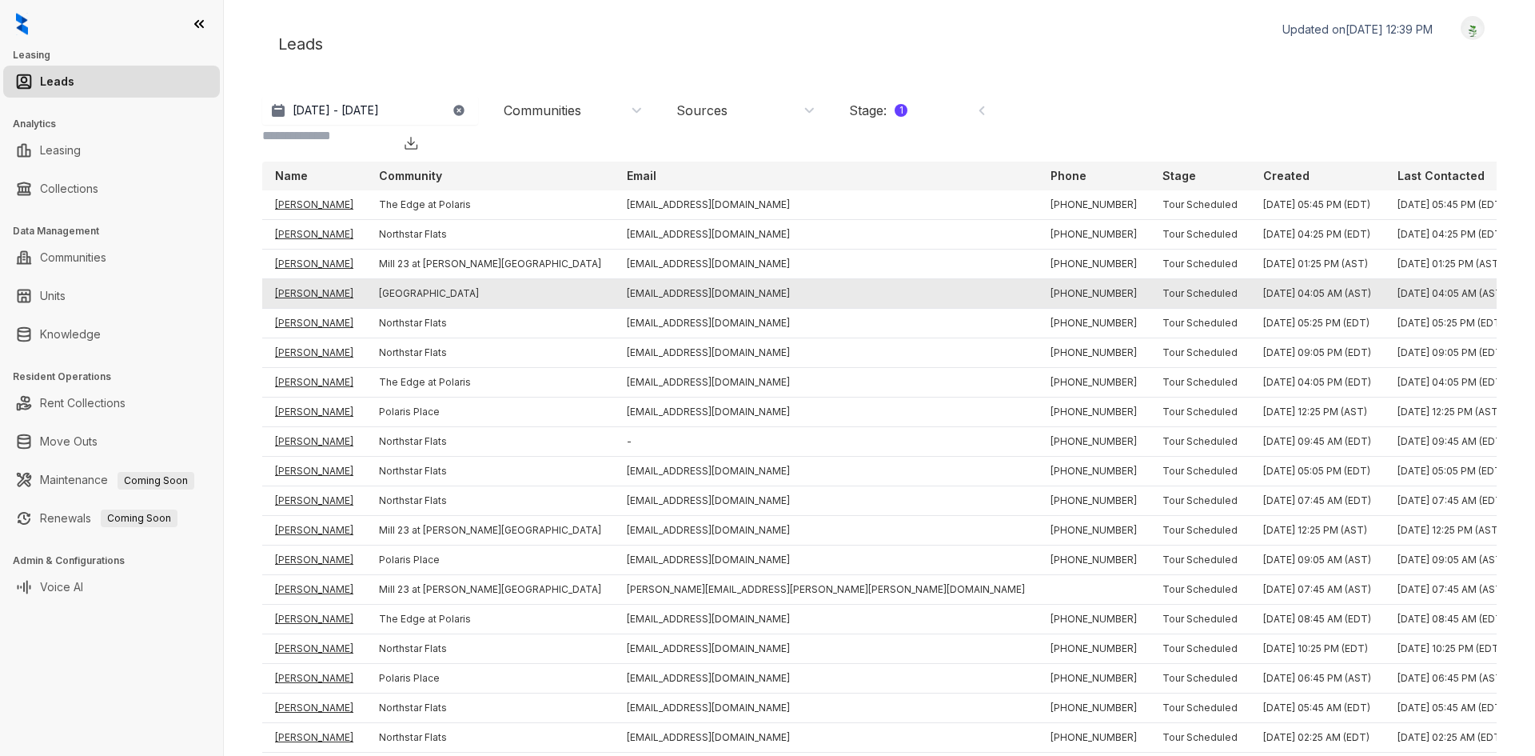
click at [329, 279] on td "[PERSON_NAME]" at bounding box center [314, 294] width 104 height 30
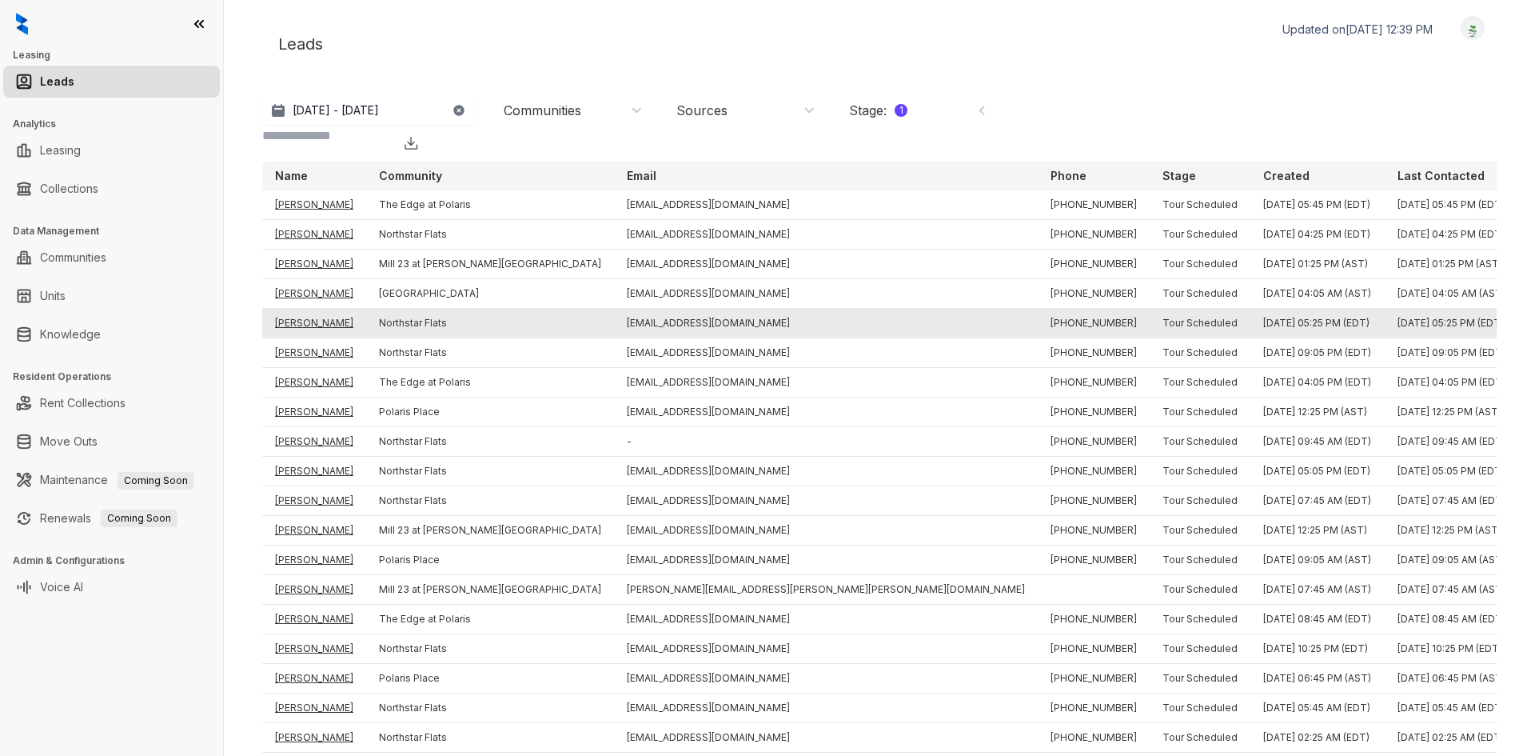
click at [316, 309] on td "[PERSON_NAME]" at bounding box center [314, 324] width 104 height 30
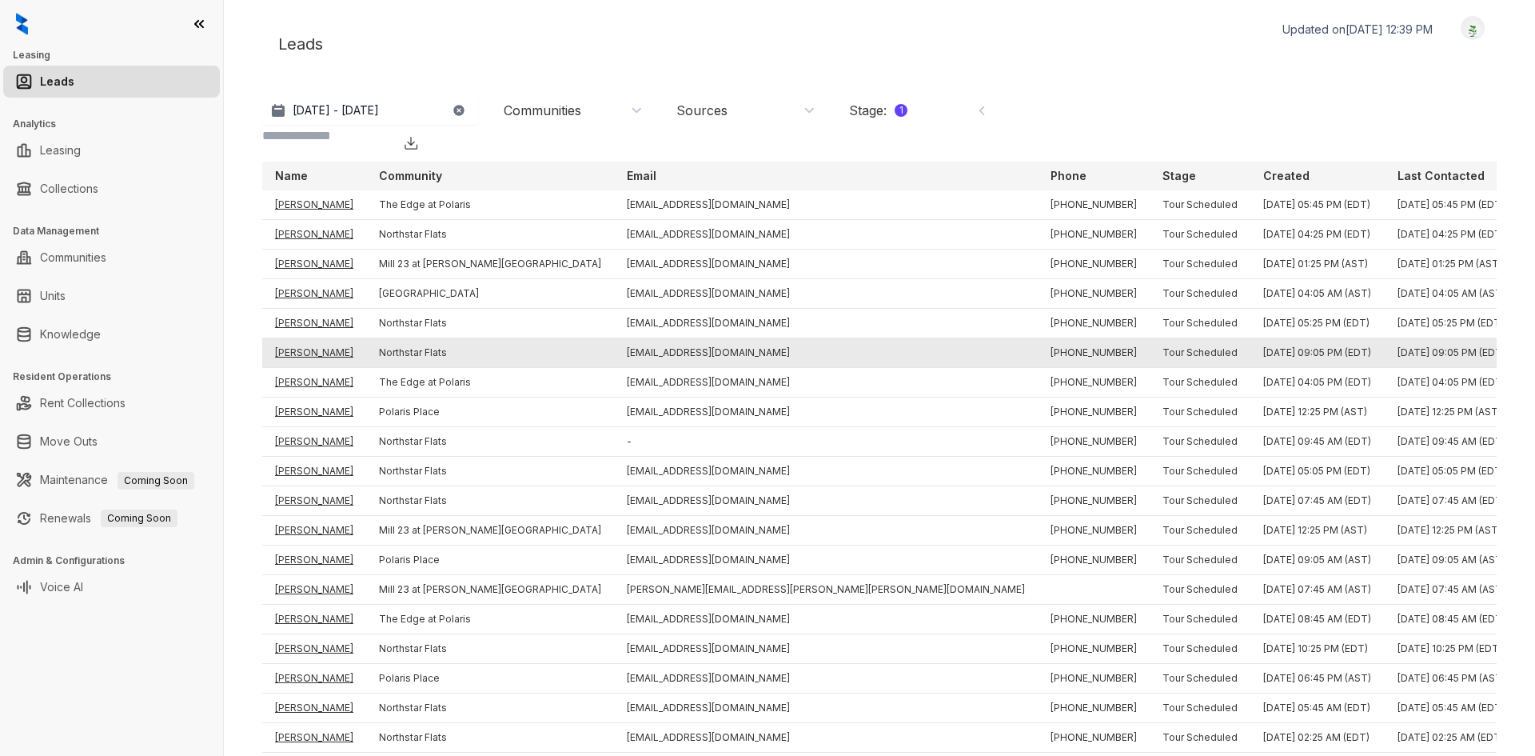
click at [321, 338] on td "[PERSON_NAME]" at bounding box center [314, 353] width 104 height 30
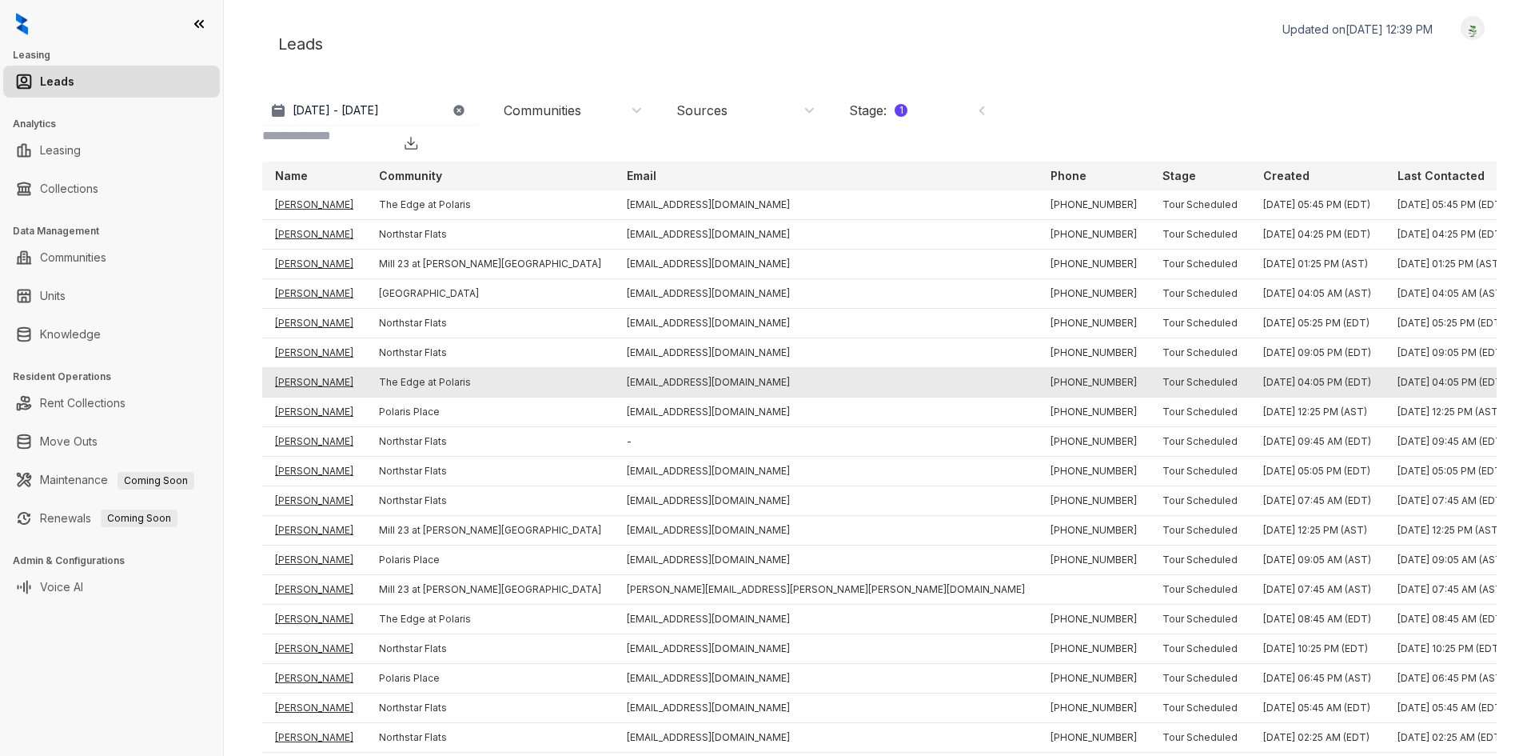
click at [324, 368] on td "[PERSON_NAME]" at bounding box center [314, 383] width 104 height 30
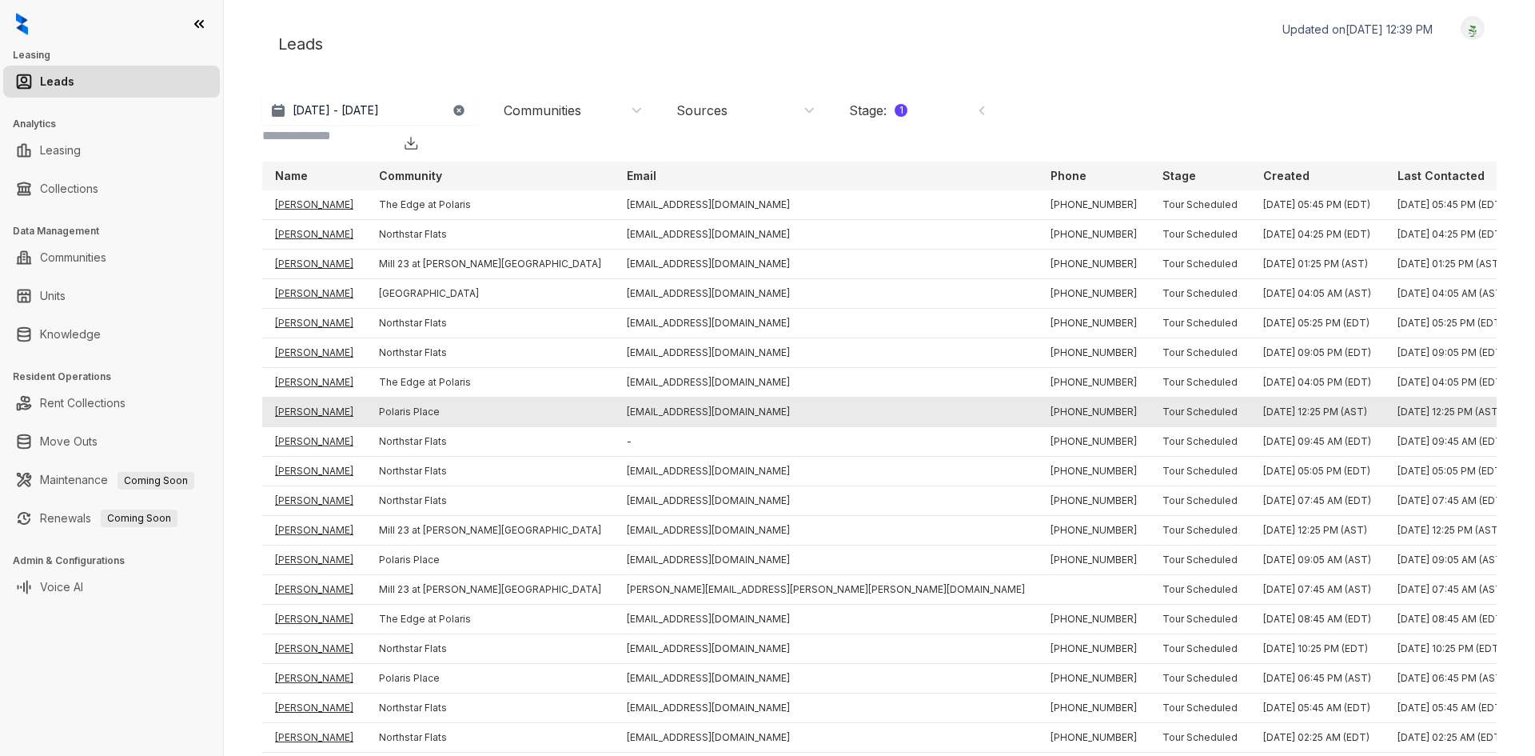
click at [324, 397] on td "[PERSON_NAME]" at bounding box center [314, 412] width 104 height 30
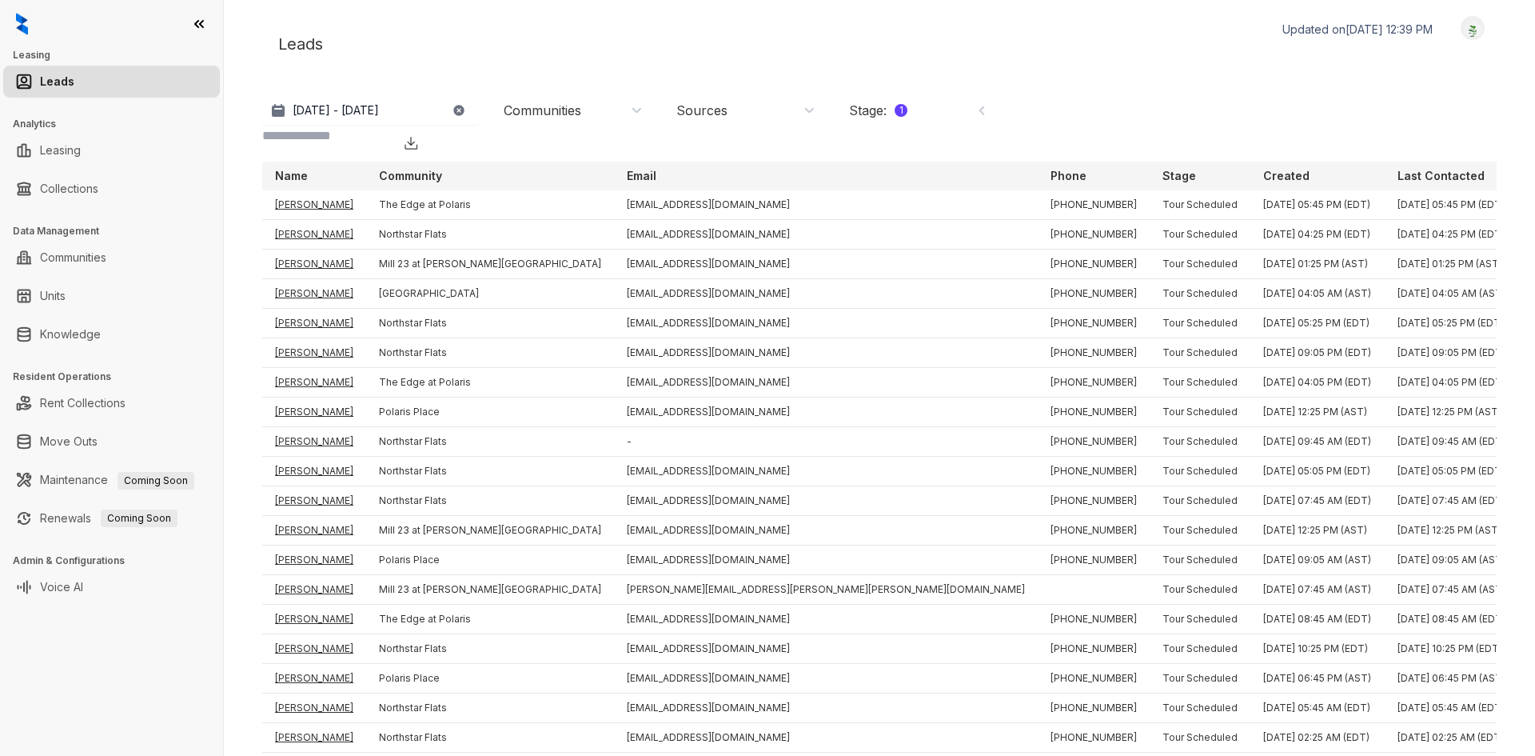
click at [907, 110] on div "1" at bounding box center [901, 110] width 13 height 13
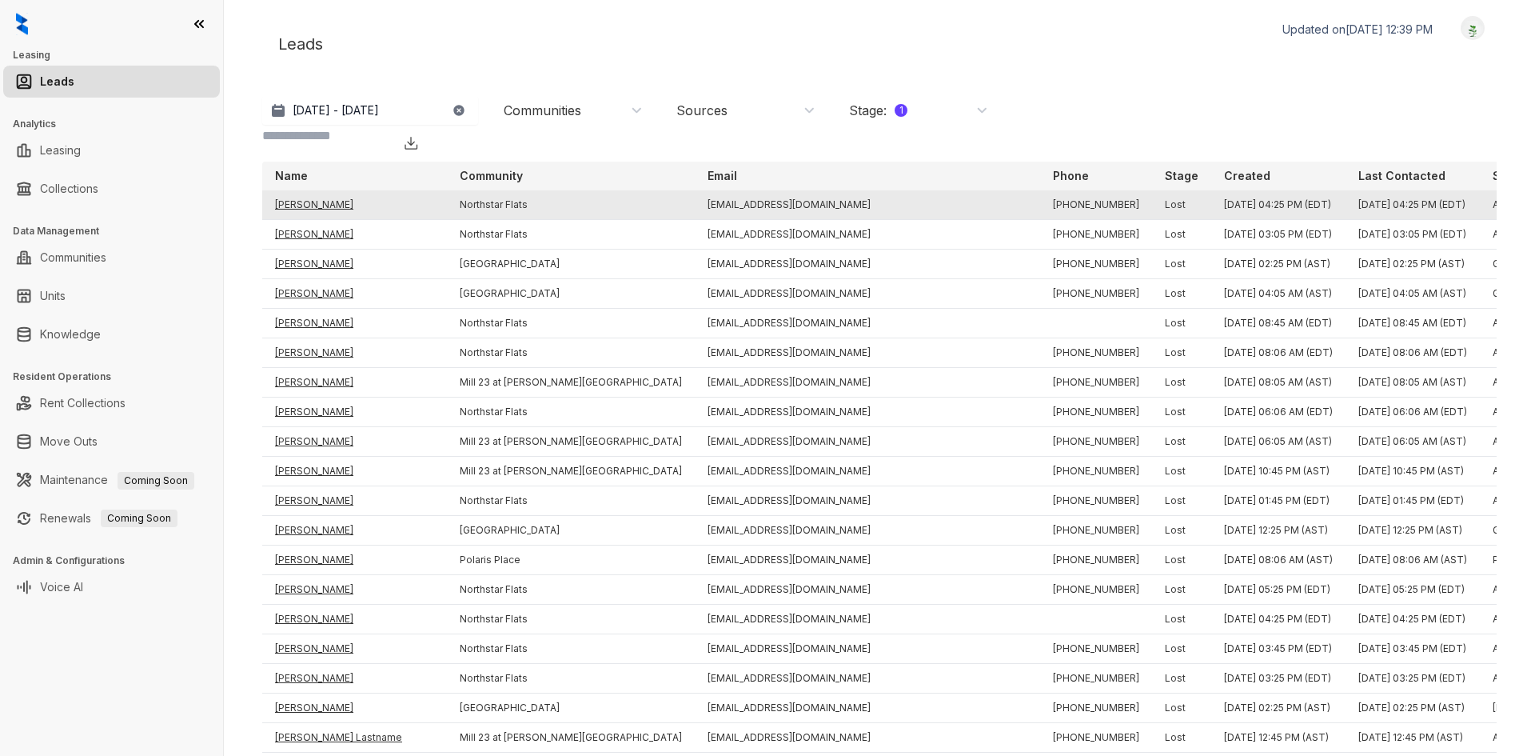
click at [317, 190] on td "[PERSON_NAME]" at bounding box center [354, 205] width 185 height 30
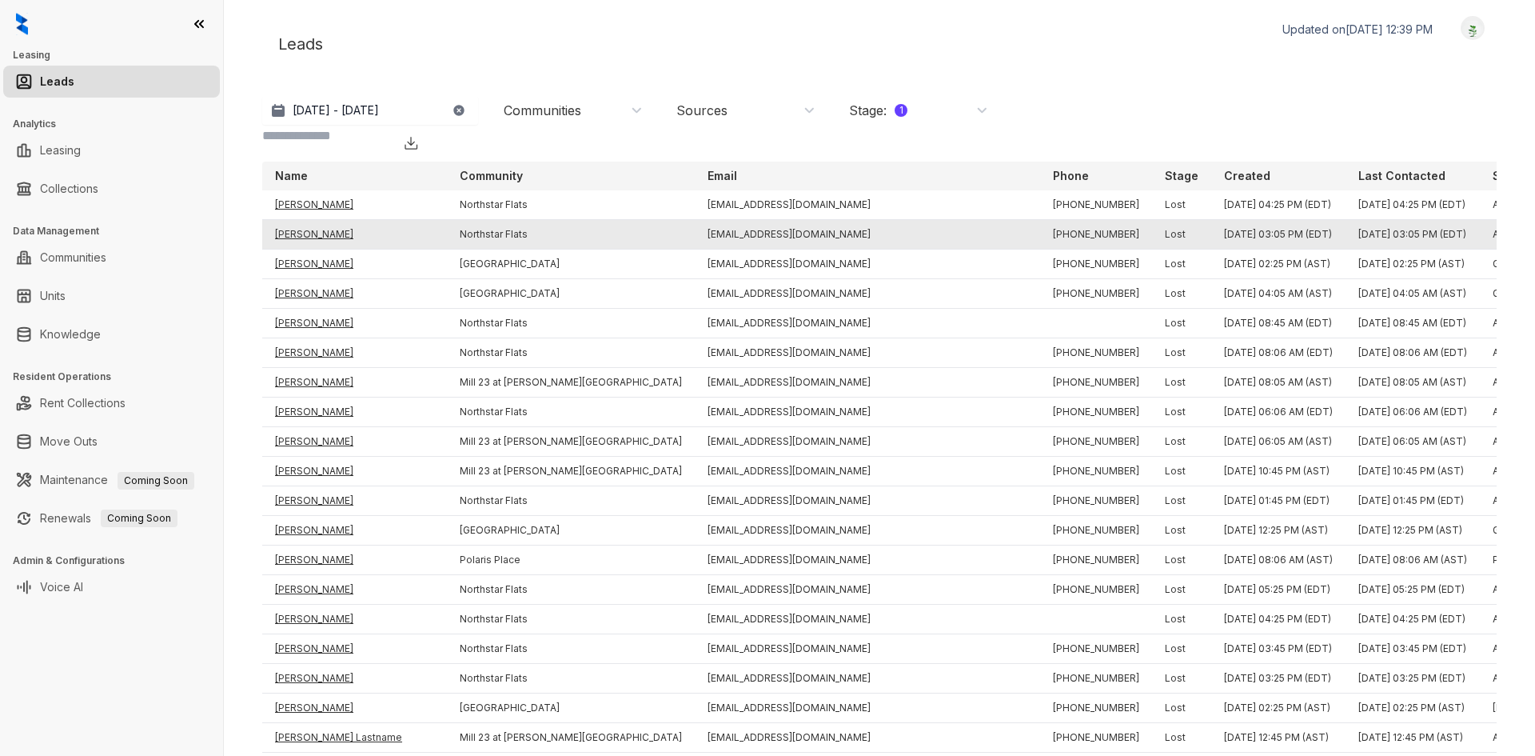
click at [317, 220] on td "[PERSON_NAME]" at bounding box center [354, 235] width 185 height 30
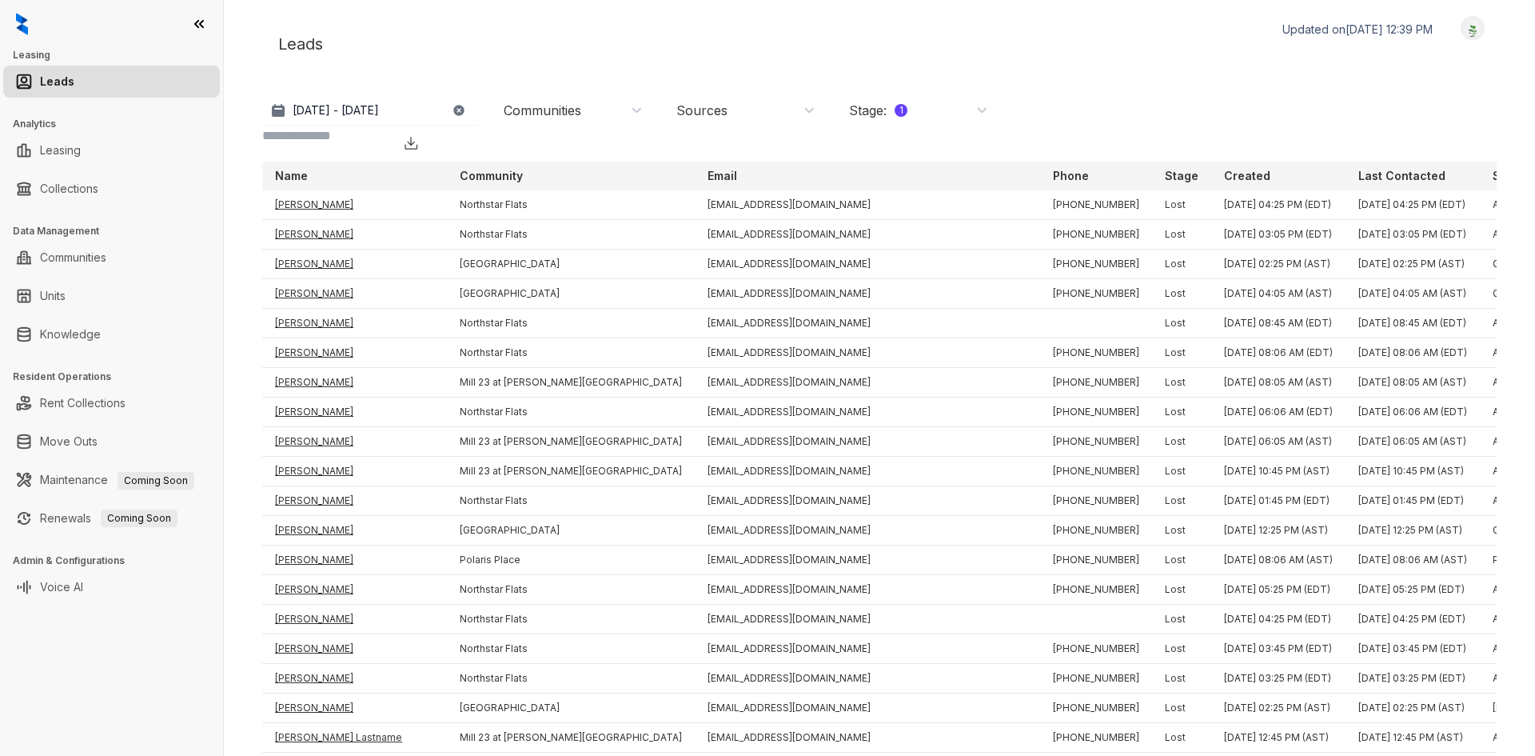
click at [917, 108] on div "Stage : 1" at bounding box center [918, 111] width 139 height 18
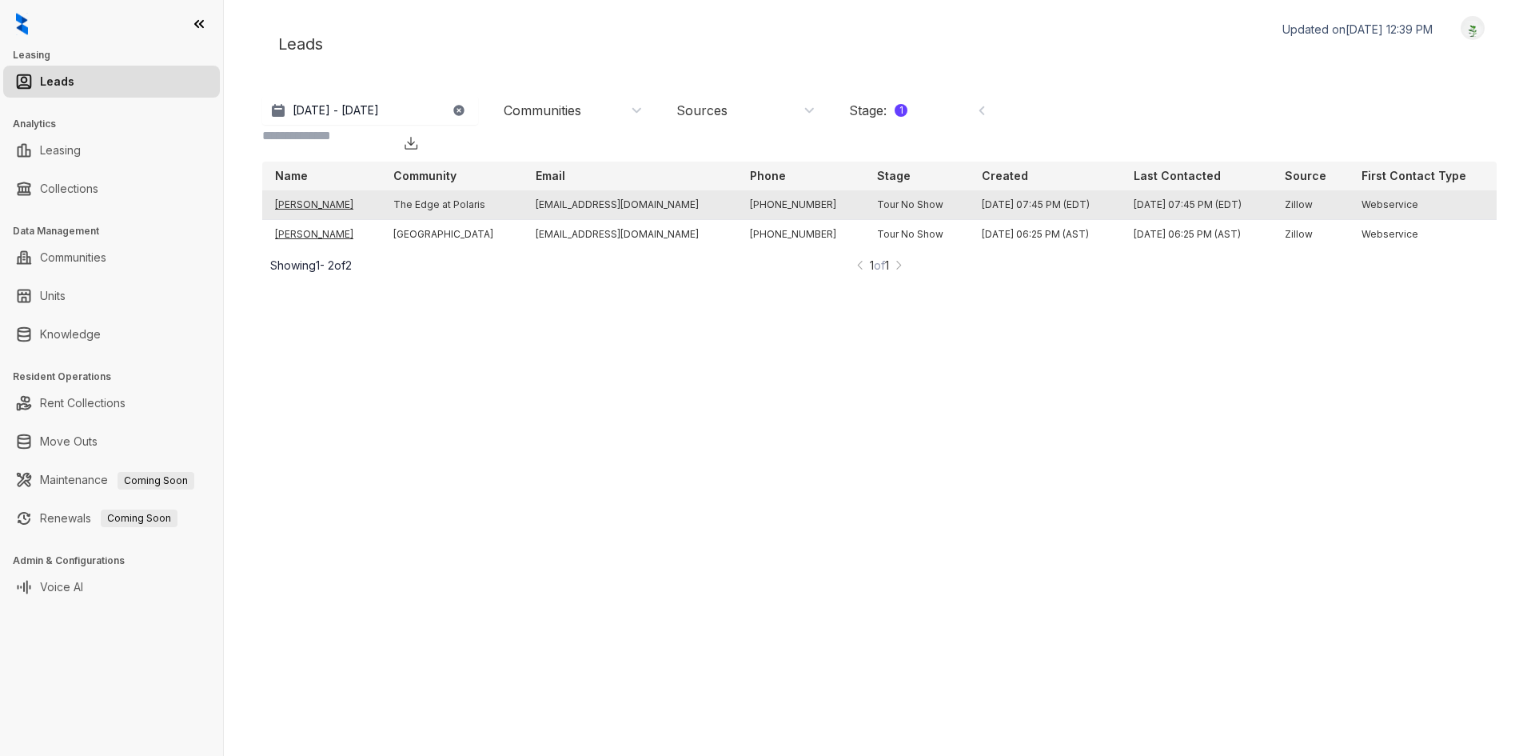
click at [309, 190] on td "[PERSON_NAME]" at bounding box center [321, 205] width 118 height 30
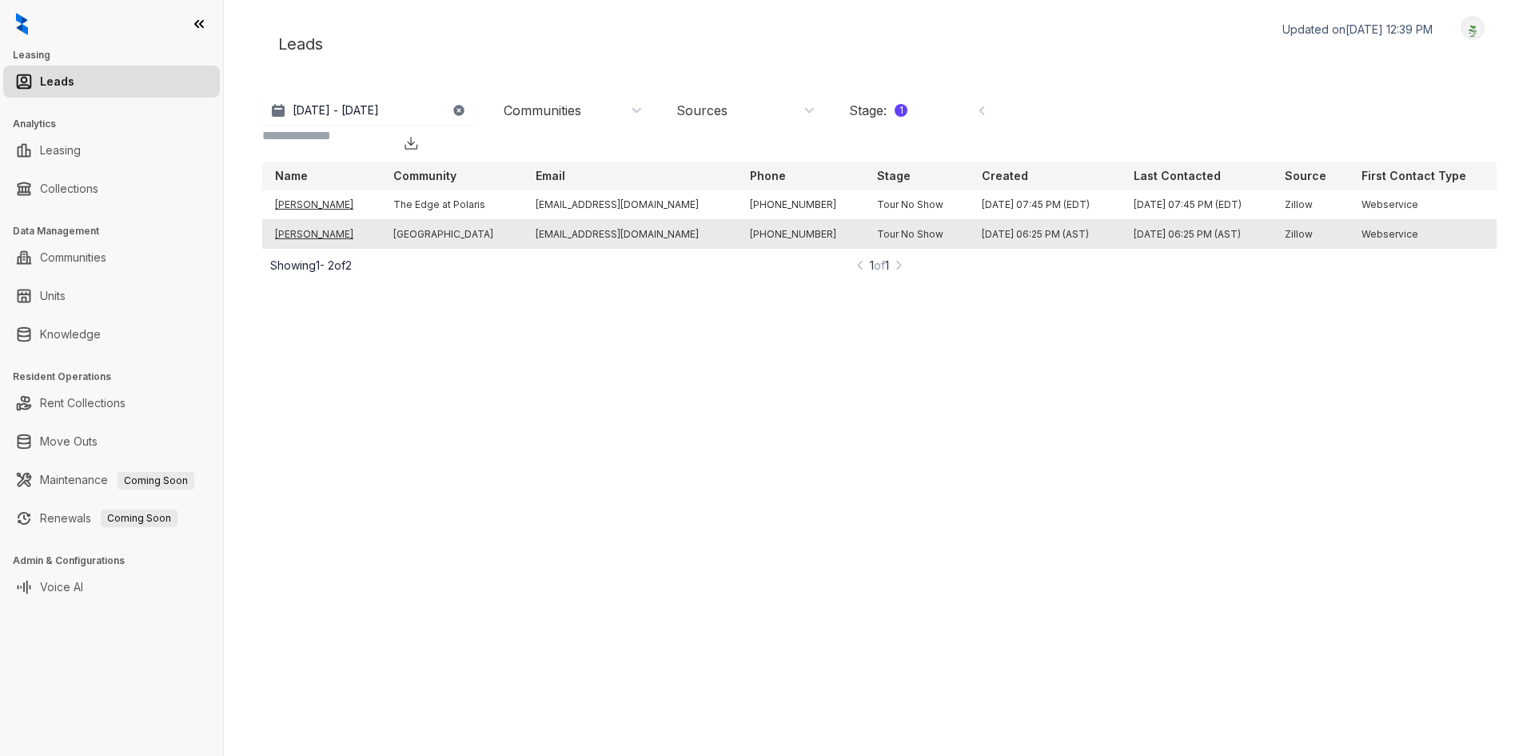
click at [333, 220] on td "[PERSON_NAME]" at bounding box center [321, 235] width 118 height 30
